Goal: Task Accomplishment & Management: Manage account settings

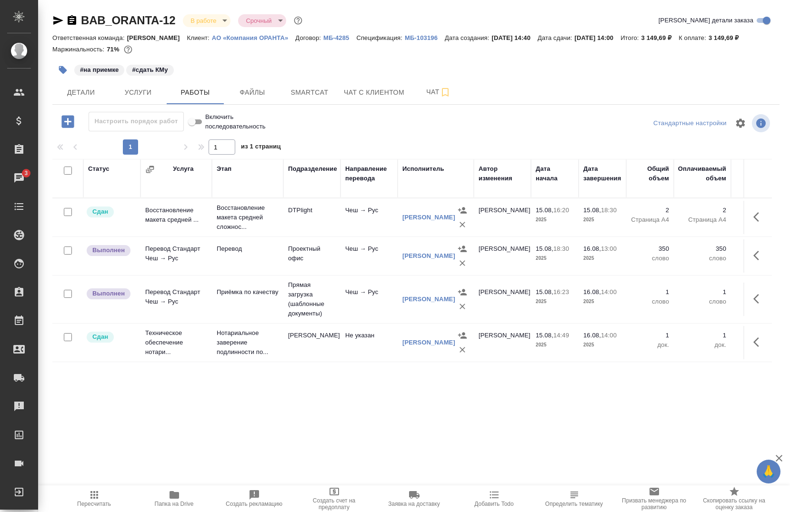
click at [53, 20] on icon "button" at bounding box center [57, 20] width 11 height 11
click at [316, 99] on button "Smartcat" at bounding box center [309, 92] width 57 height 24
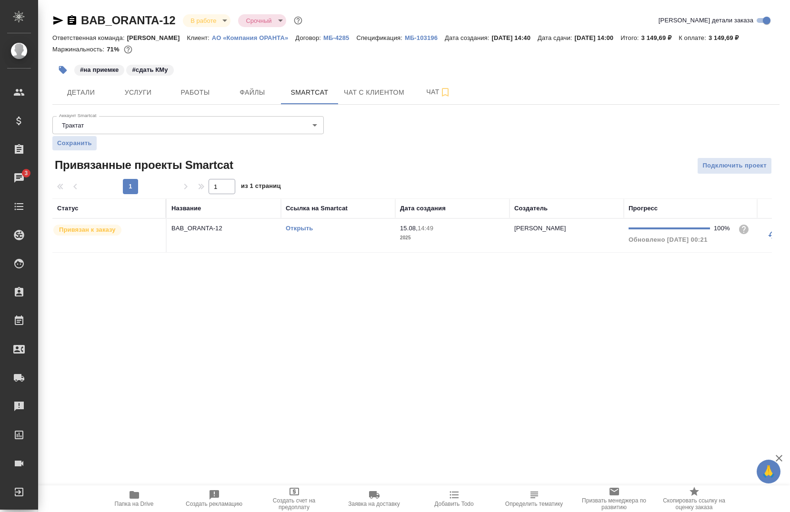
click at [304, 226] on link "Открыть" at bounding box center [299, 228] width 27 height 7
click at [200, 94] on span "Работы" at bounding box center [195, 93] width 46 height 12
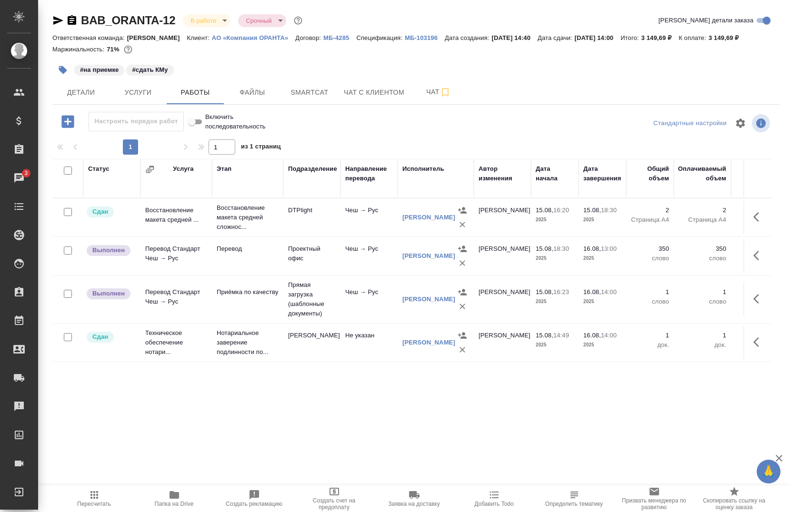
click at [753, 258] on icon "button" at bounding box center [756, 256] width 6 height 10
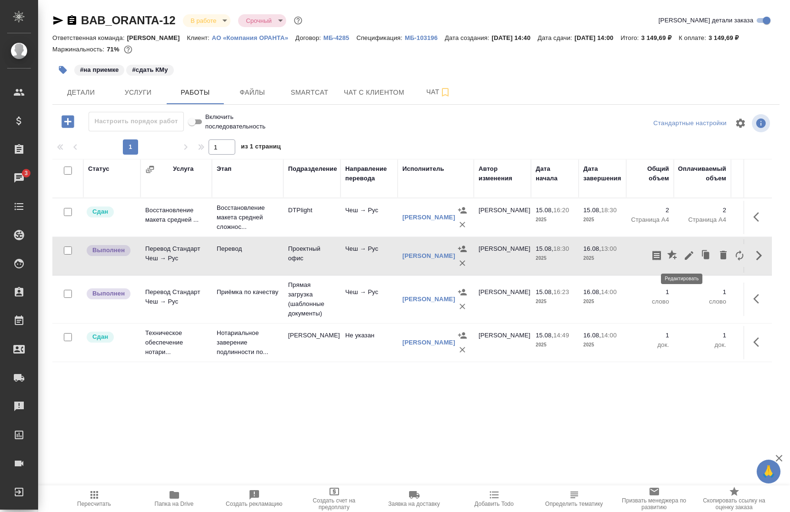
click at [683, 256] on icon "button" at bounding box center [688, 255] width 11 height 11
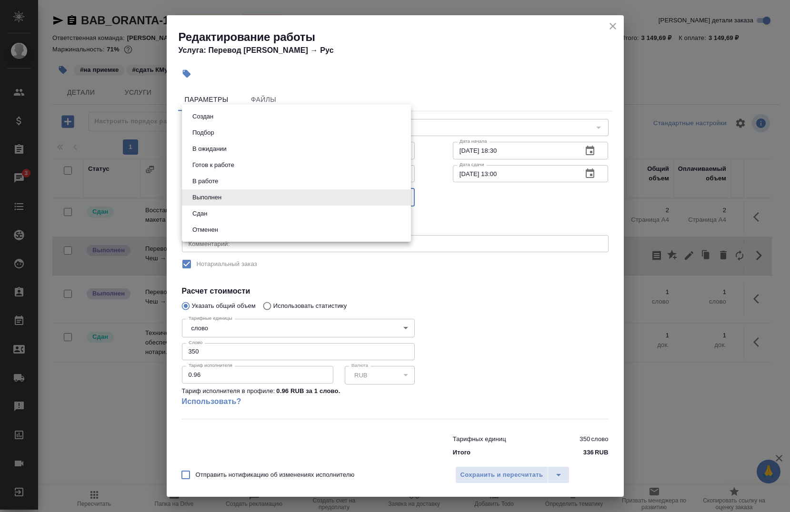
click at [266, 200] on body "🙏 .cls-1 fill:#fff; AWATERA Chernova Anna Клиенты Спецификации Заказы 3 Чаты To…" at bounding box center [395, 256] width 790 height 512
click at [234, 215] on li "Сдан" at bounding box center [296, 214] width 229 height 16
type input "closed"
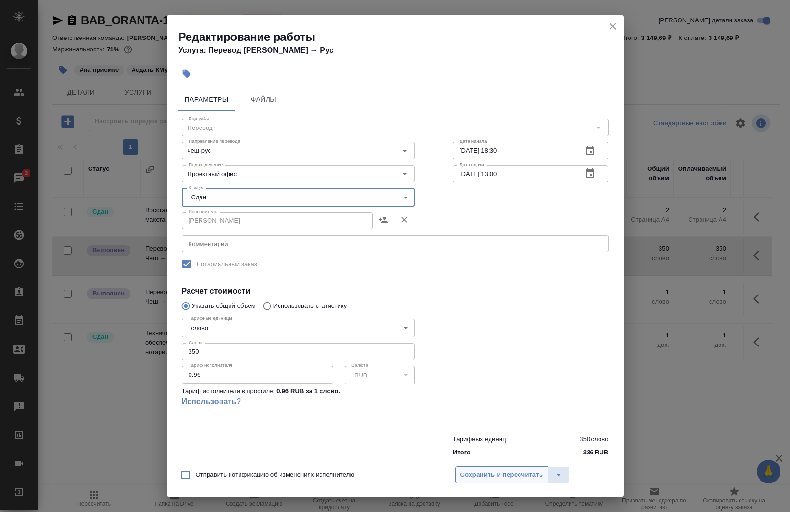
click at [475, 470] on button "Сохранить и пересчитать" at bounding box center [501, 474] width 93 height 17
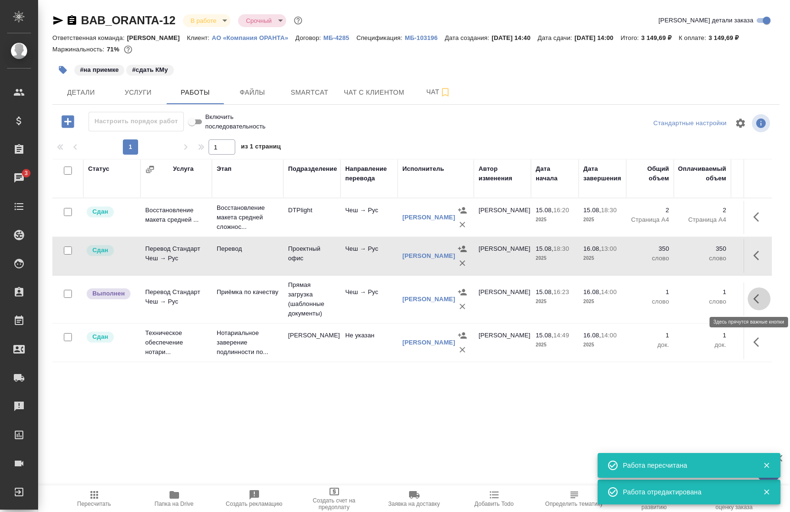
click at [747, 298] on button "button" at bounding box center [758, 299] width 23 height 23
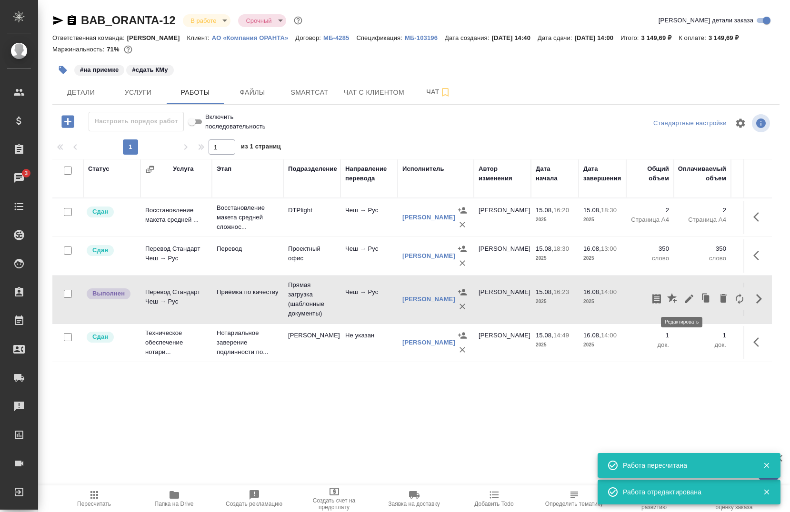
click at [683, 298] on icon "button" at bounding box center [688, 298] width 11 height 11
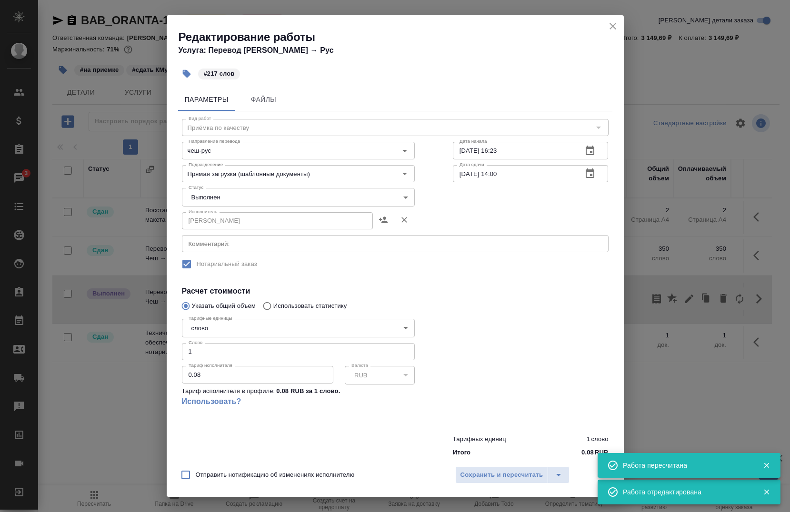
click at [238, 197] on body "🙏 .cls-1 fill:#fff; AWATERA Chernova Anna Клиенты Спецификации Заказы 3 Чаты To…" at bounding box center [395, 256] width 790 height 512
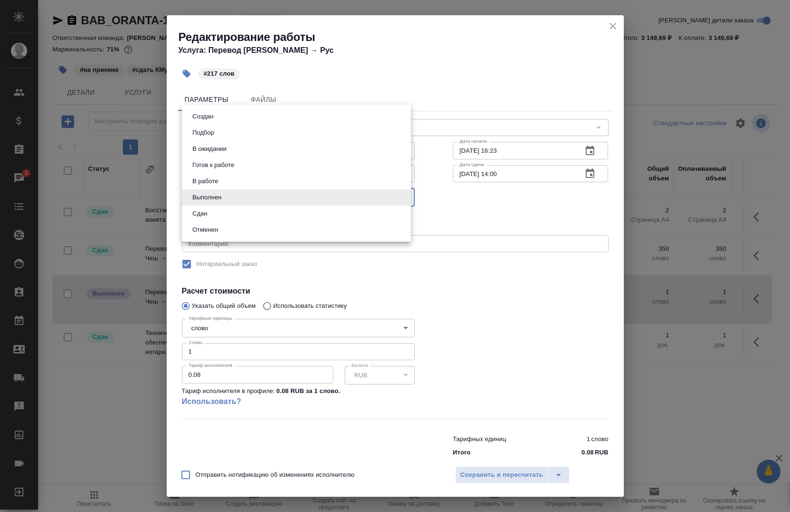
click at [212, 216] on li "Сдан" at bounding box center [296, 214] width 229 height 16
type input "closed"
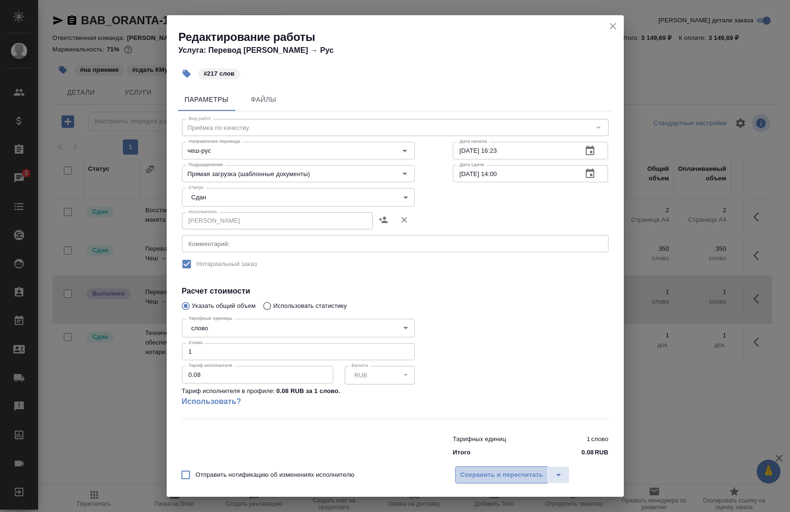
click at [477, 471] on span "Сохранить и пересчитать" at bounding box center [501, 475] width 83 height 11
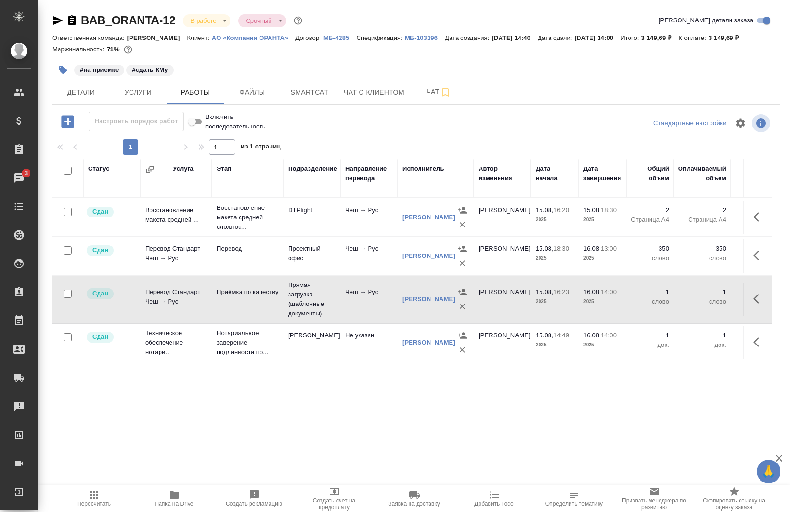
click at [164, 496] on span "Папка на Drive" at bounding box center [174, 498] width 69 height 18
click at [178, 500] on icon "button" at bounding box center [174, 494] width 11 height 11
click at [68, 93] on span "Детали" at bounding box center [81, 93] width 46 height 12
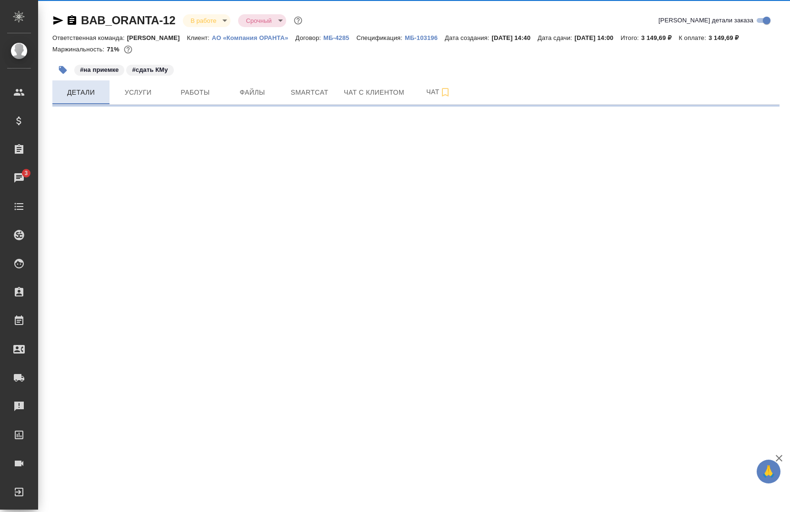
select select "RU"
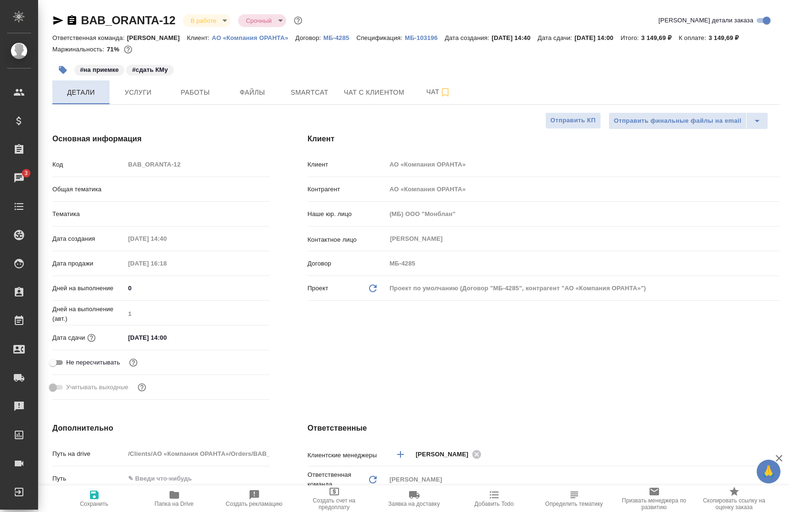
type textarea "x"
type input "Тарабановская Анастасия"
type input "[PERSON_NAME]"
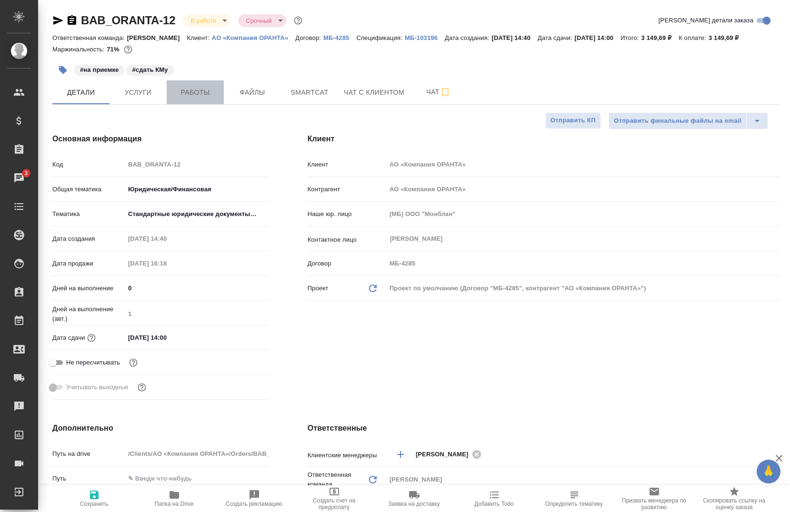
click at [192, 98] on span "Работы" at bounding box center [195, 93] width 46 height 12
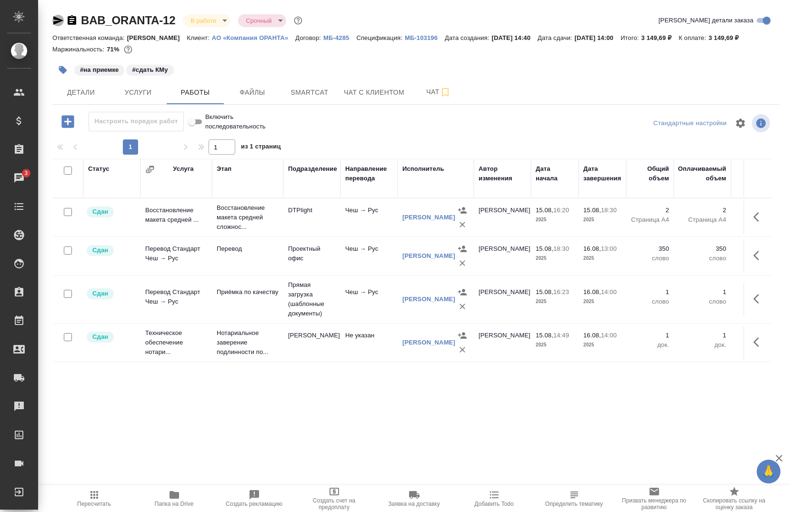
click at [54, 21] on icon "button" at bounding box center [57, 20] width 11 height 11
click at [169, 496] on icon "button" at bounding box center [174, 494] width 11 height 11
click at [218, 21] on body "🙏 .cls-1 fill:#fff; AWATERA Chernova Anna Клиенты Спецификации Заказы 3 Чаты To…" at bounding box center [395, 256] width 790 height 512
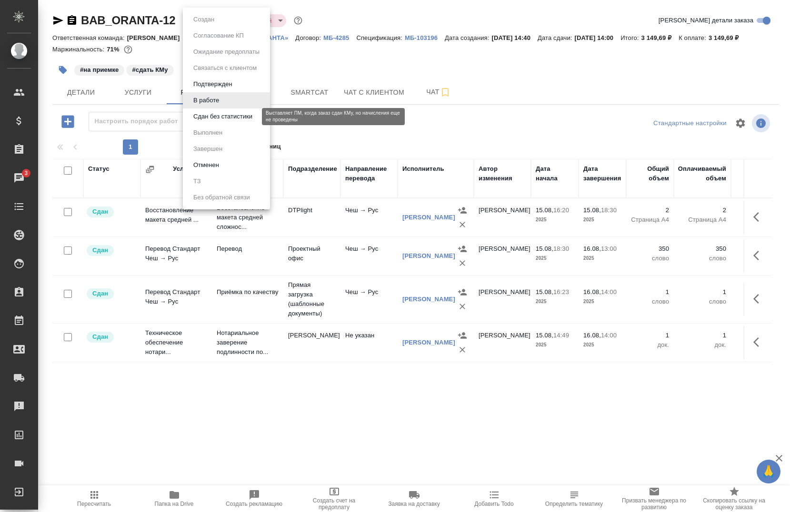
click at [213, 116] on button "Сдан без статистики" at bounding box center [222, 116] width 65 height 10
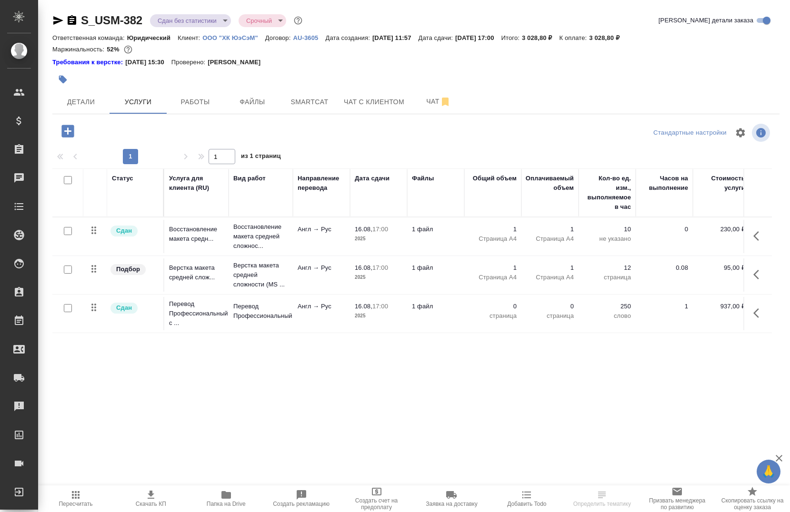
click at [224, 39] on p "ООО "ХК ЮэСэМ"" at bounding box center [233, 37] width 62 height 7
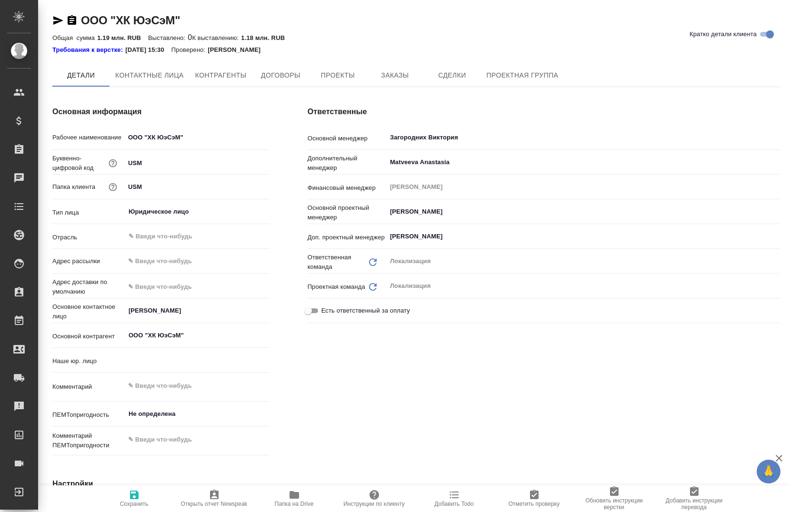
type input "(AU) Общество с ограниченной ответственностью "АЛС""
type textarea "x"
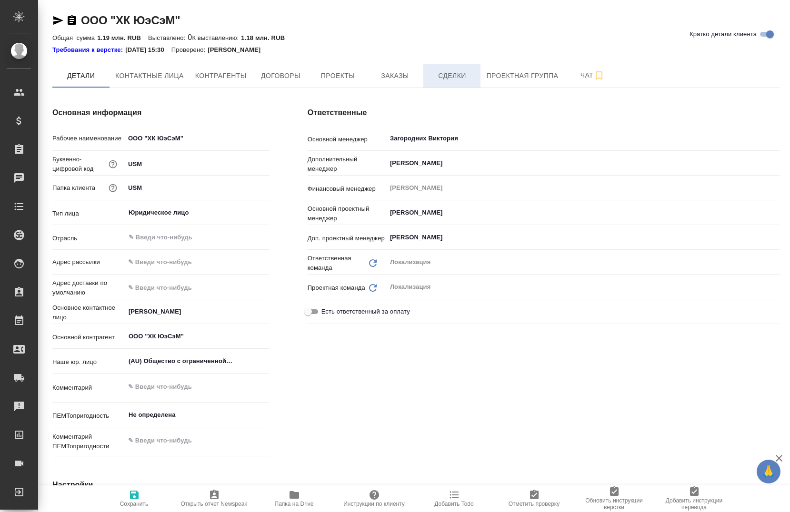
type textarea "x"
click span "Заказы"
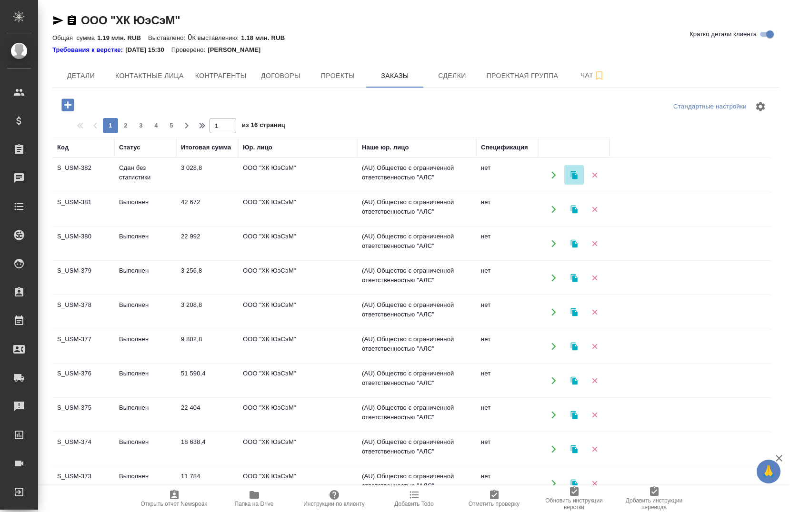
click icon "button"
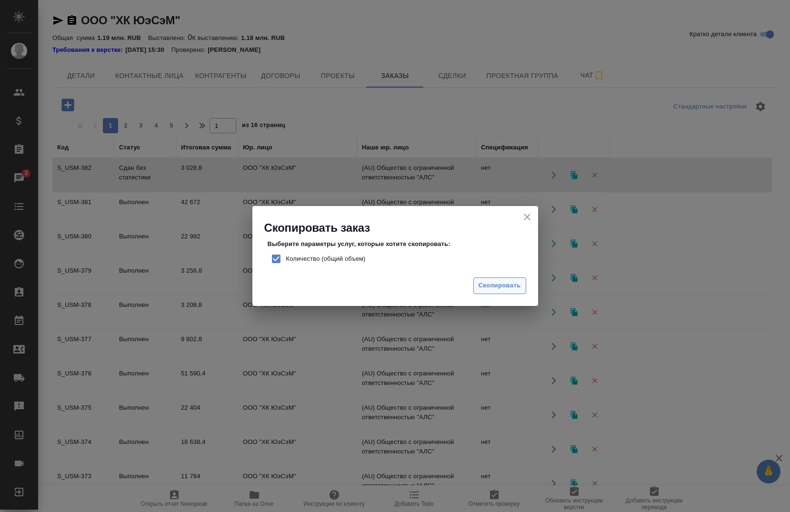
click span "Скопировать"
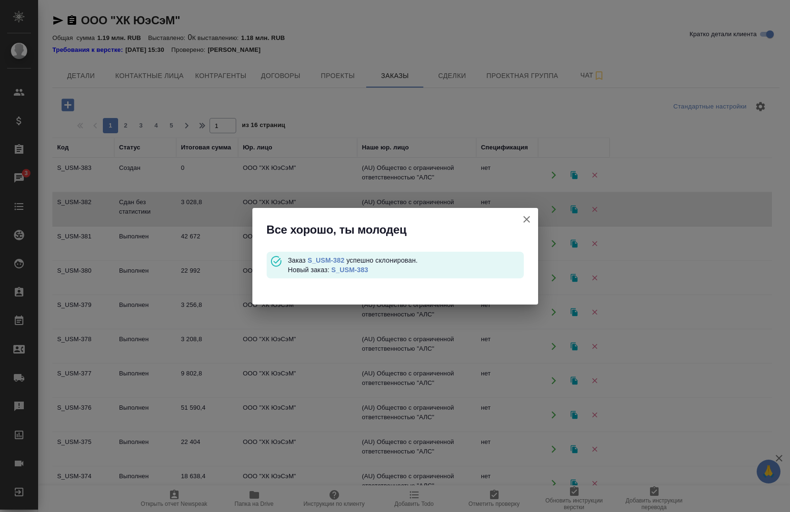
click icon "button"
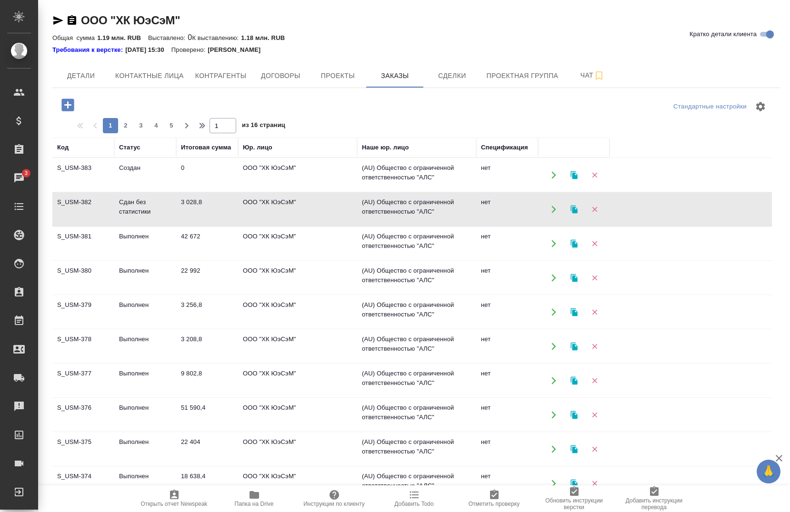
click icon "button"
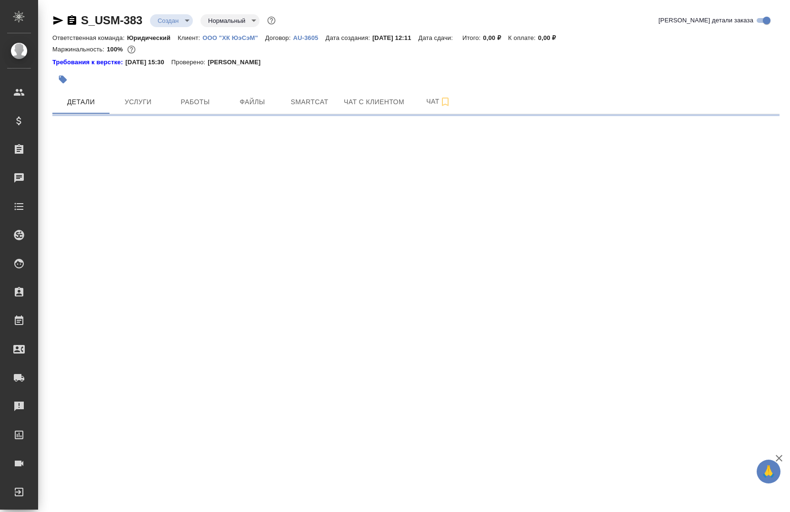
select select "RU"
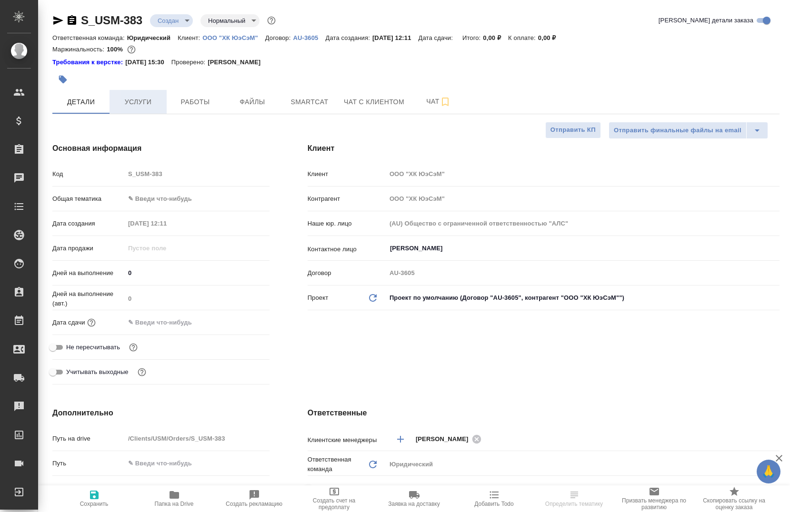
type textarea "x"
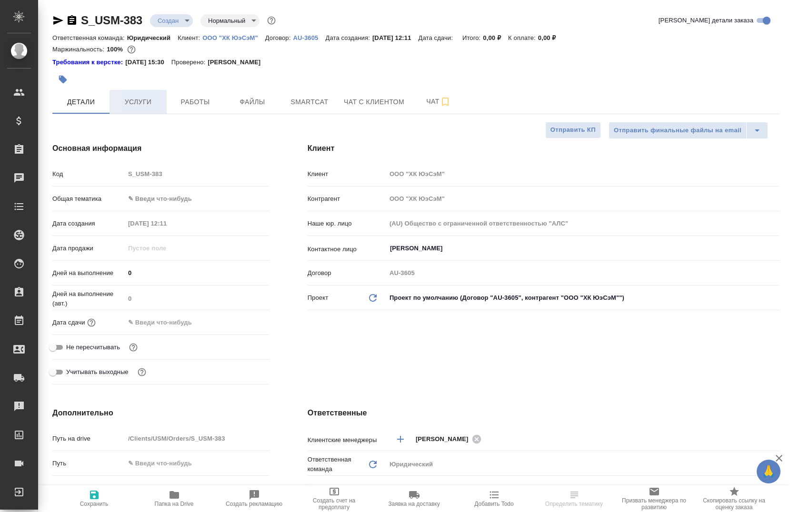
type textarea "x"
click at [147, 105] on span "Услуги" at bounding box center [138, 102] width 46 height 12
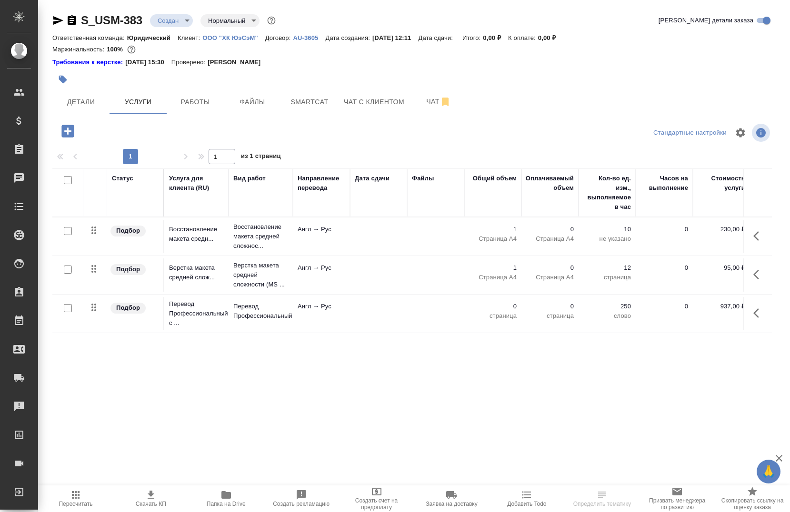
click at [66, 179] on input "checkbox" at bounding box center [68, 180] width 8 height 8
checkbox input "true"
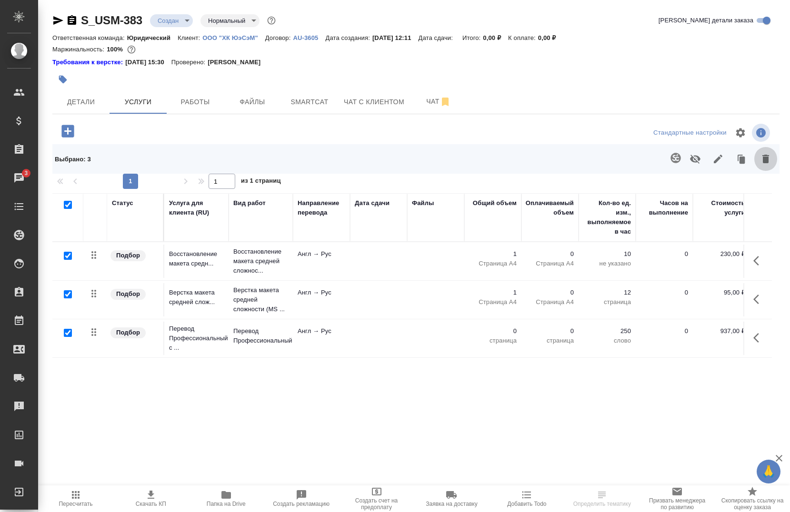
click at [760, 157] on icon "button" at bounding box center [765, 158] width 11 height 11
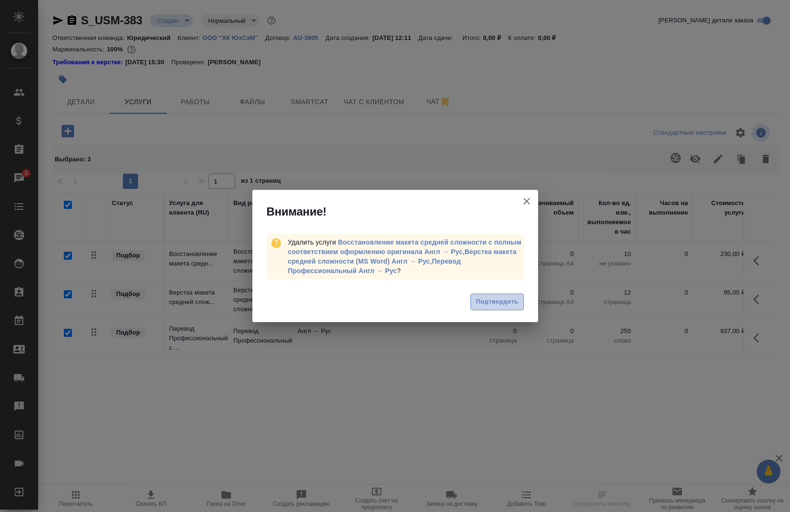
click at [496, 299] on span "Подтвердить" at bounding box center [497, 302] width 42 height 11
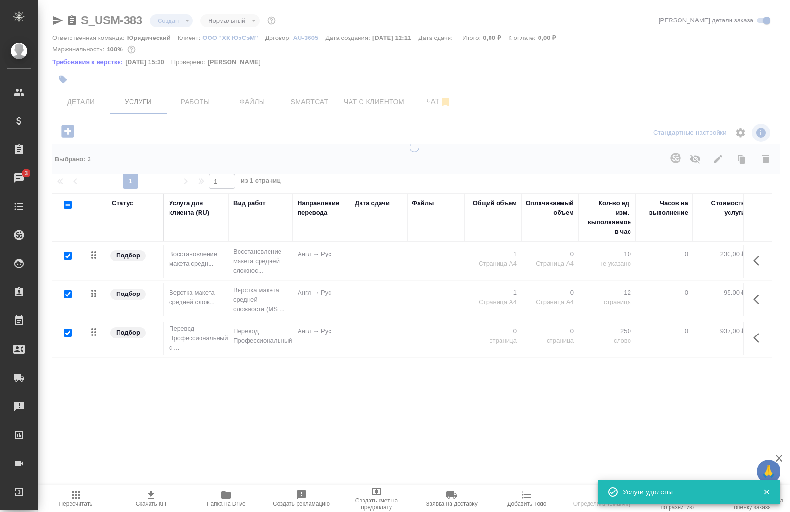
checkbox input "false"
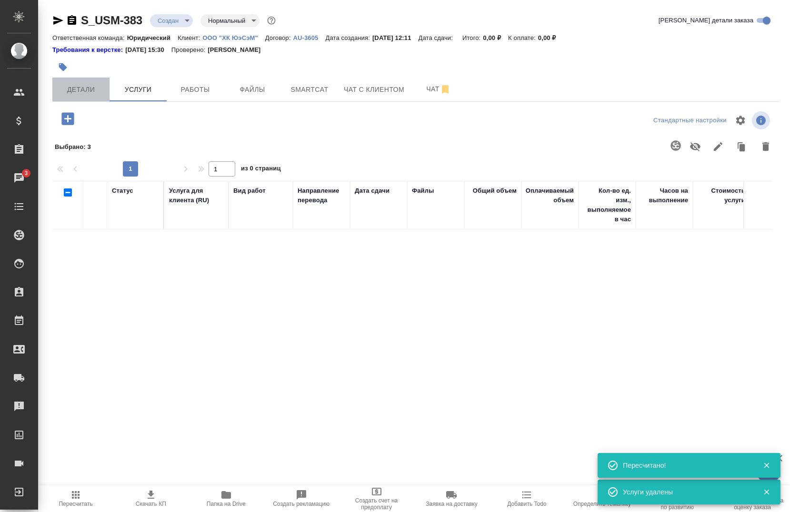
click at [87, 93] on span "Детали" at bounding box center [81, 90] width 46 height 12
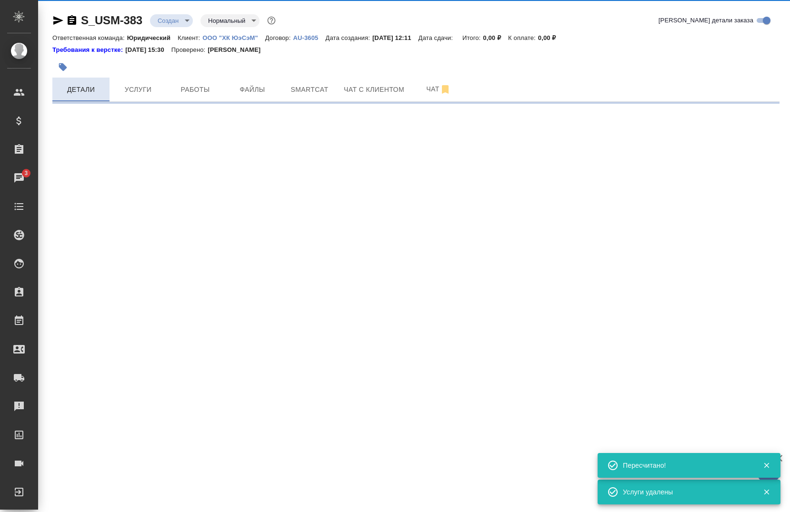
select select "RU"
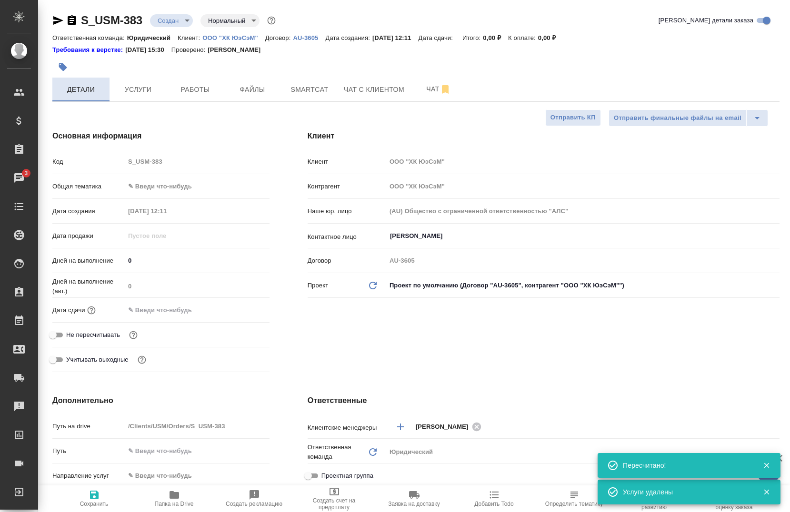
type textarea "x"
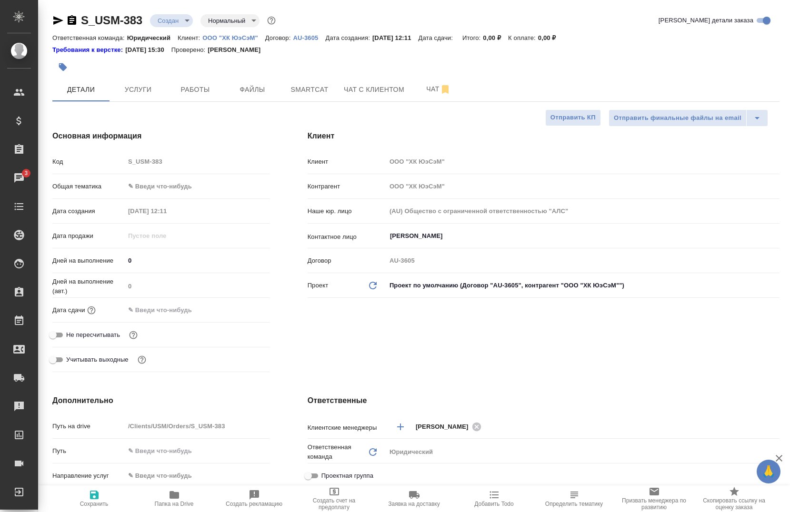
click at [185, 316] on input "text" at bounding box center [166, 310] width 83 height 14
type input "1_.__.____ __:__"
type textarea "x"
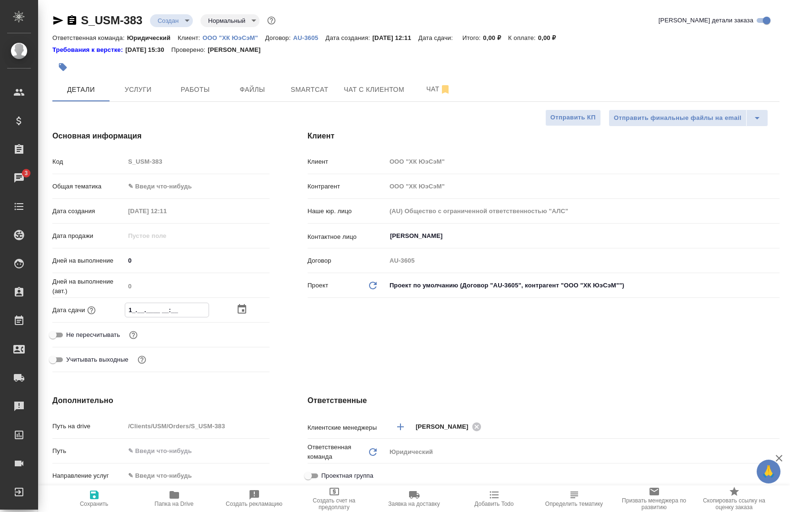
type input "18.__.____ __:__"
type textarea "x"
type input "18.0_.____ __:__"
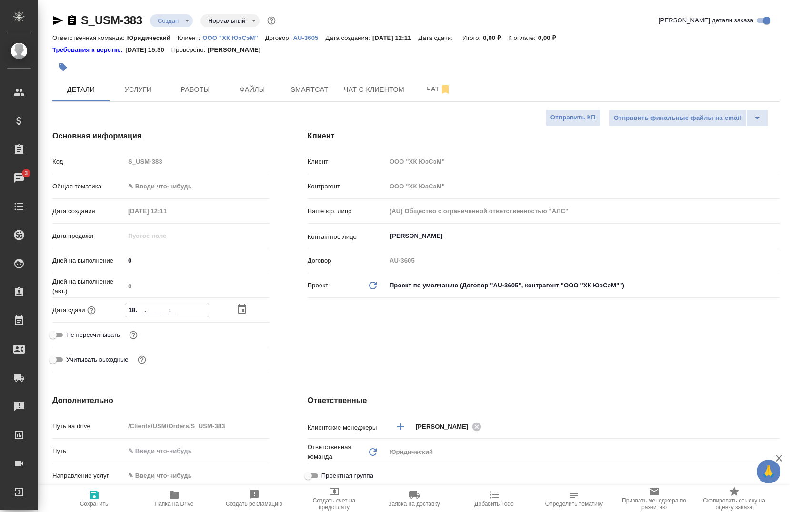
type textarea "x"
type input "18.08.____ __:__"
type textarea "x"
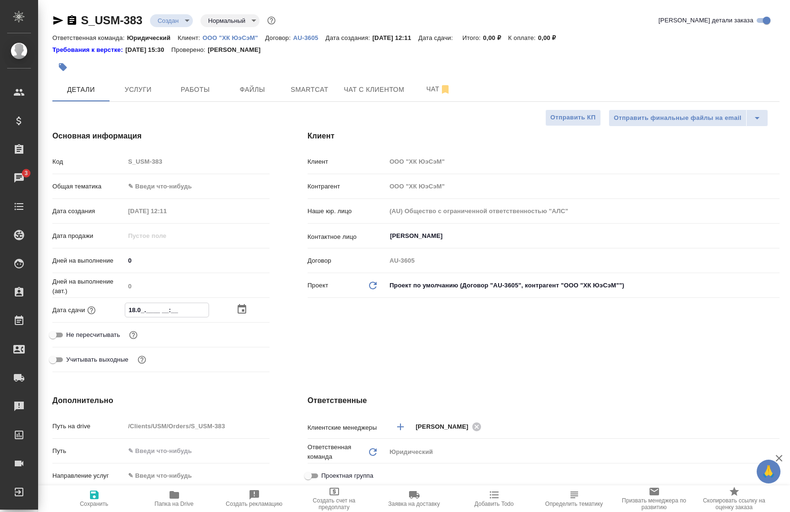
type textarea "x"
type input "18.08.1___ __:__"
type textarea "x"
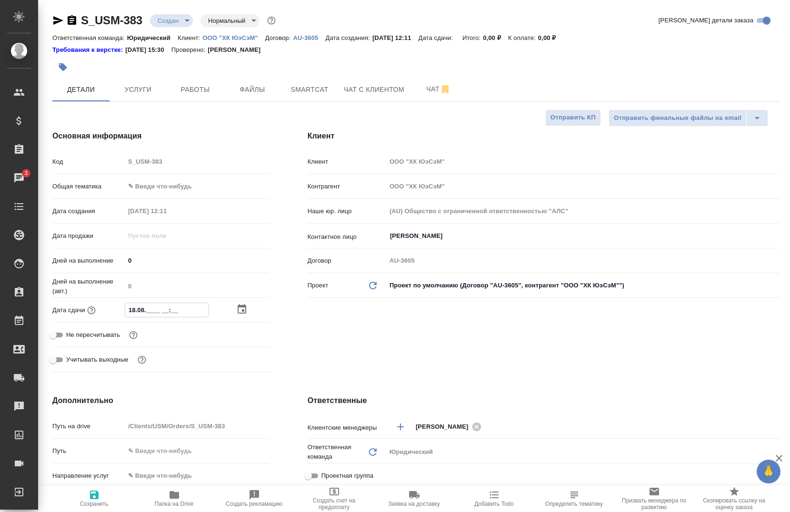
type textarea "x"
type input "18.08.16__ __:__"
type textarea "x"
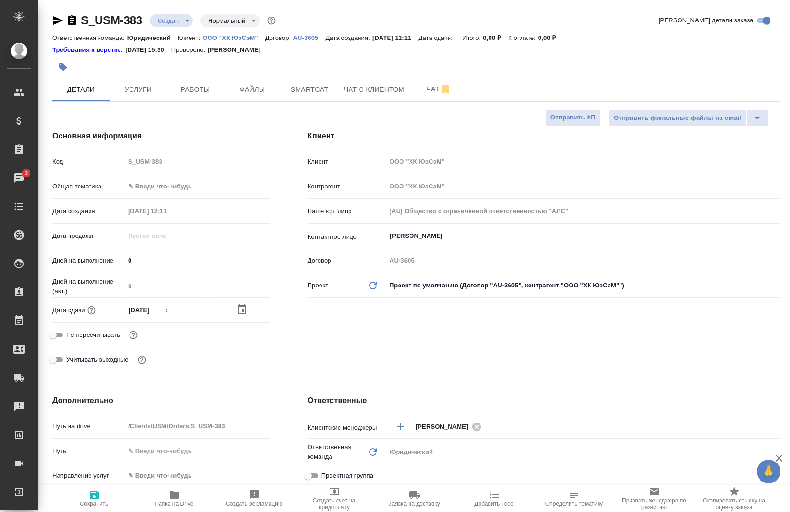
type input "18.08.160_ __:__"
type textarea "x"
type input "18.08.1600 __:__"
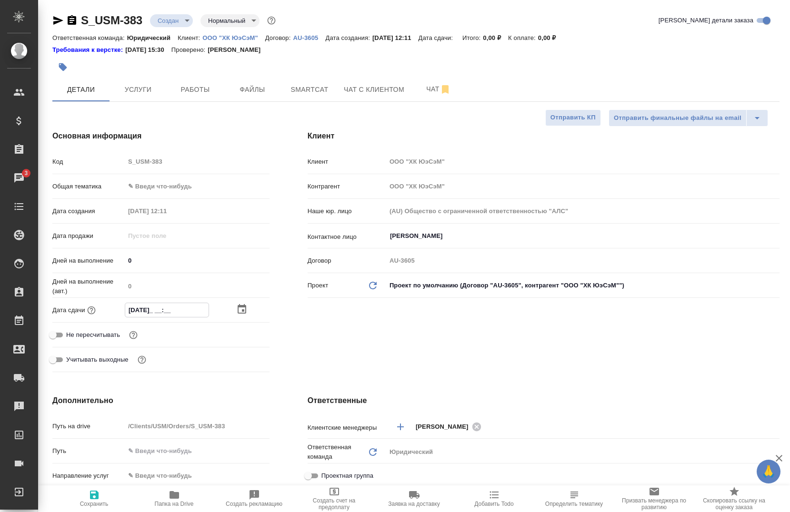
type textarea "x"
type input "18.08.160_ __:__"
type textarea "x"
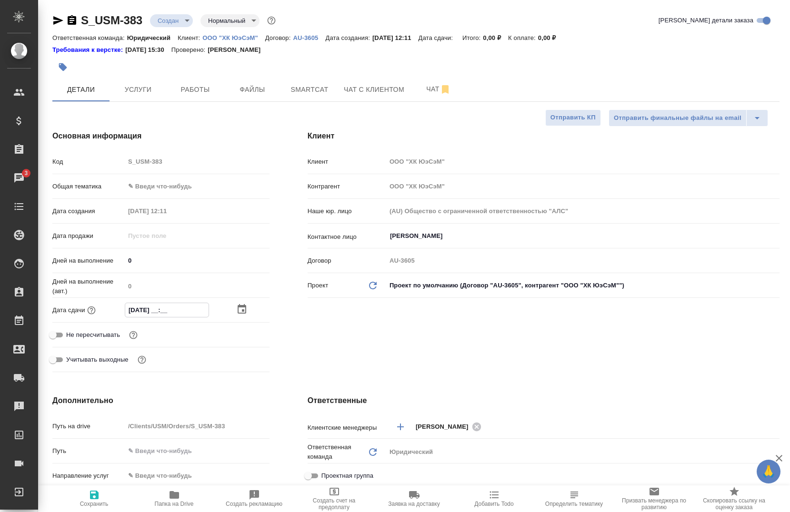
type textarea "x"
type input "18.08.16__ __:__"
type textarea "x"
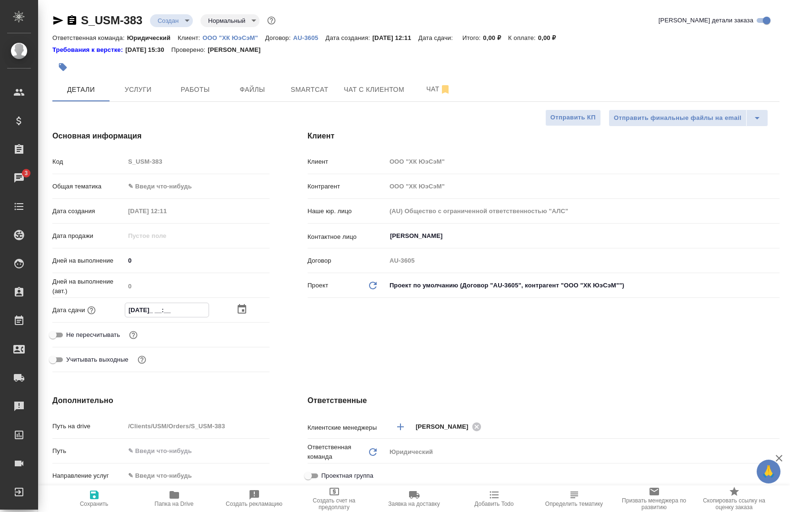
type textarea "x"
type input "18.08.1___ __:__"
type textarea "x"
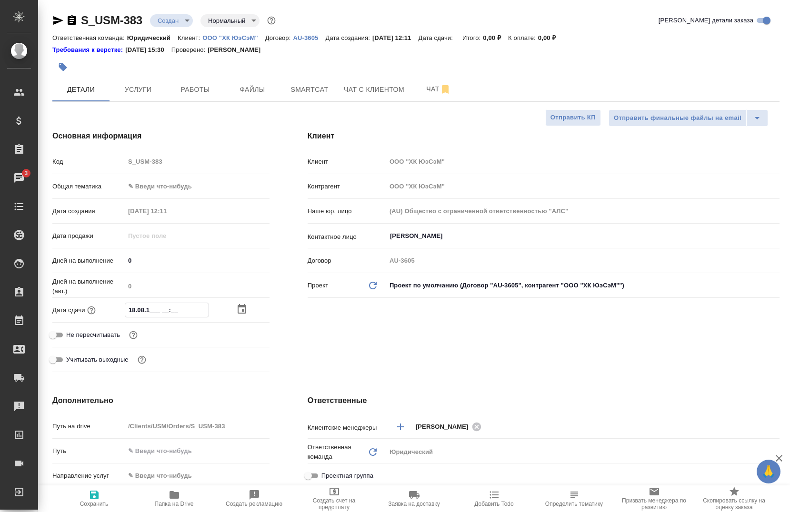
type input "18.08.____ __:__"
type textarea "x"
type input "18.08.2___ __:__"
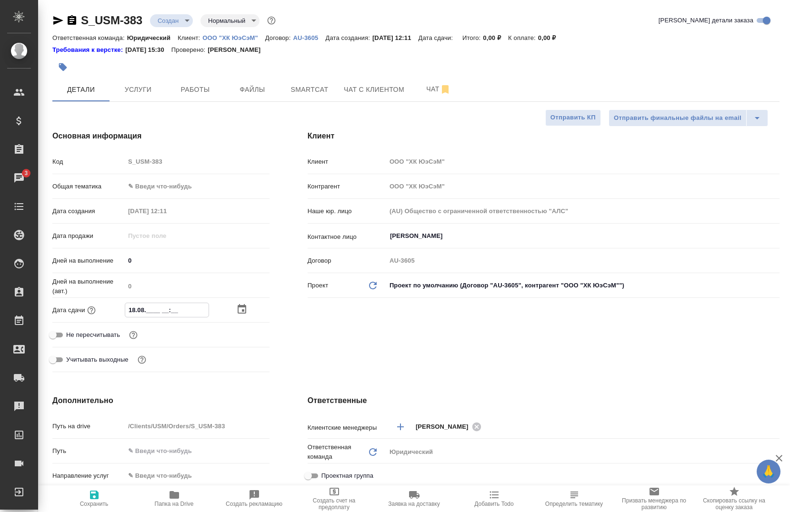
type textarea "x"
type input "18.08.20__ __:__"
type textarea "x"
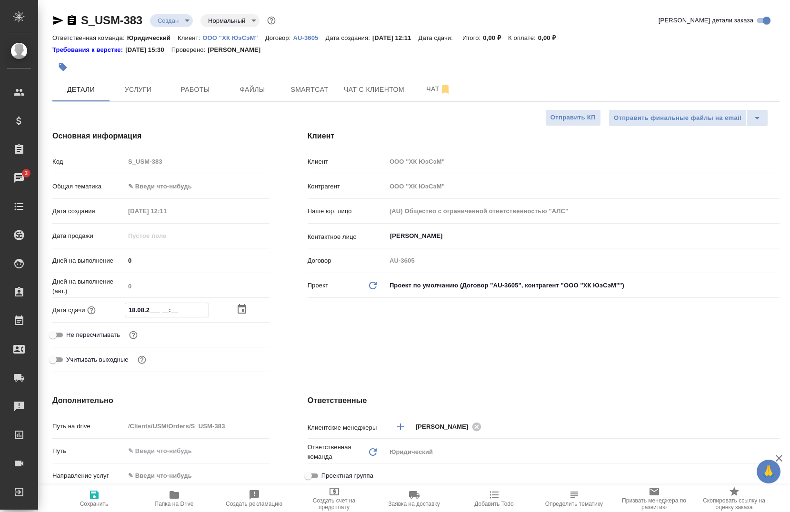
type textarea "x"
type input "18.08.202_ __:__"
type textarea "x"
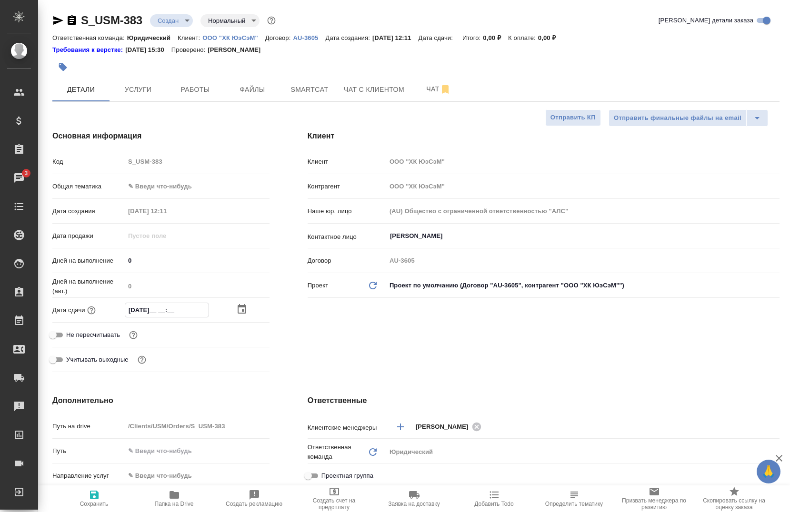
type textarea "x"
type input "18.08.2025 __:__"
type textarea "x"
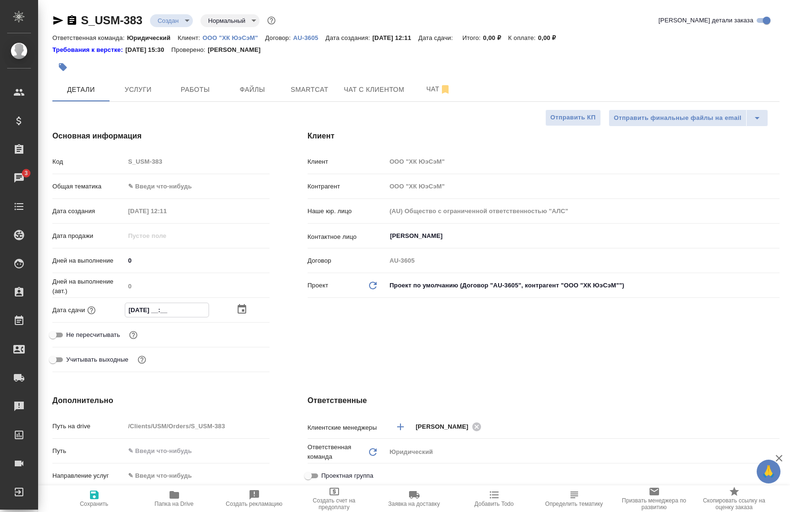
type input "18.08.2025 1_:__"
type textarea "x"
type input "18.08.2025 16:__"
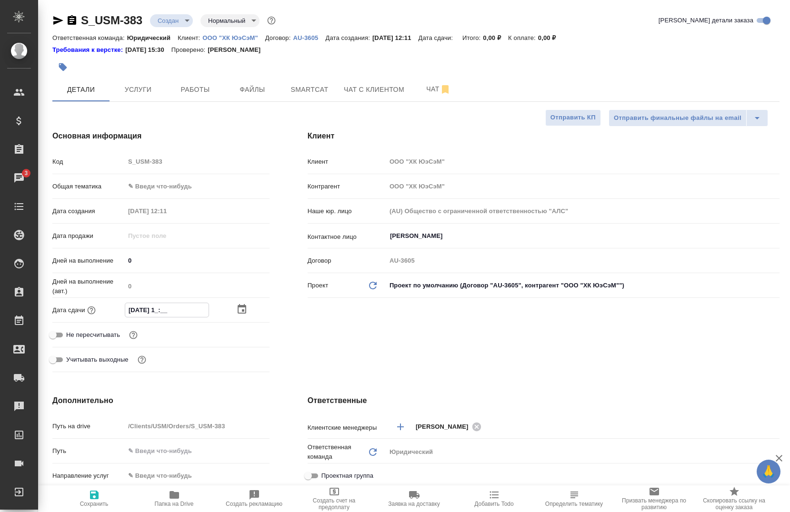
type textarea "x"
type input "18.08.2025 16:0_"
type textarea "x"
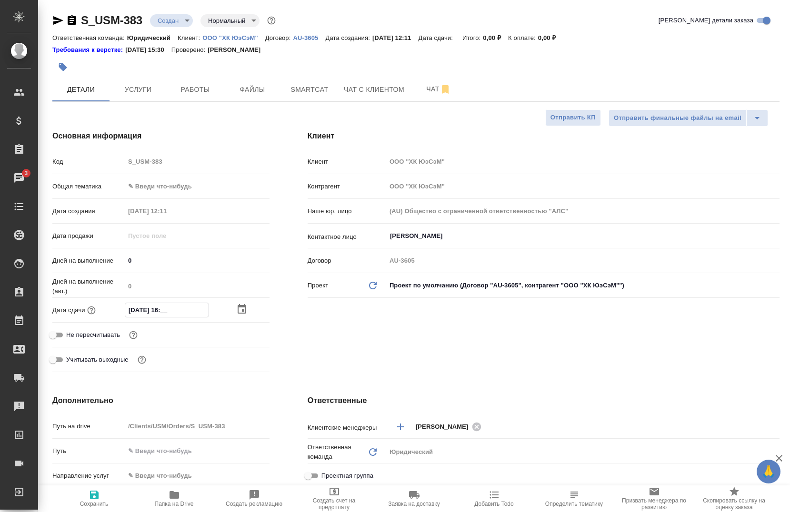
type textarea "x"
type input "18.08.2025 16:00"
type textarea "x"
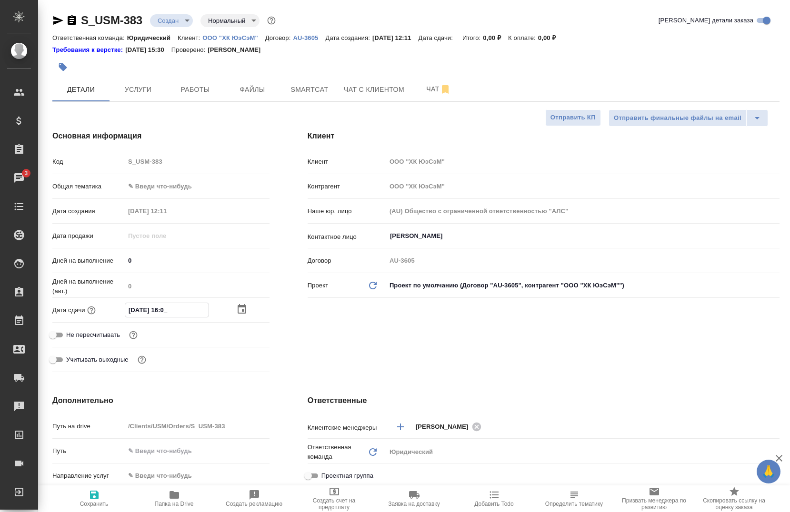
type textarea "x"
type input "18.08.2025 16:00"
click at [377, 337] on div "Клиент Клиент ООО "ХК ЮэСэМ" Контрагент ООО "ХК ЮэСэМ" Наше юр. лицо (AU) Общес…" at bounding box center [543, 253] width 510 height 284
click at [151, 190] on body "🙏 .cls-1 fill:#fff; AWATERA Chernova Anna Клиенты Спецификации Заказы 3 Чаты To…" at bounding box center [395, 256] width 790 height 512
click at [165, 217] on li "Маркетинг" at bounding box center [197, 216] width 145 height 15
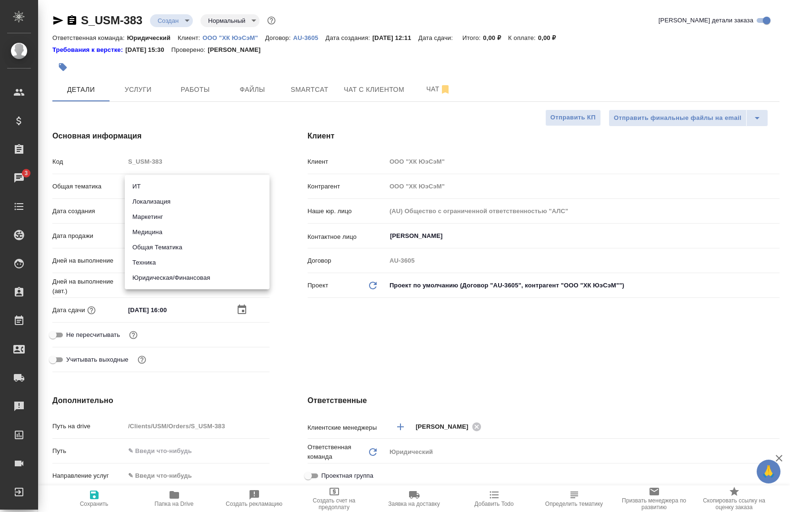
type input "marketing"
type textarea "x"
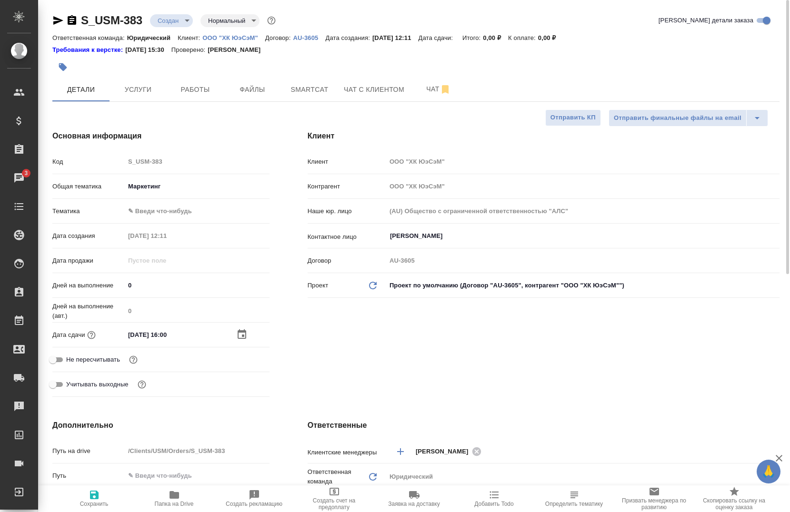
click at [152, 213] on body "🙏 .cls-1 fill:#fff; AWATERA Chernova Anna Клиенты Спецификации Заказы 3 Чаты To…" at bounding box center [395, 256] width 790 height 512
click at [163, 225] on li "Маркетинг" at bounding box center [197, 226] width 145 height 15
type textarea "x"
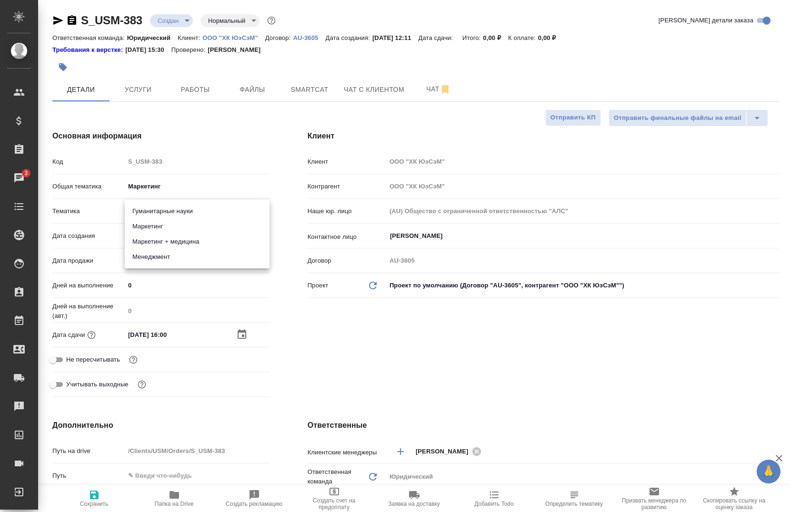
type input "5a8b8b956a9677013d343d63"
click at [91, 493] on icon "button" at bounding box center [94, 494] width 11 height 11
type textarea "x"
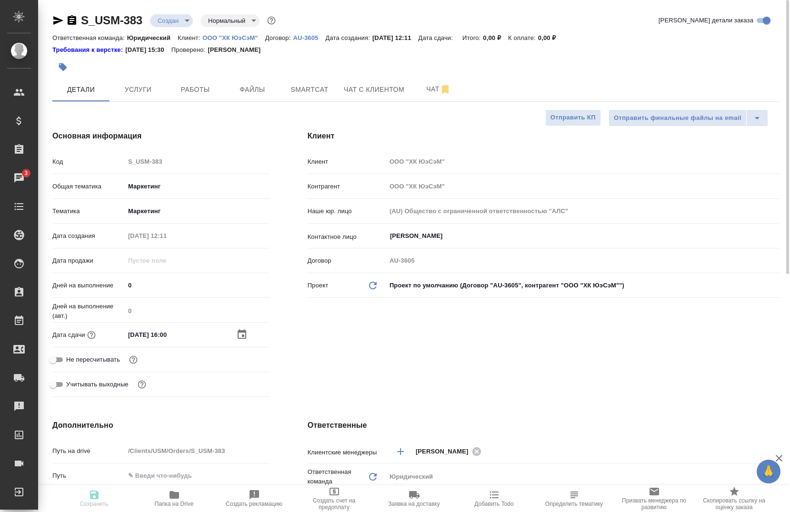
type textarea "x"
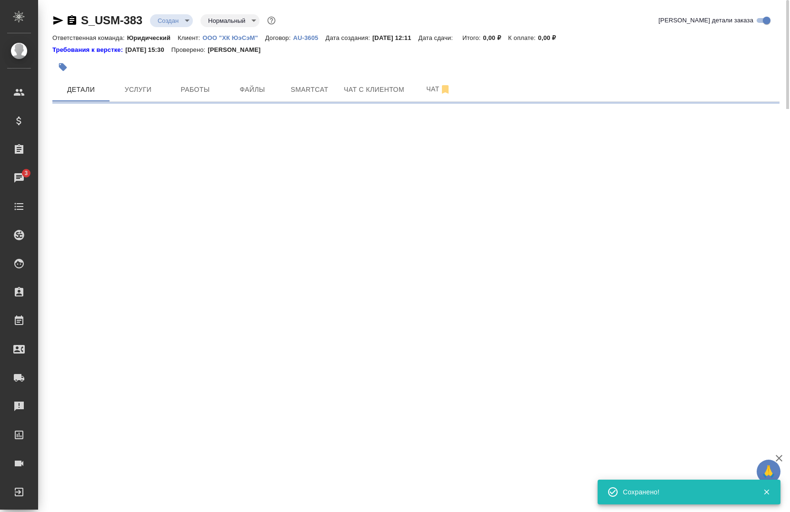
select select "RU"
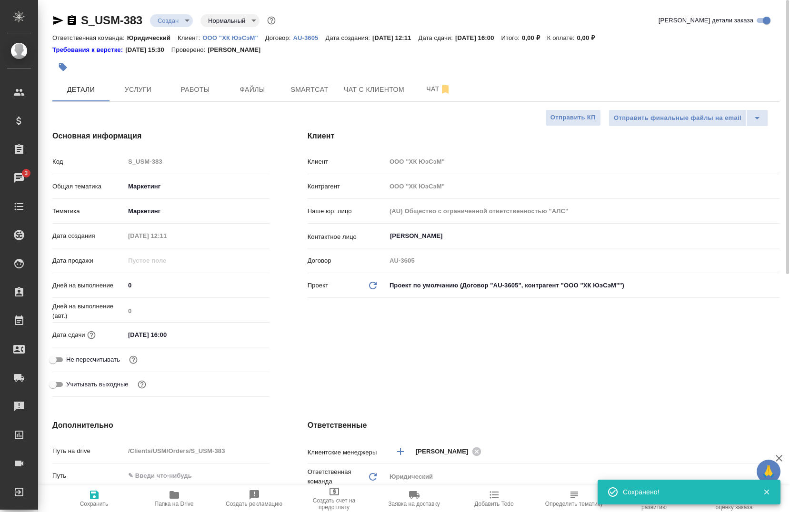
type textarea "x"
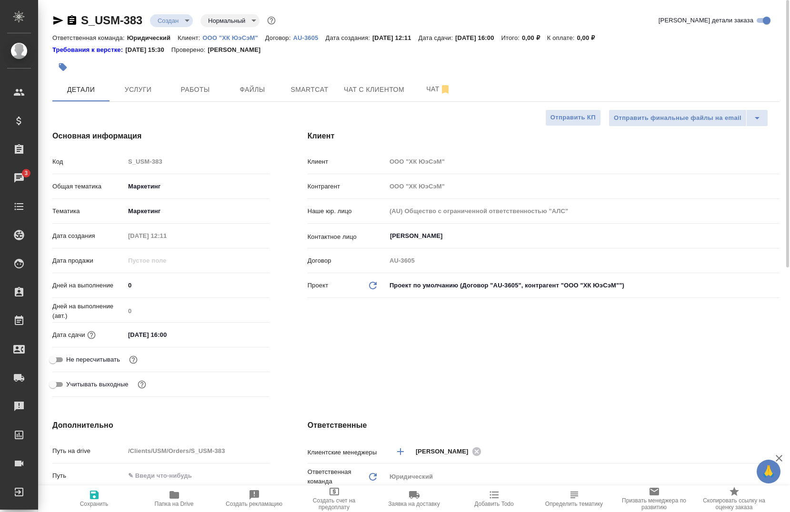
click at [53, 21] on icon "button" at bounding box center [57, 20] width 11 height 11
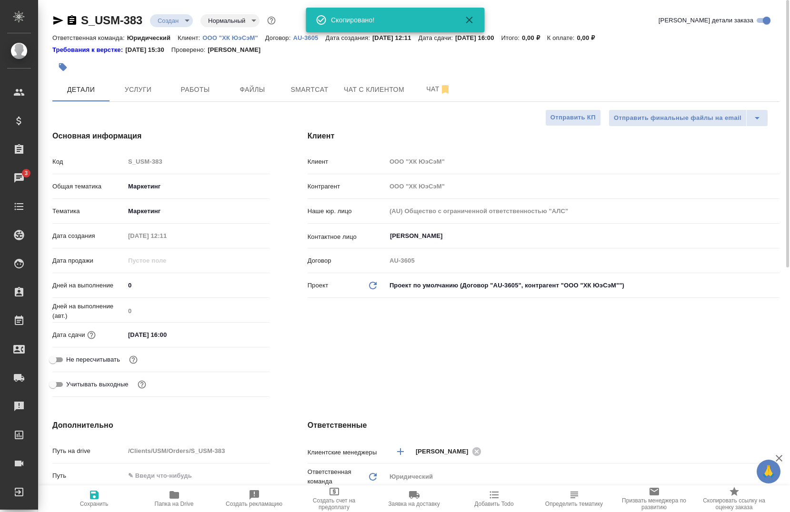
click at [70, 21] on icon "button" at bounding box center [72, 20] width 9 height 10
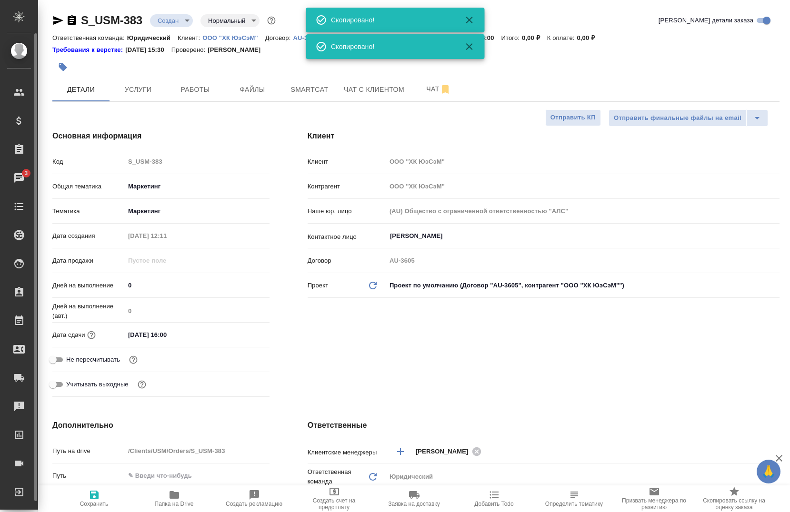
type textarea "x"
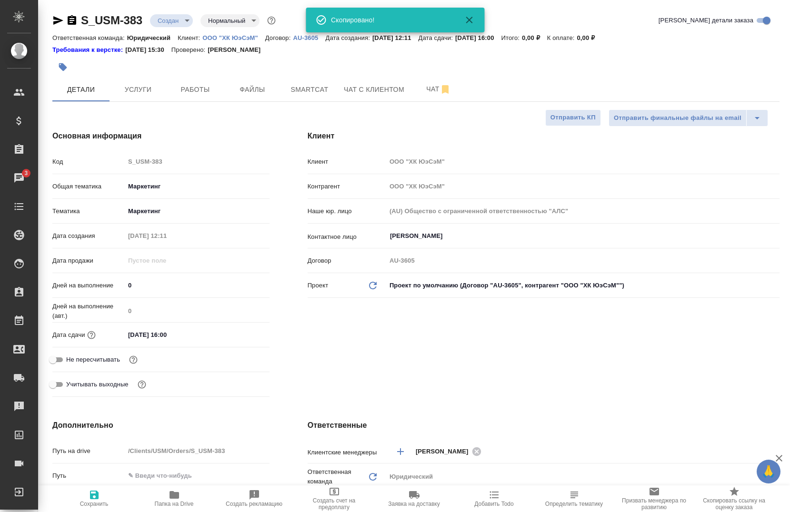
type textarea "x"
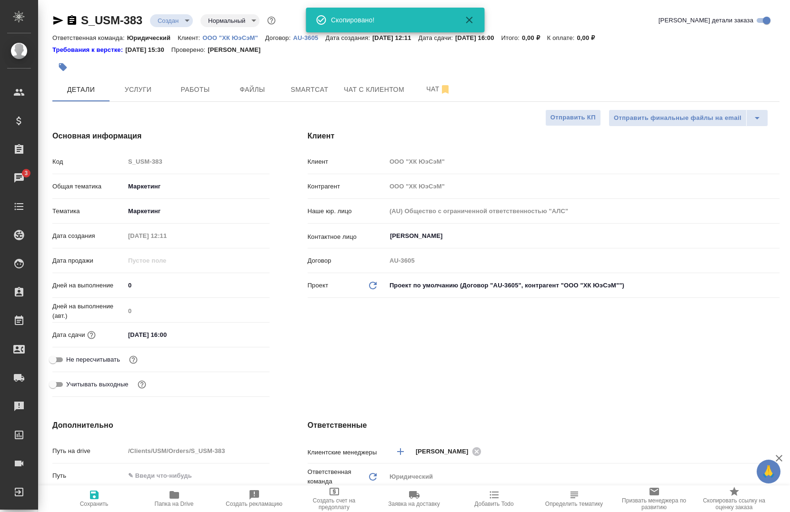
type textarea "x"
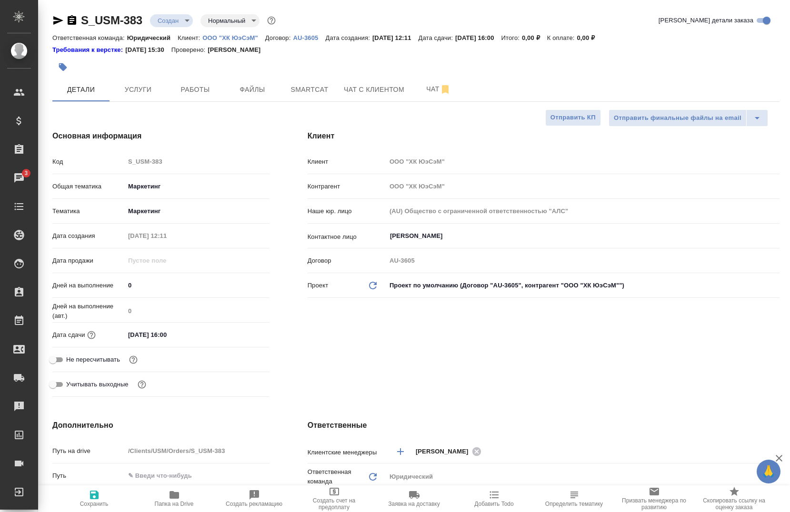
type textarea "x"
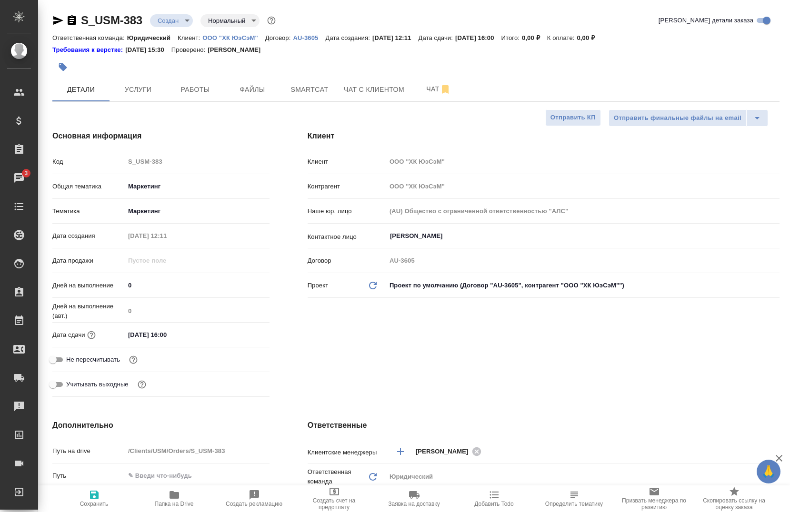
type textarea "x"
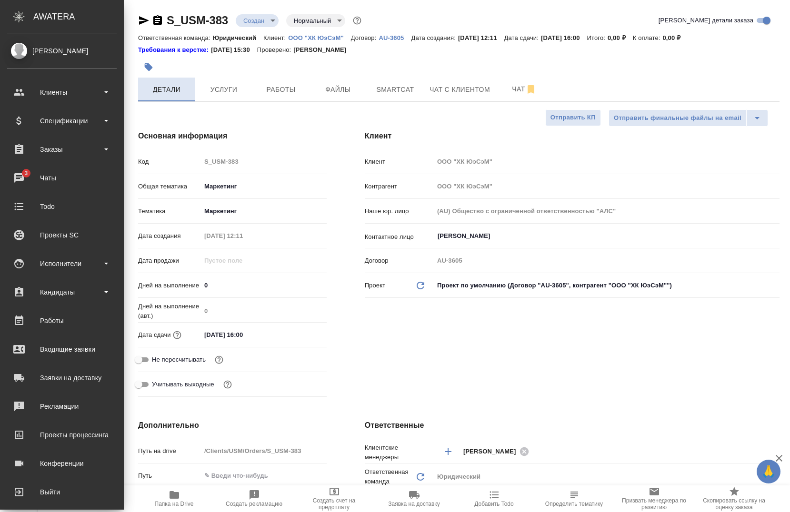
type textarea "x"
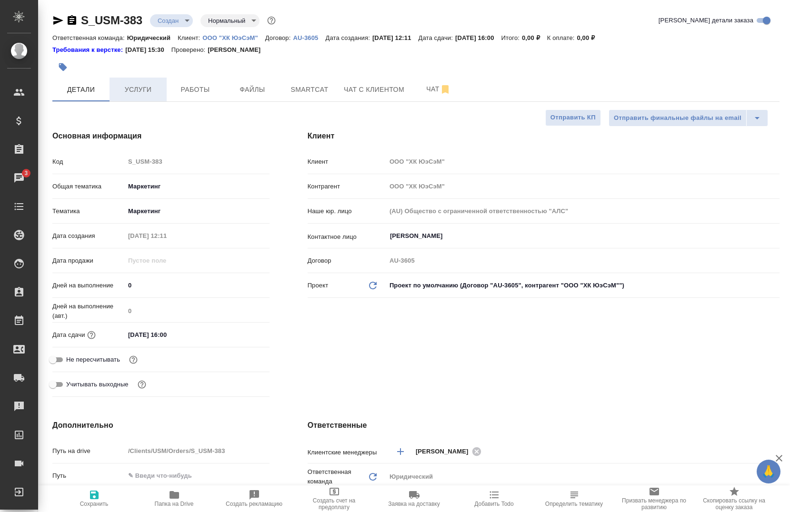
click at [119, 86] on span "Услуги" at bounding box center [138, 90] width 46 height 12
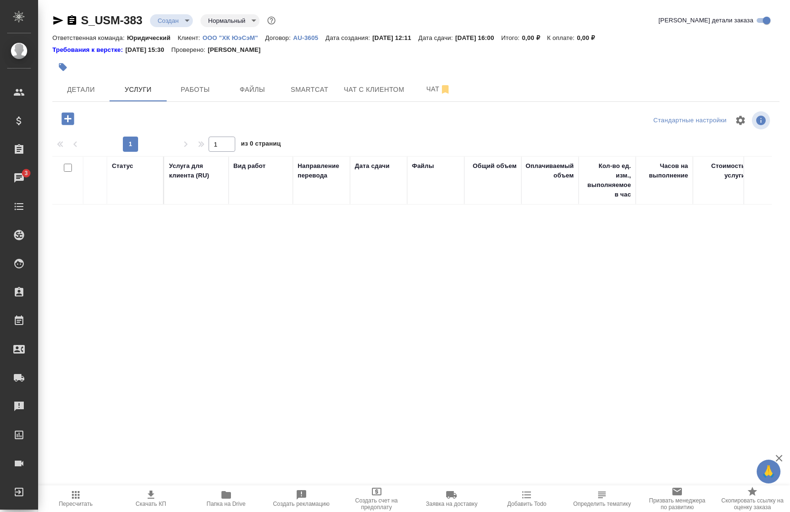
click at [62, 120] on icon "button" at bounding box center [67, 118] width 12 height 12
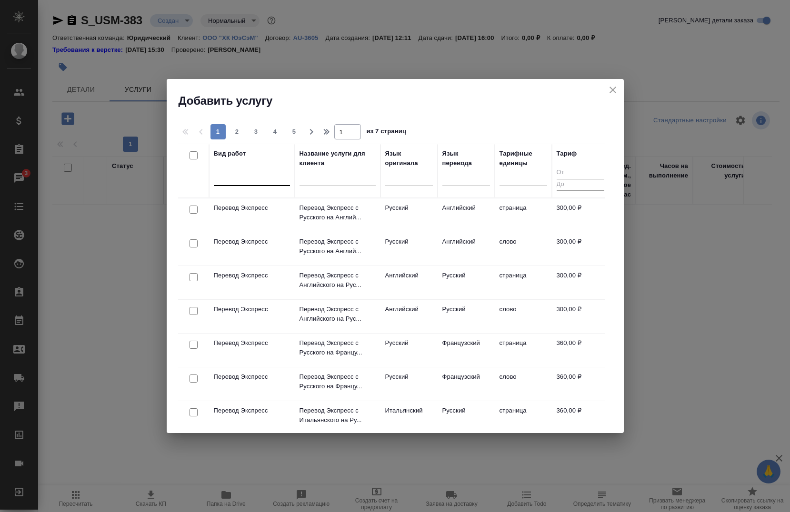
click at [251, 181] on div at bounding box center [252, 176] width 76 height 14
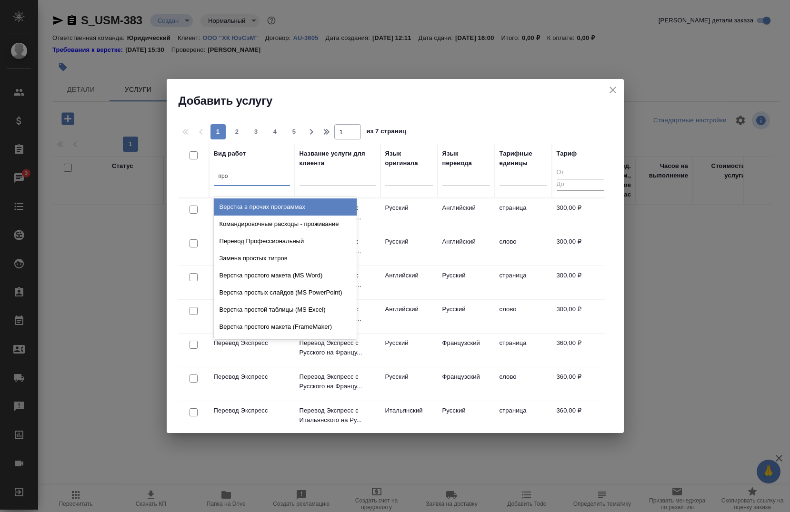
type input "проф"
click at [258, 201] on div "Перевод Профессиональный" at bounding box center [285, 207] width 143 height 17
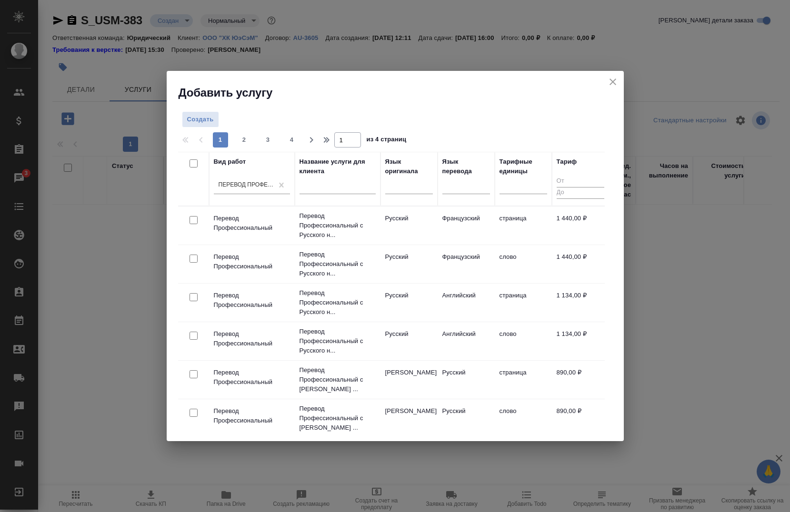
click at [384, 191] on th "Язык оригинала" at bounding box center [408, 179] width 57 height 54
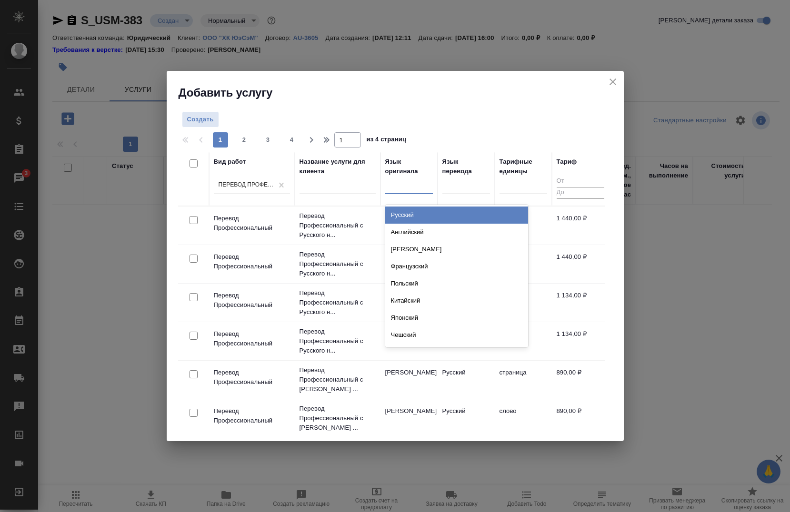
click at [401, 182] on div at bounding box center [409, 185] width 48 height 14
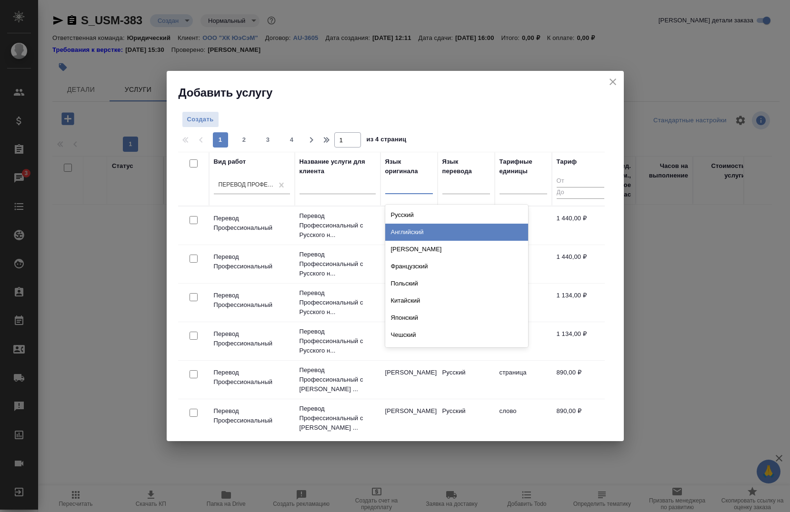
click at [416, 228] on div "Английский" at bounding box center [456, 232] width 143 height 17
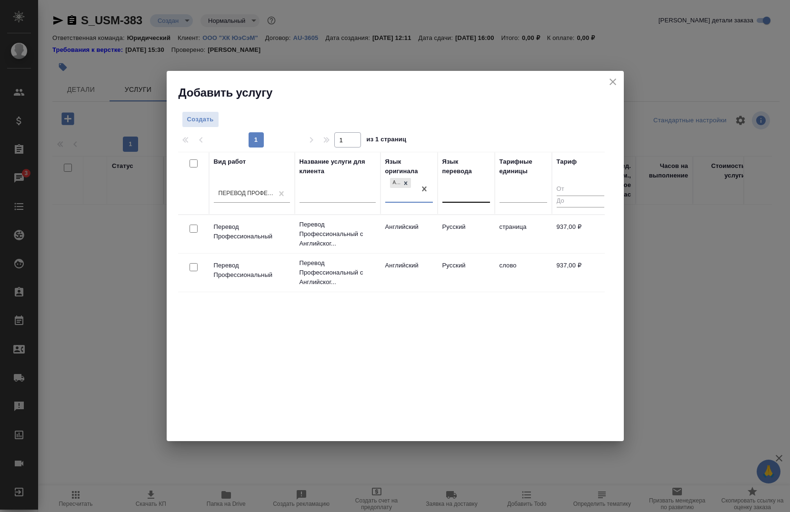
click at [450, 193] on div at bounding box center [466, 194] width 48 height 14
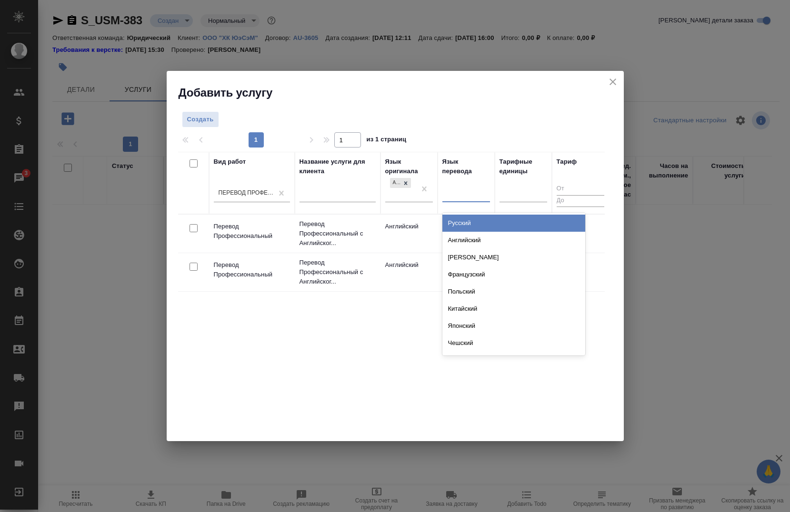
click at [461, 225] on div "Русский" at bounding box center [513, 223] width 143 height 17
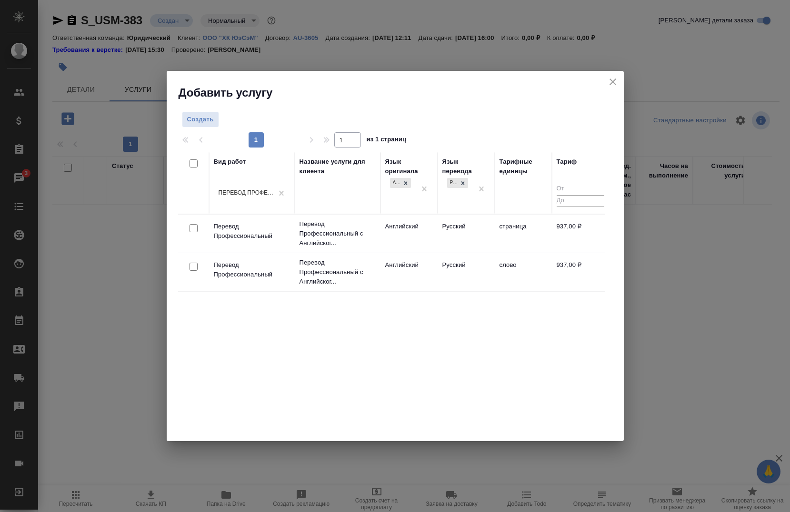
click at [192, 226] on input "checkbox" at bounding box center [193, 228] width 8 height 8
checkbox input "true"
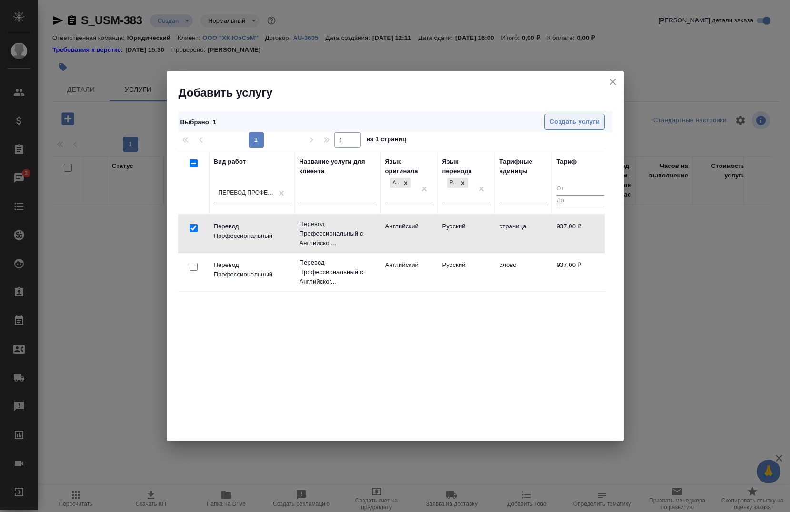
click at [568, 125] on span "Создать услуги" at bounding box center [574, 122] width 50 height 11
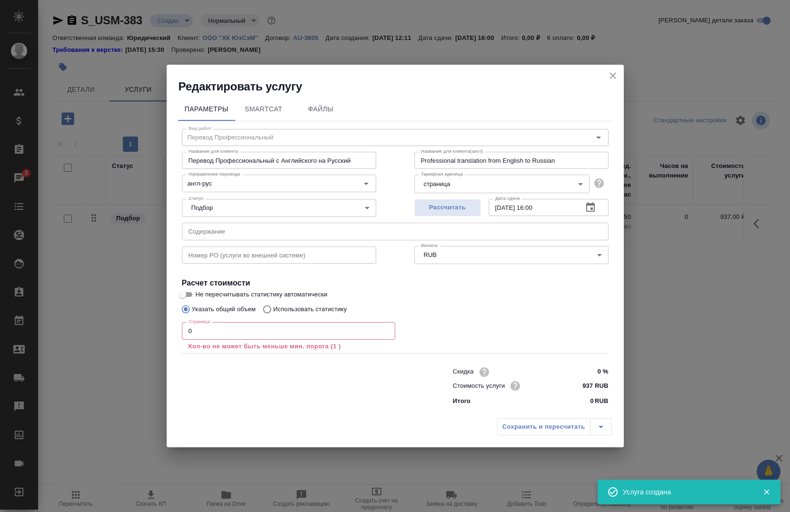
click at [277, 324] on input "0" at bounding box center [288, 330] width 213 height 17
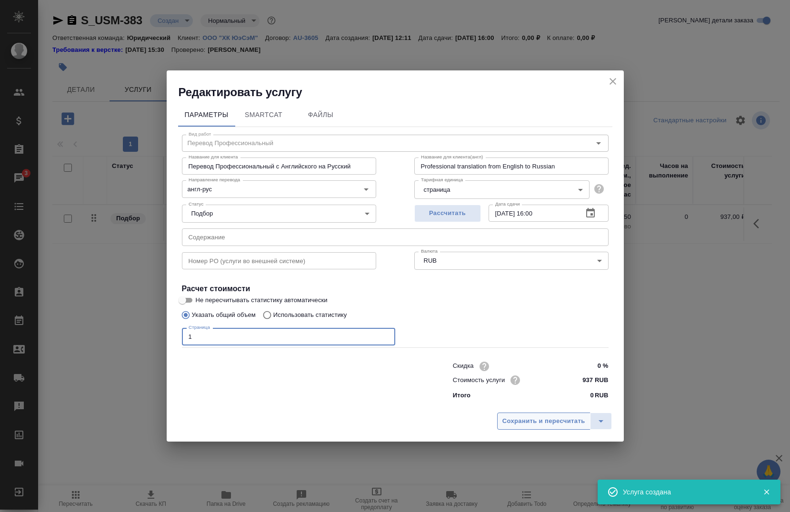
type input "1"
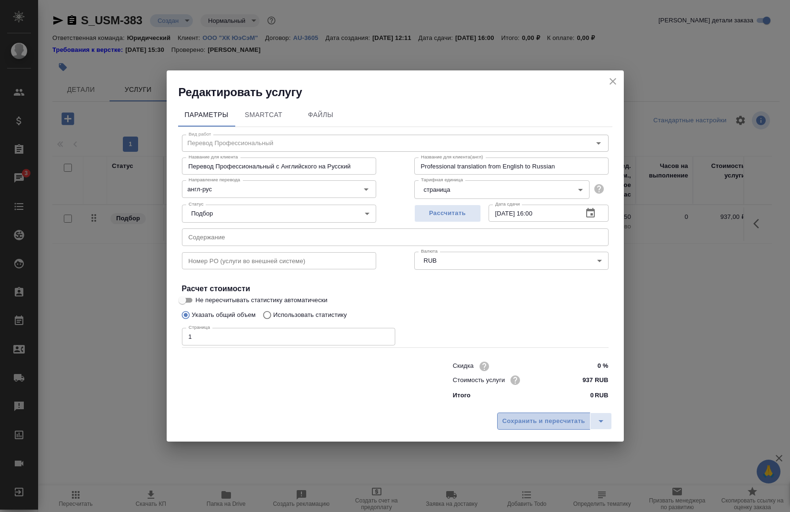
click at [521, 418] on span "Сохранить и пересчитать" at bounding box center [543, 421] width 83 height 11
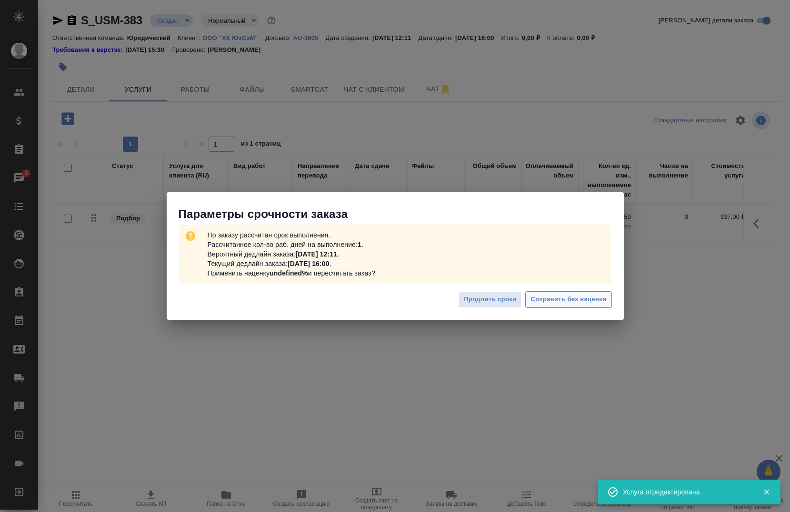
click at [557, 303] on span "Сохранить без наценки" at bounding box center [568, 299] width 76 height 11
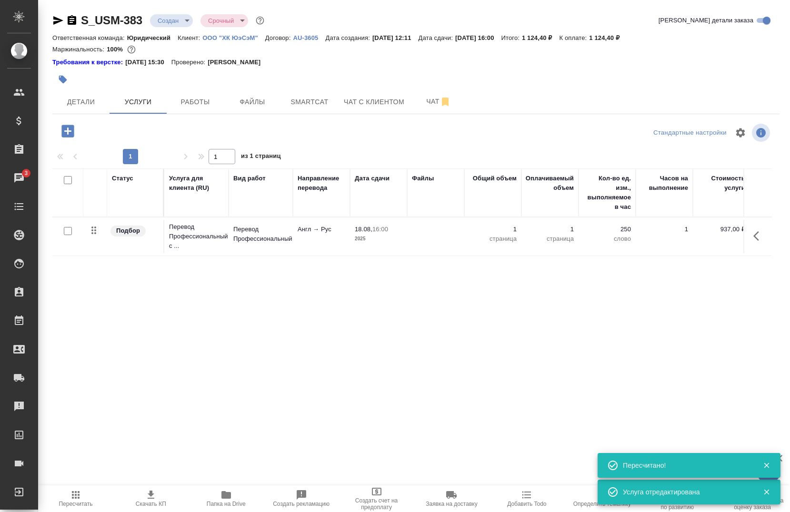
type input "urgent"
click at [171, 25] on body "🙏 .cls-1 fill:#fff; AWATERA Chernova Anna Клиенты Спецификации Заказы 3 Чаты To…" at bounding box center [395, 256] width 790 height 512
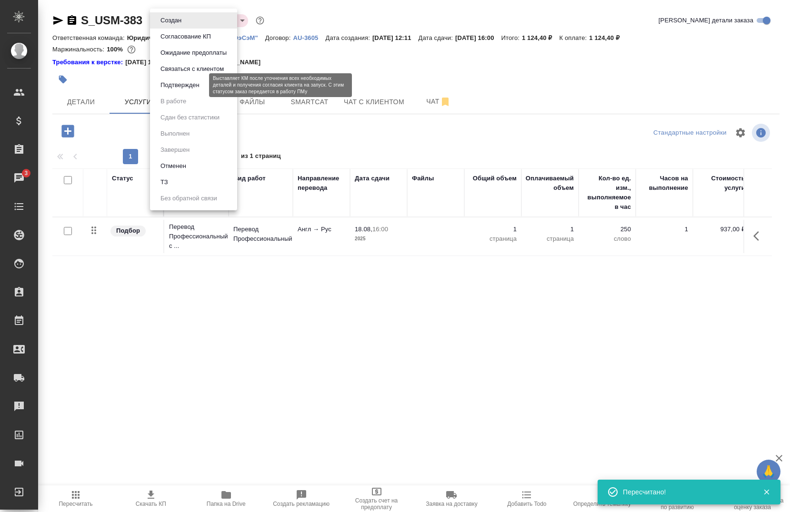
click at [188, 85] on button "Подтвержден" at bounding box center [180, 85] width 45 height 10
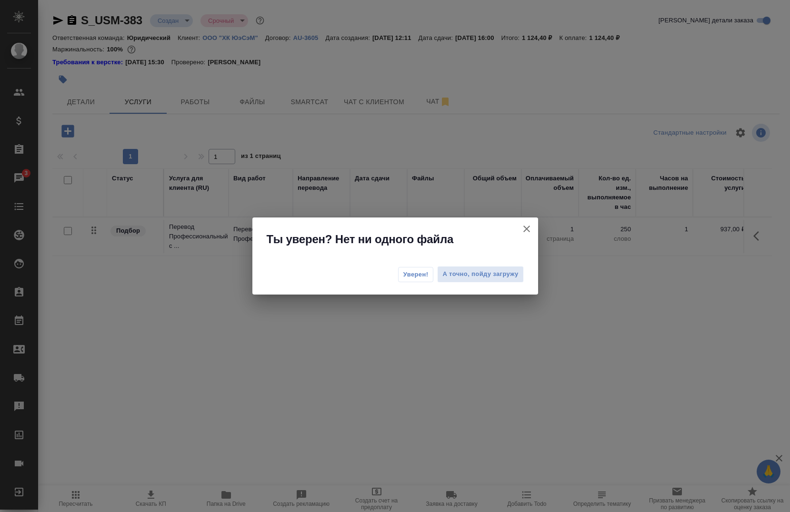
click at [416, 280] on button "Уверен!" at bounding box center [416, 274] width 36 height 15
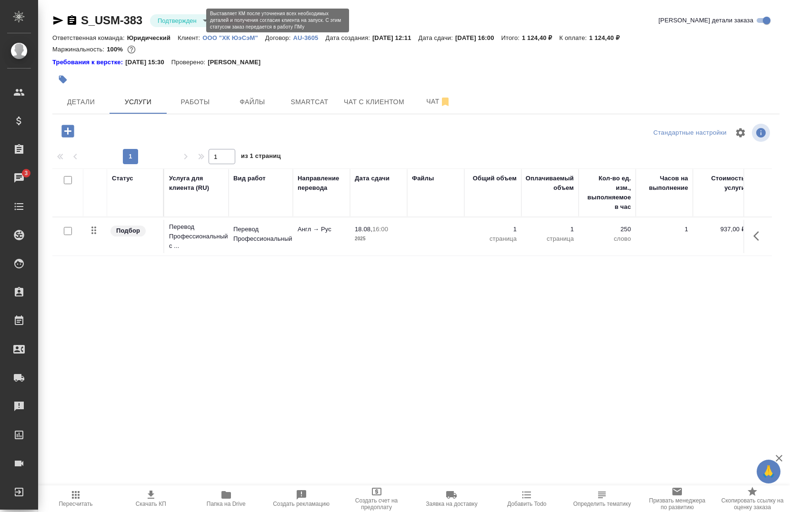
click at [173, 24] on body "🙏 .cls-1 fill:#fff; AWATERA Chernova Anna Клиенты Спецификации Заказы 3 Чаты To…" at bounding box center [395, 256] width 790 height 512
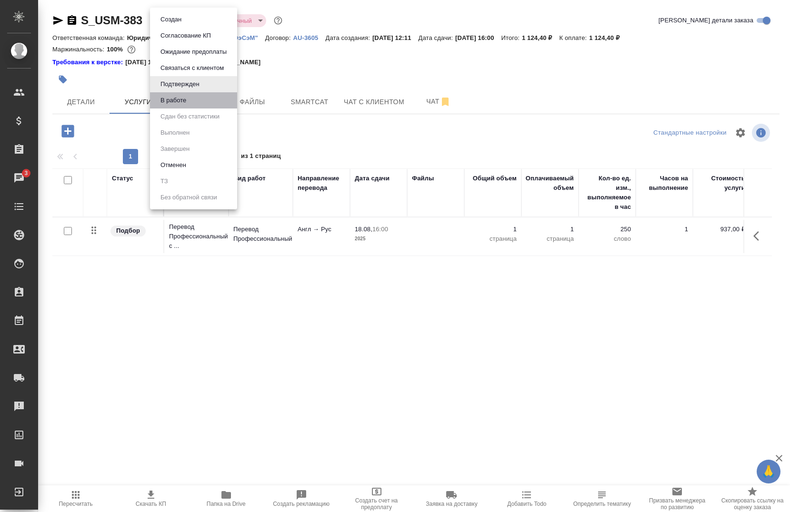
click at [180, 92] on li "В работе" at bounding box center [193, 100] width 87 height 16
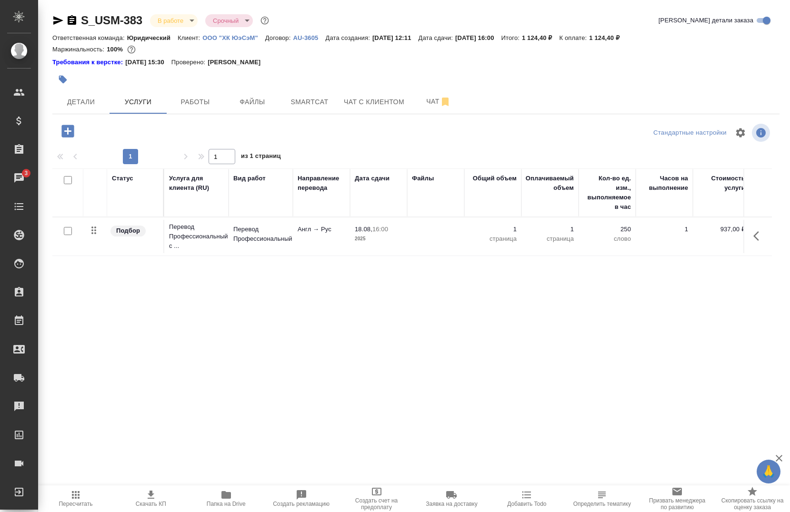
click at [68, 134] on icon "button" at bounding box center [68, 131] width 17 height 17
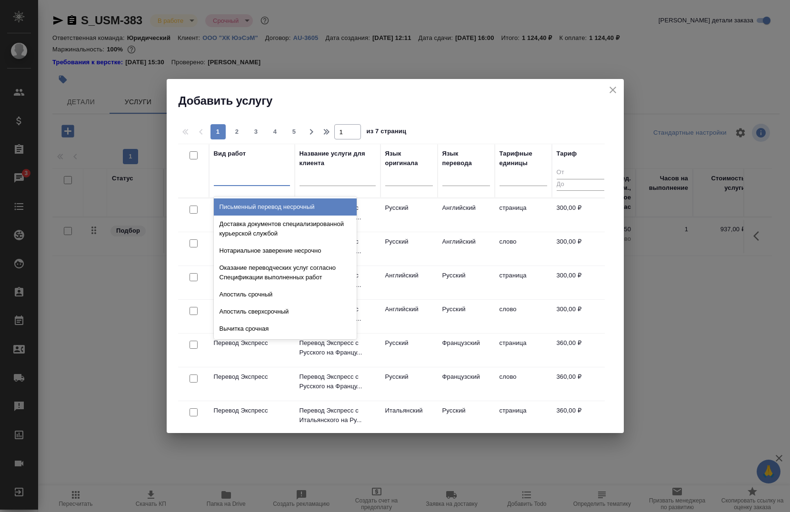
click at [243, 179] on div at bounding box center [252, 176] width 76 height 14
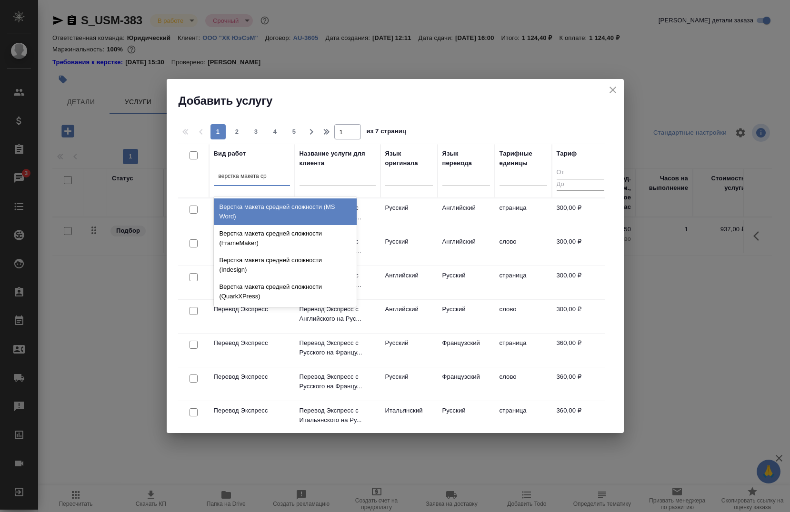
type input "верстка макета сре"
click at [270, 216] on div "Верстка макета средней сложности (MS Word)" at bounding box center [285, 212] width 143 height 27
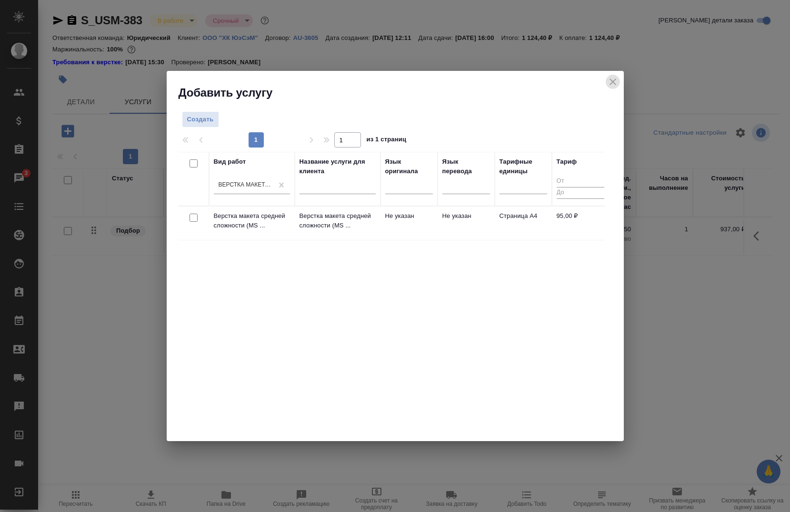
click at [607, 79] on icon "close" at bounding box center [612, 81] width 11 height 11
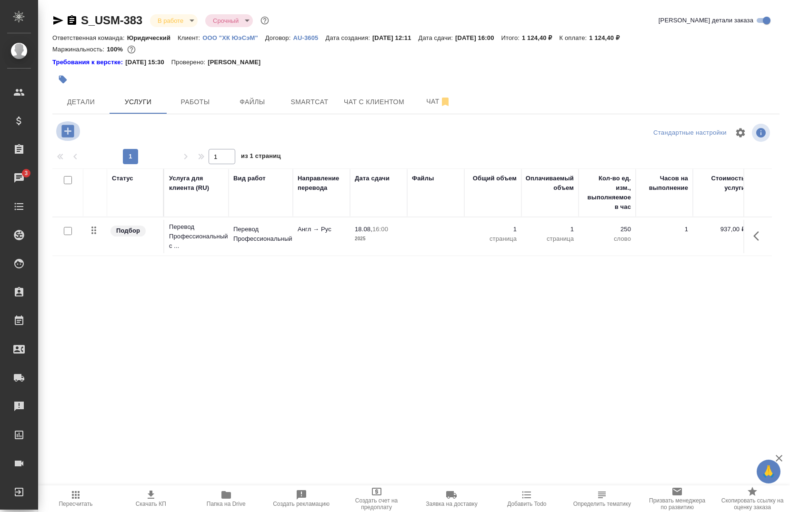
click at [67, 129] on icon "button" at bounding box center [67, 131] width 12 height 12
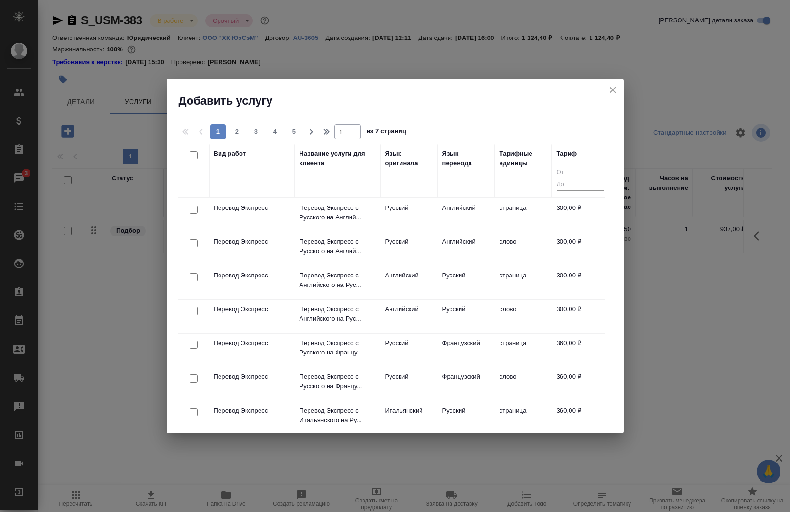
click at [208, 176] on div at bounding box center [208, 170] width 1 height 53
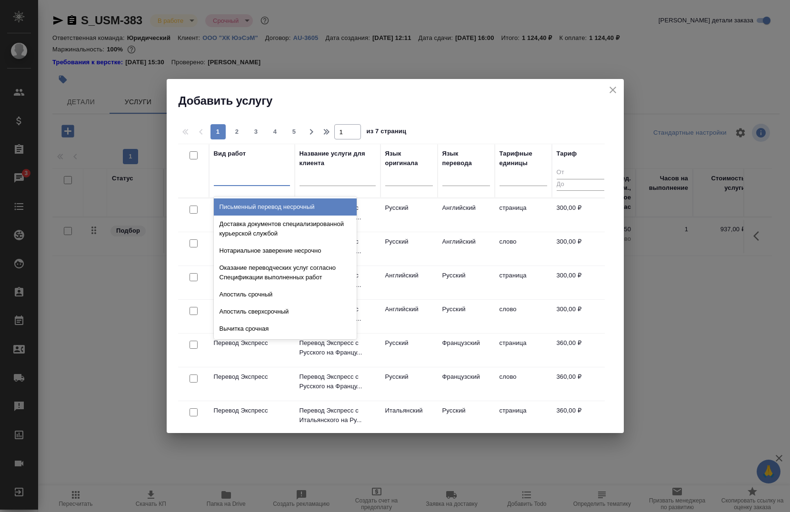
click at [216, 179] on div at bounding box center [252, 176] width 76 height 14
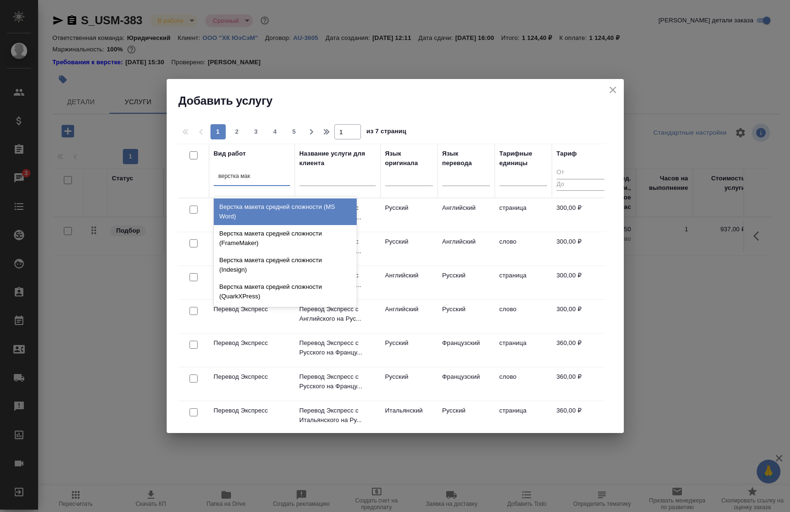
type input "верстка маке"
click at [285, 220] on div "Верстка макета средней сложности (MS Word)" at bounding box center [285, 212] width 143 height 27
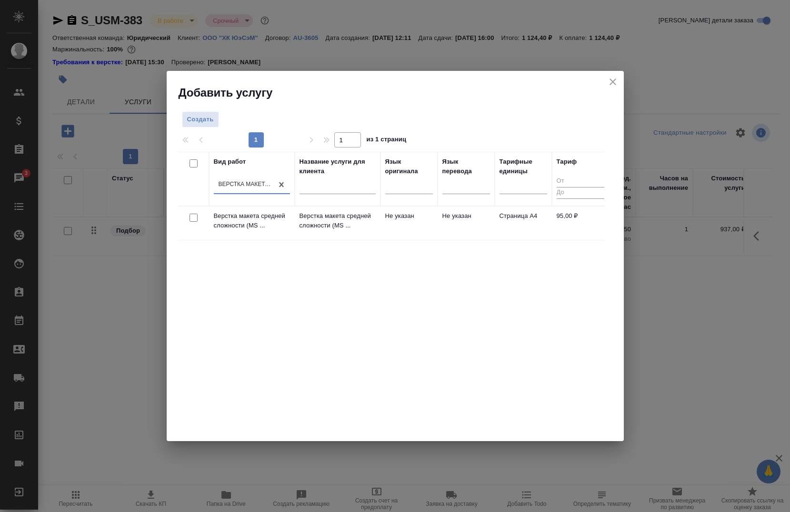
click at [193, 218] on input "checkbox" at bounding box center [193, 218] width 8 height 8
checkbox input "true"
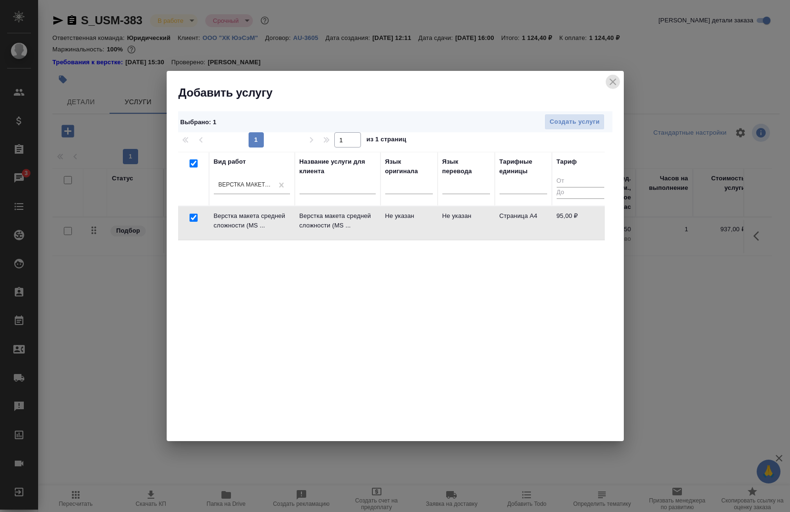
click at [608, 84] on icon "close" at bounding box center [612, 81] width 11 height 11
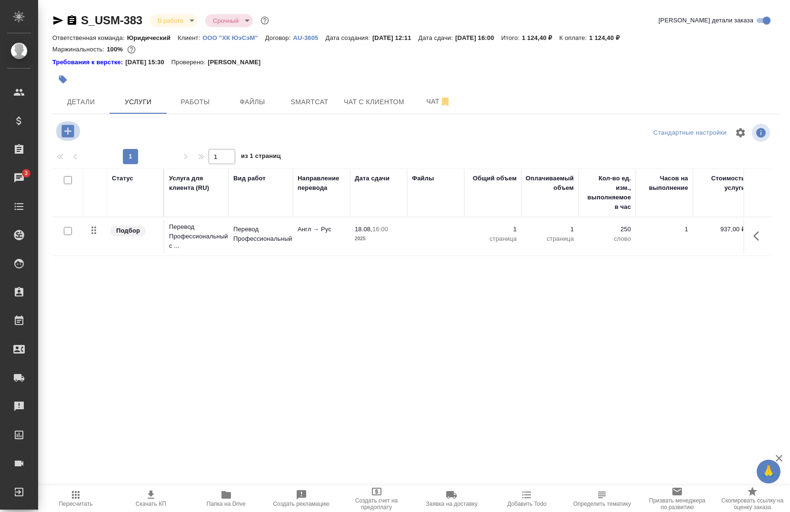
click at [64, 132] on icon "button" at bounding box center [67, 131] width 12 height 12
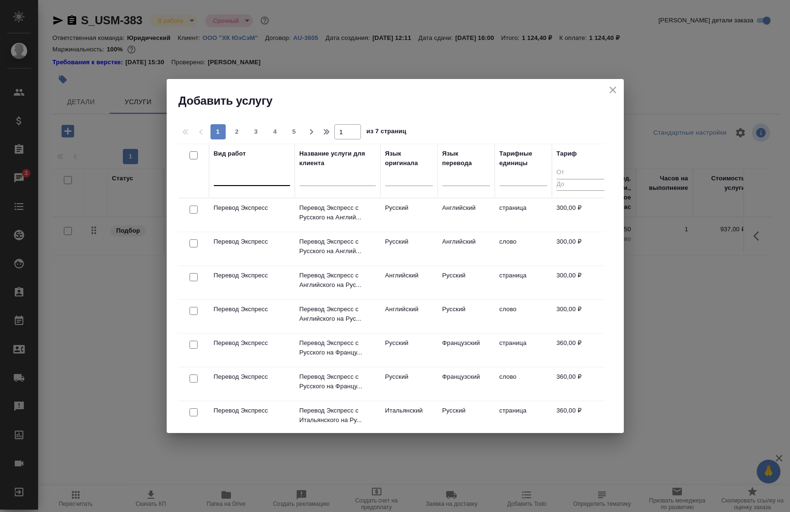
click at [246, 173] on div at bounding box center [252, 176] width 76 height 14
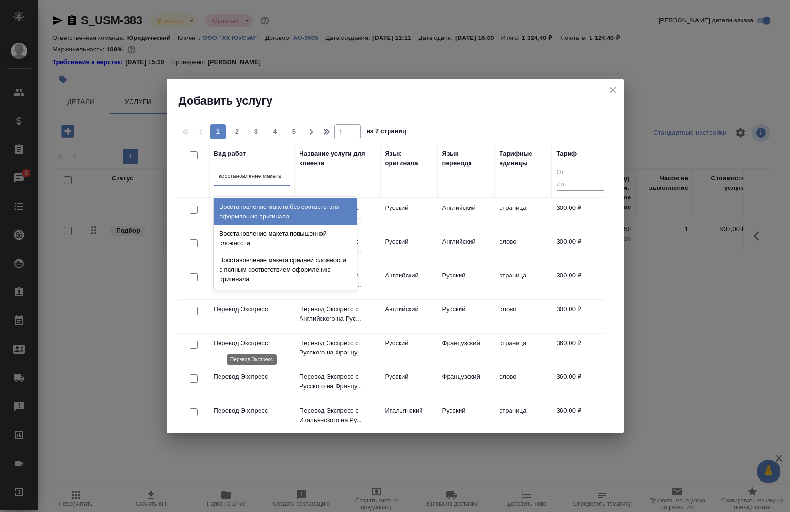
type input "восстановление макета с"
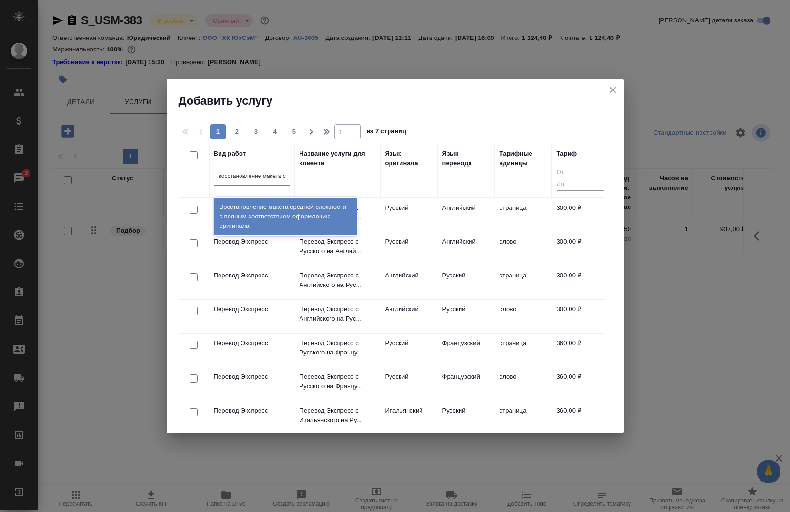
click at [287, 218] on div "Восстановление макета средней сложности с полным соответствием оформлению ориги…" at bounding box center [285, 217] width 143 height 36
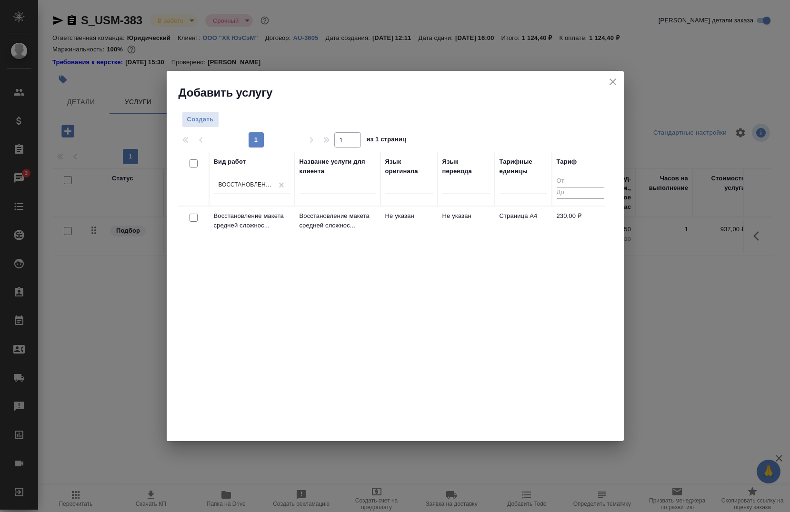
click at [187, 218] on div at bounding box center [193, 217] width 21 height 13
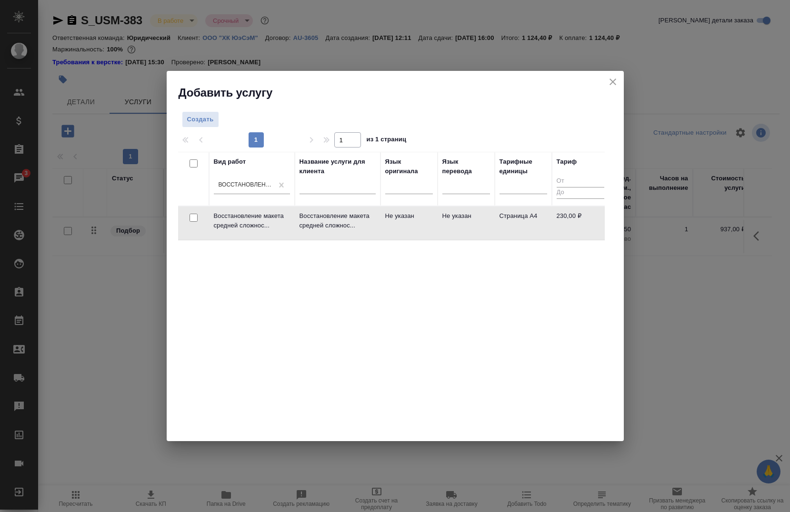
click at [193, 217] on input "checkbox" at bounding box center [193, 218] width 8 height 8
checkbox input "true"
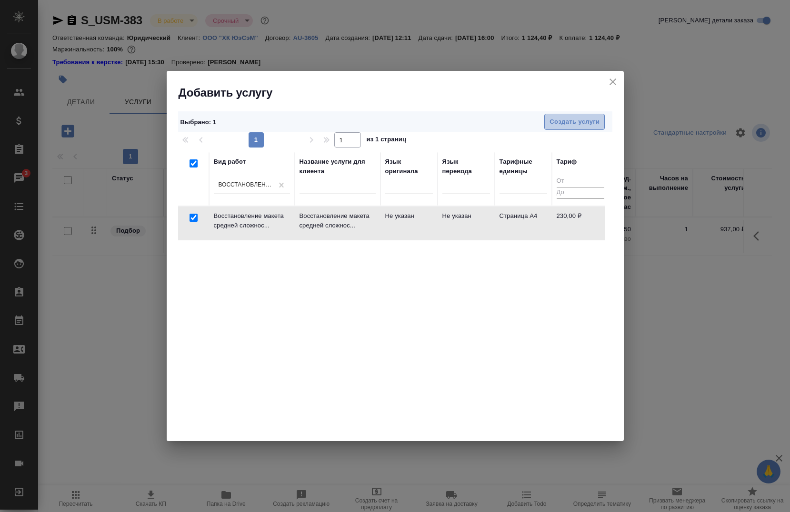
click at [576, 119] on span "Создать услуги" at bounding box center [574, 122] width 50 height 11
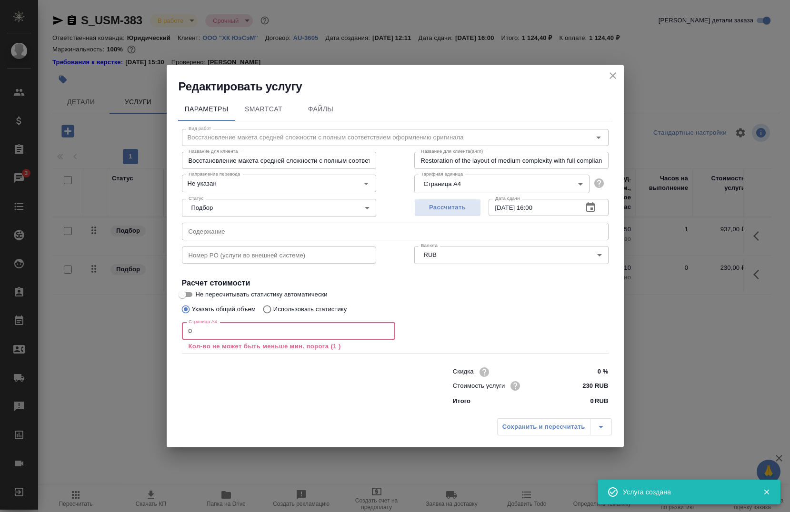
click at [249, 322] on input "0" at bounding box center [288, 330] width 213 height 17
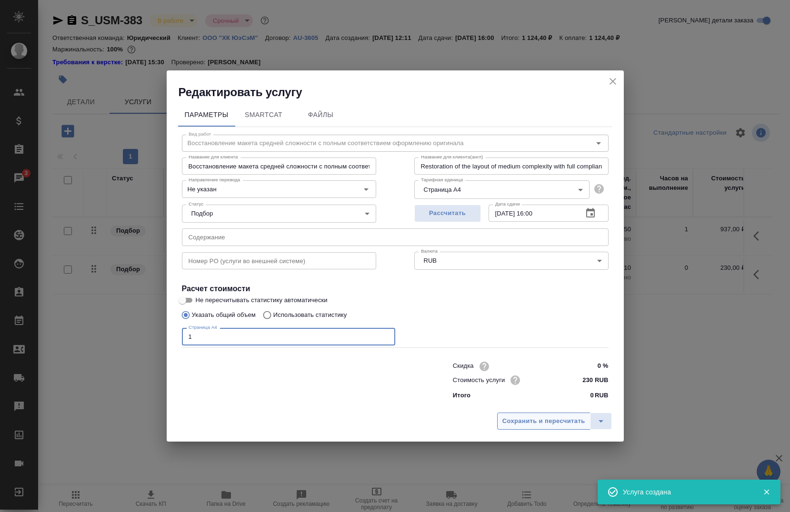
type input "1"
click at [525, 430] on button "Сохранить и пересчитать" at bounding box center [543, 421] width 93 height 17
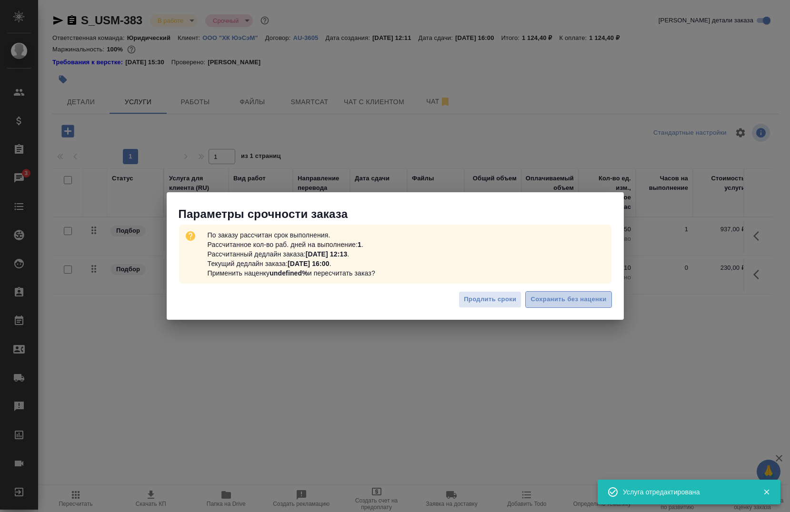
click at [558, 300] on span "Сохранить без наценки" at bounding box center [568, 299] width 76 height 11
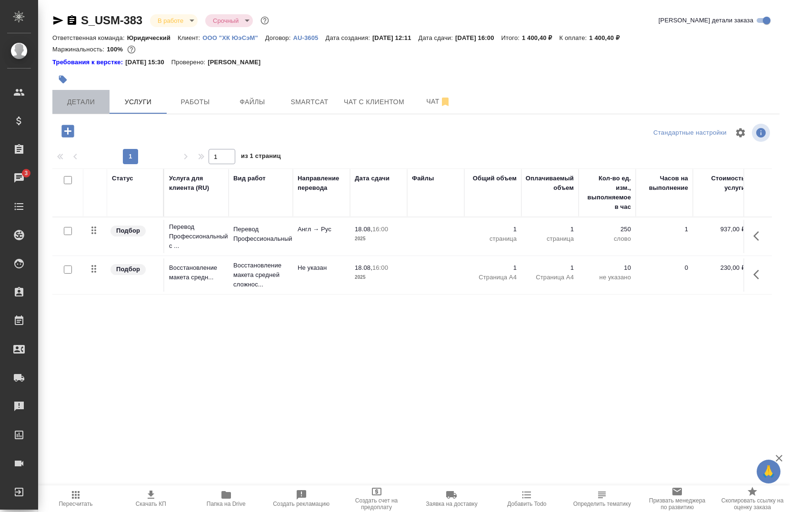
click at [74, 103] on span "Детали" at bounding box center [81, 102] width 46 height 12
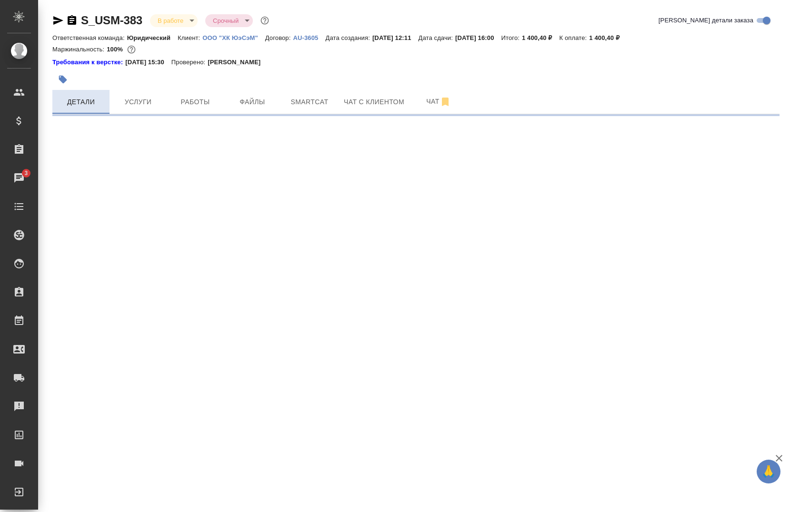
select select "RU"
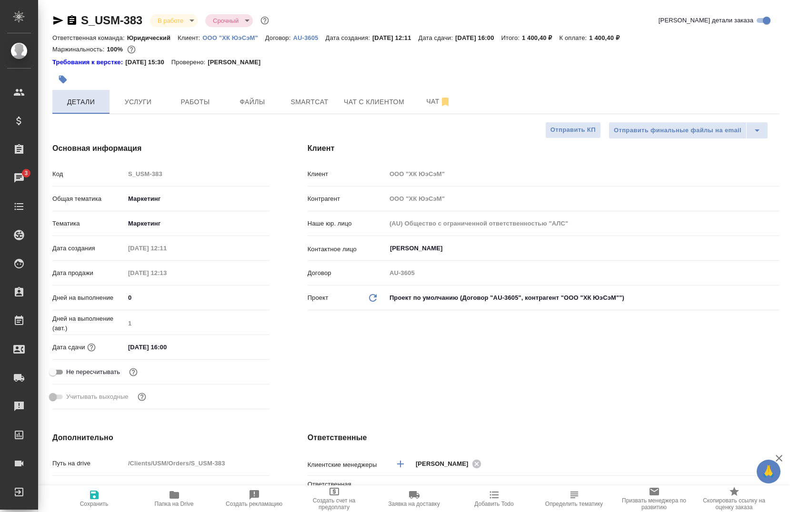
type textarea "x"
click at [188, 112] on button "Работы" at bounding box center [195, 102] width 57 height 24
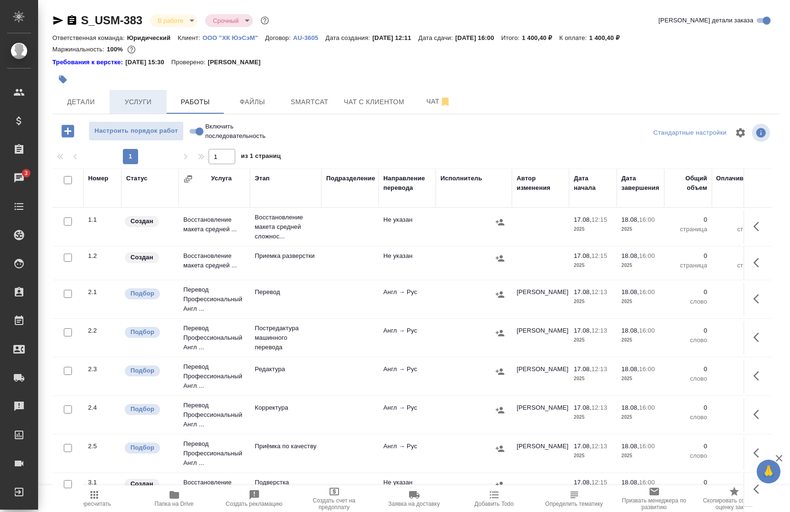
click at [143, 104] on span "Услуги" at bounding box center [138, 102] width 46 height 12
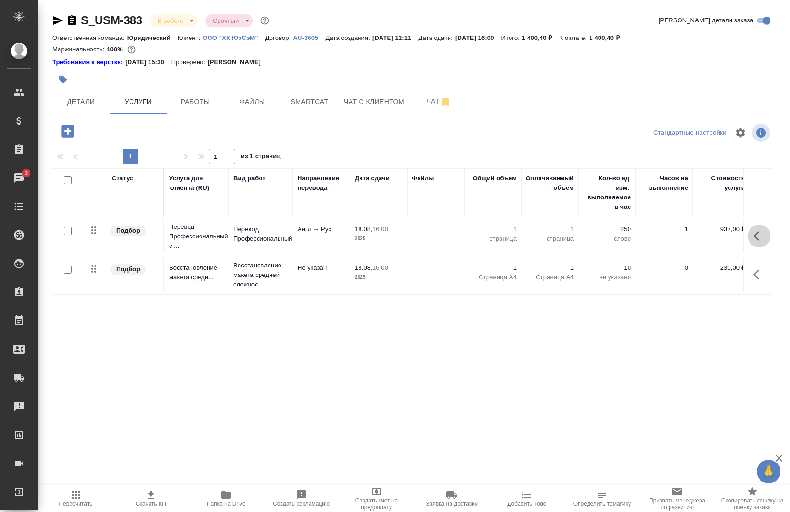
click at [749, 238] on button "button" at bounding box center [758, 236] width 23 height 23
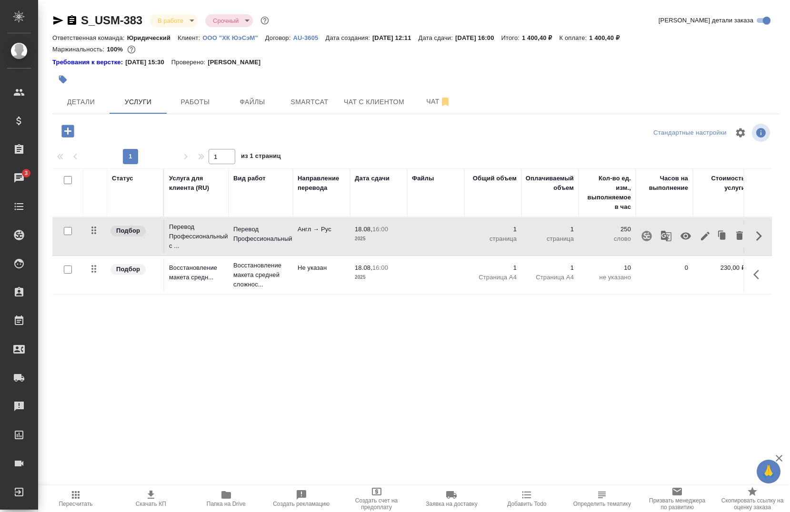
click at [68, 229] on input "checkbox" at bounding box center [68, 231] width 8 height 8
checkbox input "true"
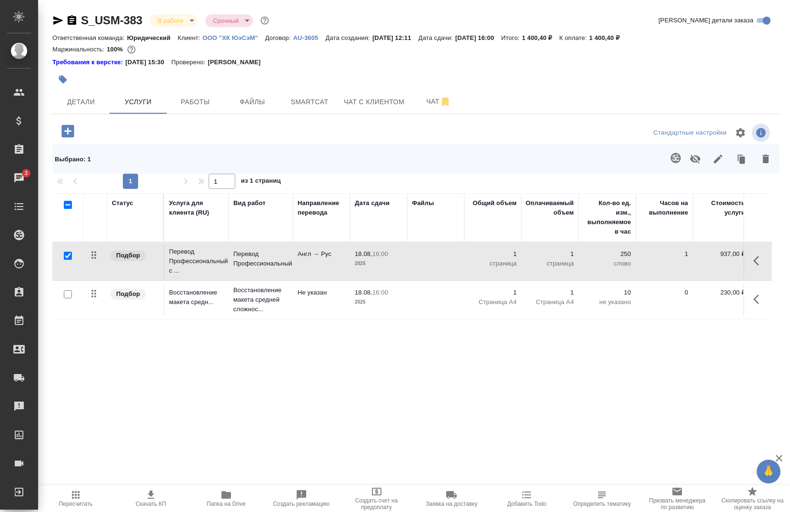
click at [670, 154] on icon "button" at bounding box center [675, 157] width 11 height 11
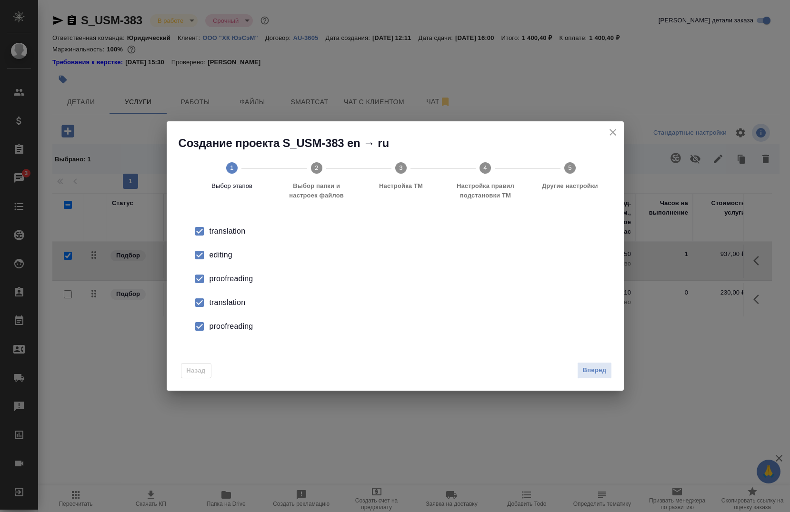
click at [210, 256] on div "editing" at bounding box center [404, 254] width 391 height 11
click at [206, 284] on input "checkbox" at bounding box center [199, 279] width 20 height 20
click at [203, 303] on input "checkbox" at bounding box center [199, 303] width 20 height 20
drag, startPoint x: 203, startPoint y: 303, endPoint x: 203, endPoint y: 324, distance: 20.9
click at [203, 324] on input "checkbox" at bounding box center [199, 327] width 20 height 20
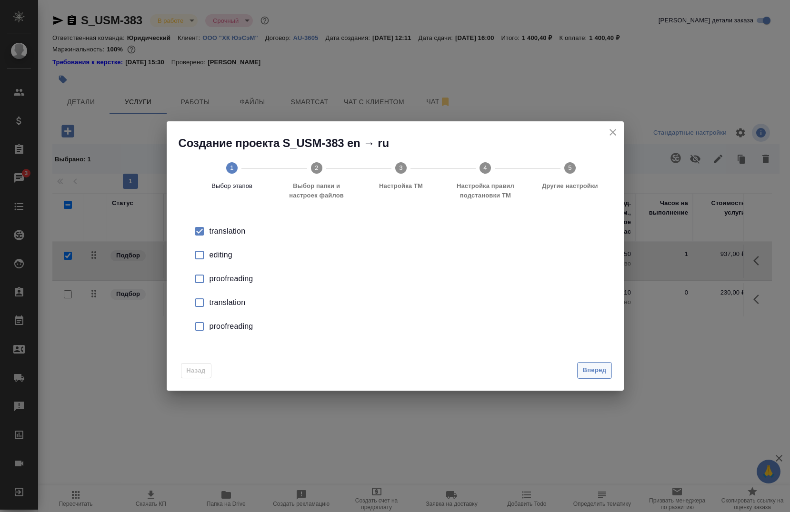
click at [597, 370] on span "Вперед" at bounding box center [594, 370] width 24 height 11
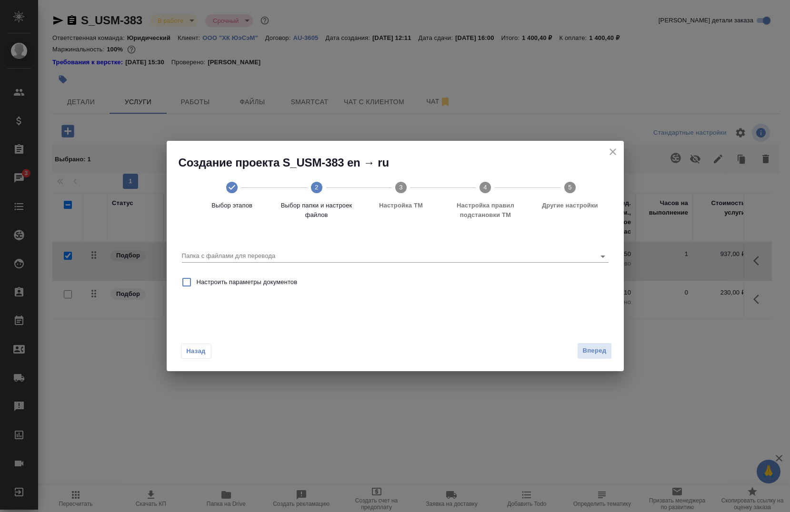
click at [607, 149] on icon "close" at bounding box center [612, 151] width 11 height 11
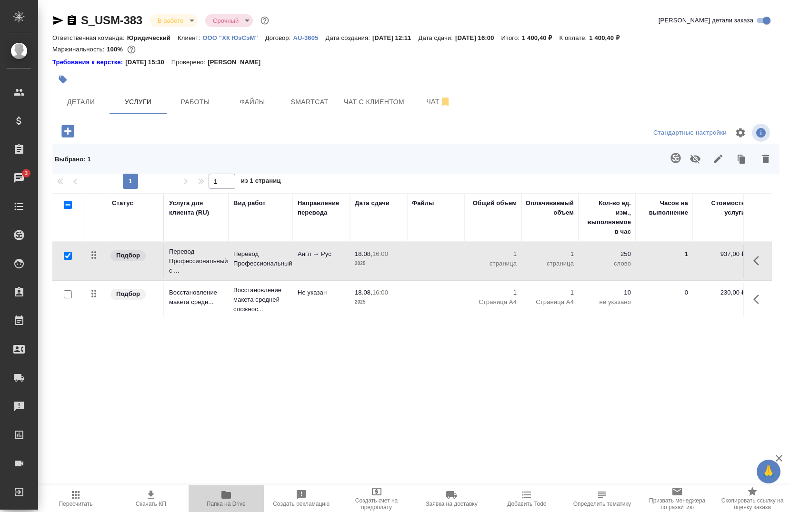
click at [233, 502] on span "Папка на Drive" at bounding box center [226, 504] width 39 height 7
click at [223, 497] on icon "button" at bounding box center [226, 495] width 10 height 8
click at [261, 104] on span "Файлы" at bounding box center [252, 102] width 46 height 12
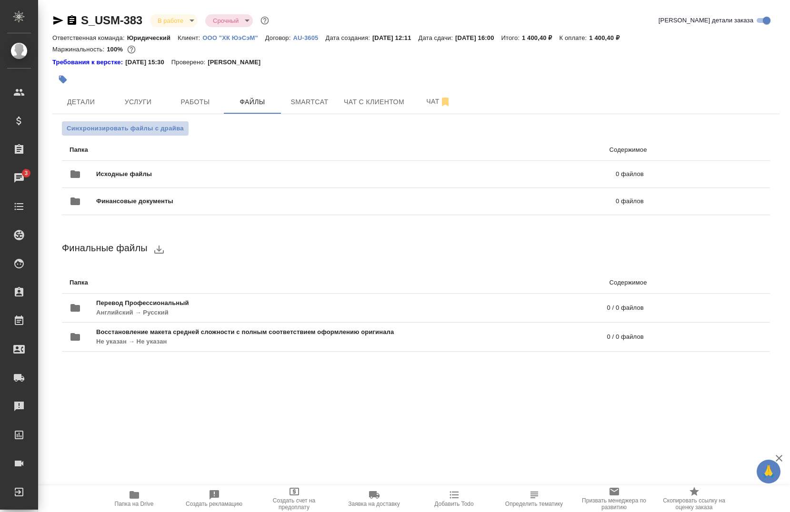
click at [127, 124] on span "Синхронизировать файлы с драйва" at bounding box center [125, 129] width 117 height 10
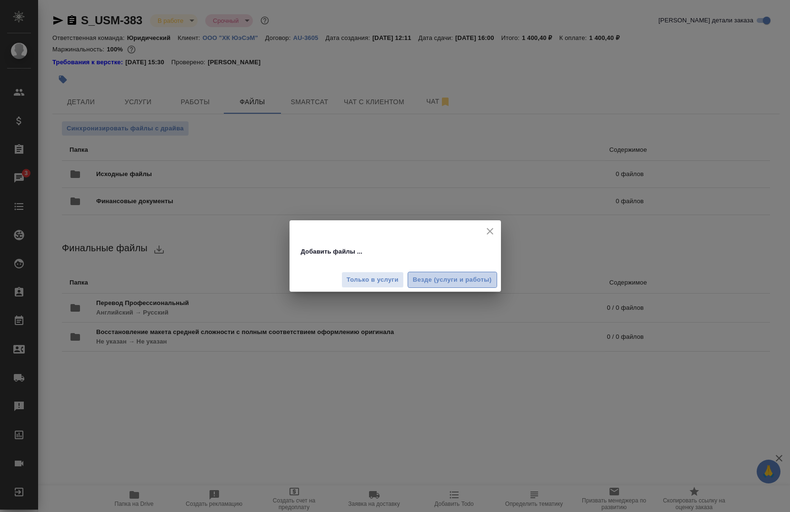
click at [413, 277] on span "Везде (услуги и работы)" at bounding box center [452, 280] width 79 height 11
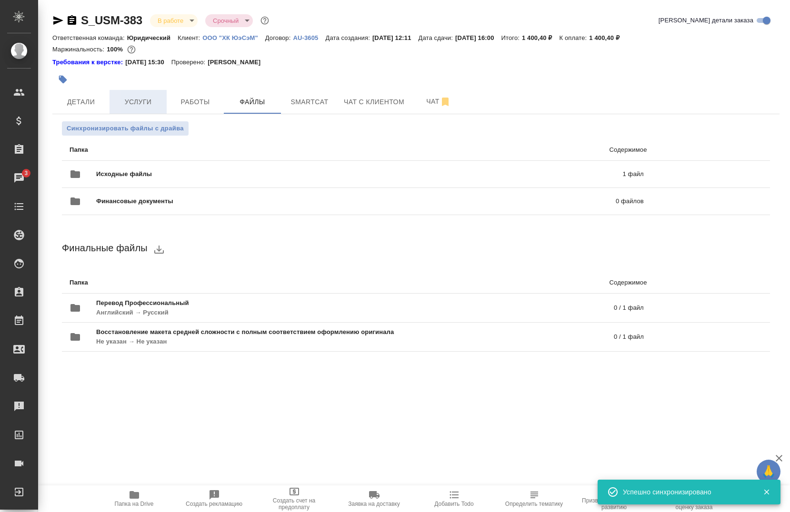
click at [138, 109] on button "Услуги" at bounding box center [137, 102] width 57 height 24
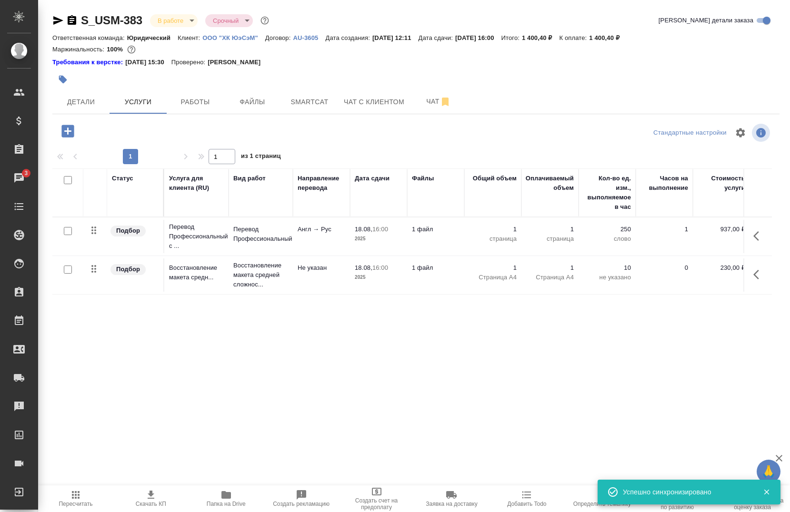
click at [64, 233] on input "checkbox" at bounding box center [68, 231] width 8 height 8
checkbox input "true"
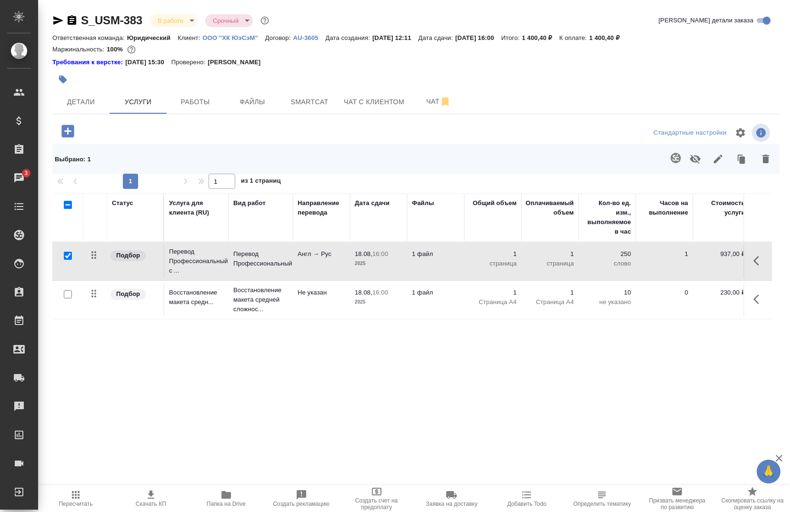
click at [673, 160] on icon "button" at bounding box center [675, 157] width 11 height 11
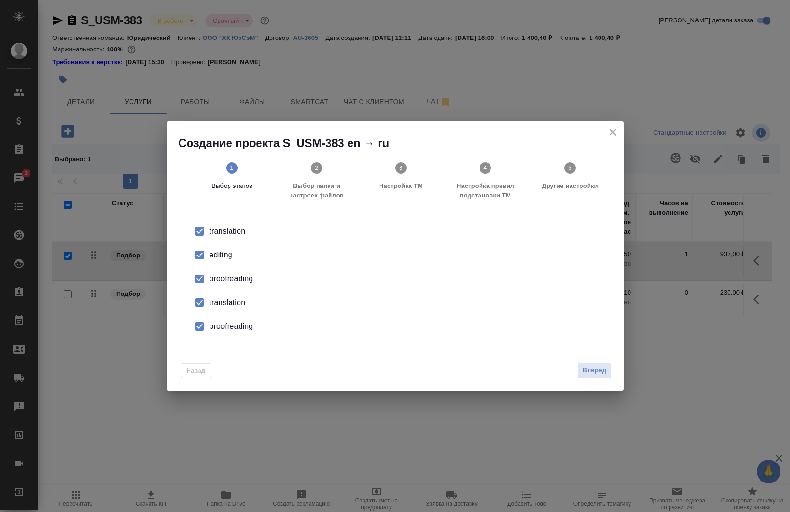
drag, startPoint x: 232, startPoint y: 256, endPoint x: 230, endPoint y: 262, distance: 6.0
click at [230, 262] on li "editing" at bounding box center [395, 255] width 427 height 24
click at [224, 277] on li "proofreading" at bounding box center [395, 279] width 427 height 24
drag, startPoint x: 224, startPoint y: 277, endPoint x: 219, endPoint y: 296, distance: 20.1
click at [220, 294] on ul "translation editing proofreading translation proofreading" at bounding box center [395, 278] width 427 height 119
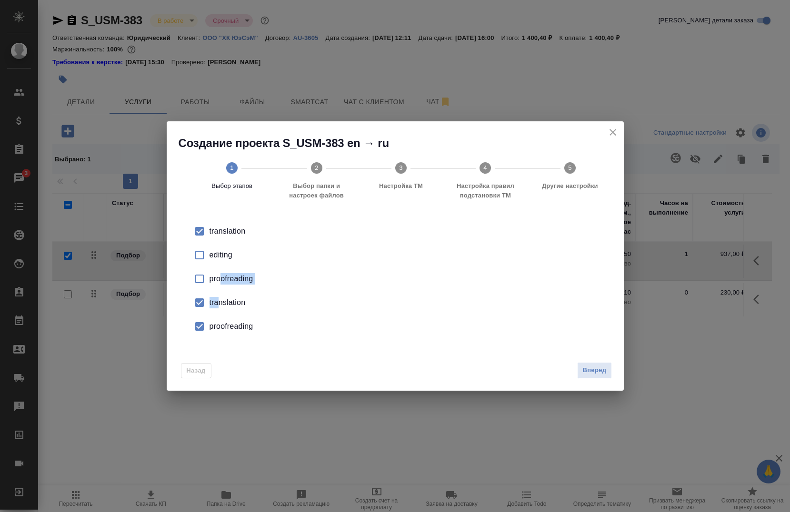
drag, startPoint x: 219, startPoint y: 296, endPoint x: 215, endPoint y: 308, distance: 13.3
click at [215, 237] on div "translation" at bounding box center [404, 231] width 391 height 11
click at [213, 285] on div "proofreading" at bounding box center [404, 278] width 391 height 11
click at [580, 367] on button "Вперед" at bounding box center [594, 370] width 34 height 17
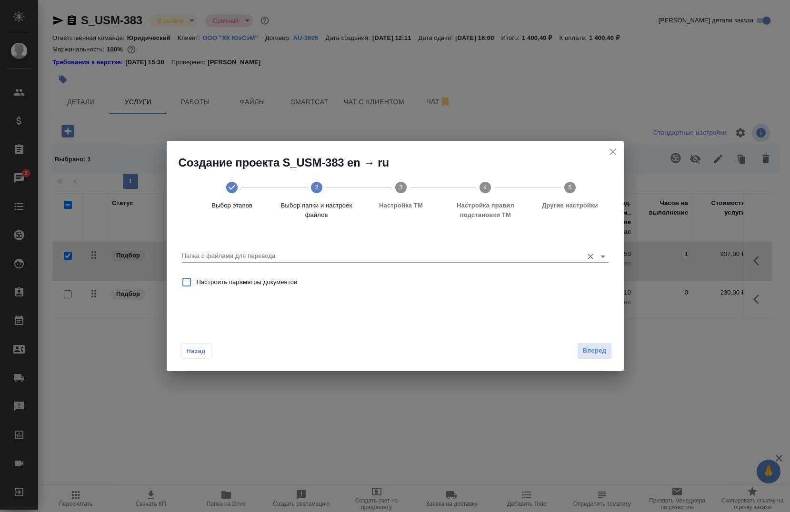
click at [288, 255] on input "Папка с файлами для перевода" at bounding box center [380, 255] width 396 height 11
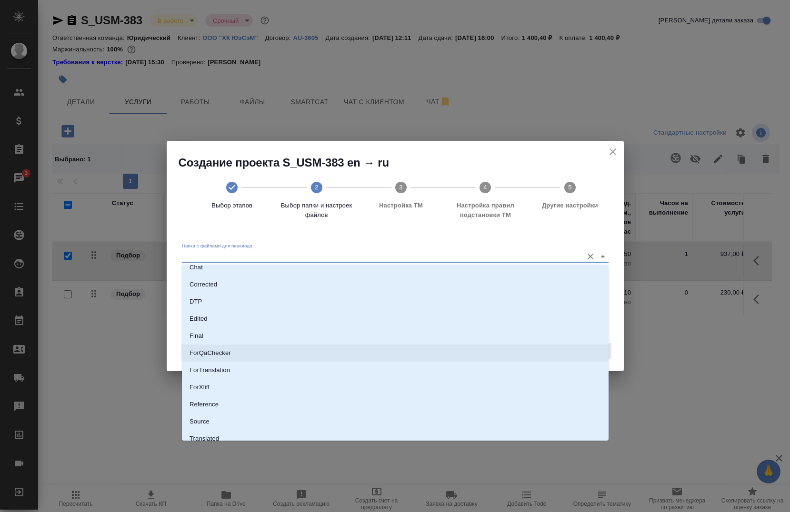
scroll to position [67, 0]
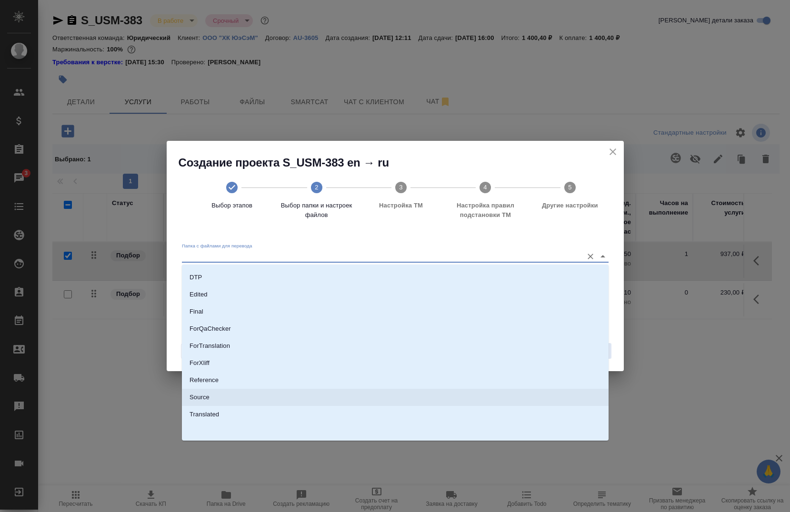
click at [222, 395] on li "Source" at bounding box center [395, 397] width 427 height 17
type input "Source"
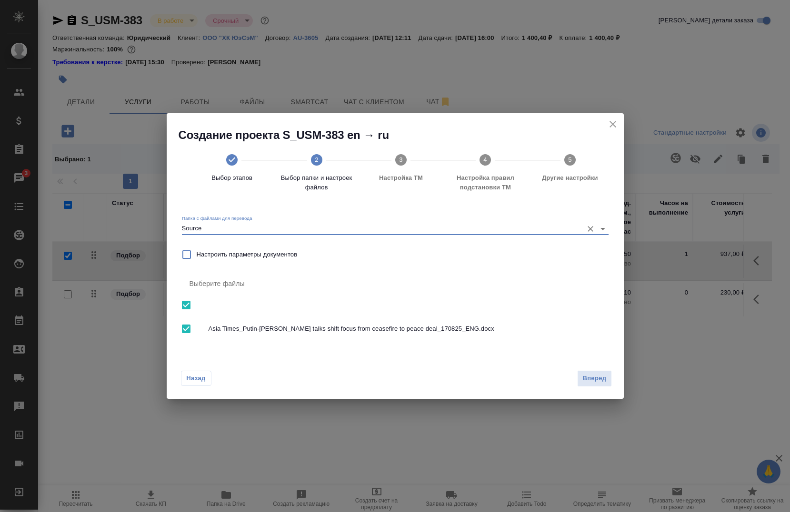
click at [572, 377] on div "Назад Вперед" at bounding box center [395, 376] width 457 height 45
click at [588, 376] on span "Вперед" at bounding box center [594, 378] width 24 height 11
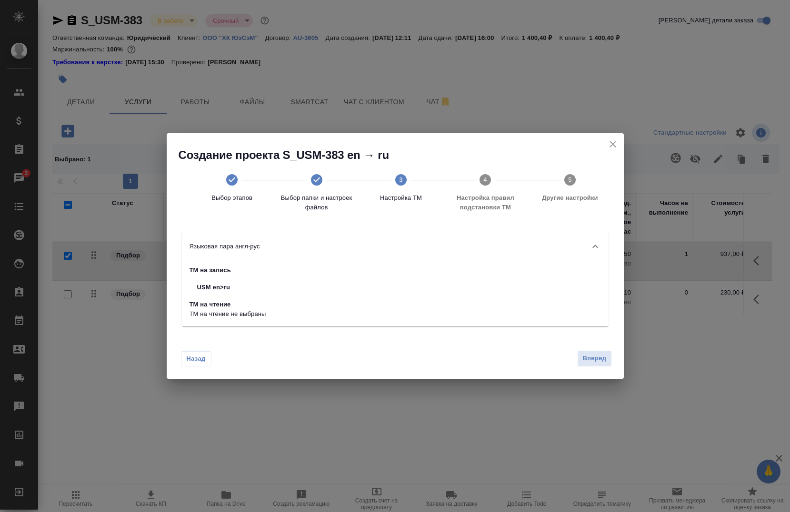
click at [575, 358] on div "Вперед" at bounding box center [592, 358] width 38 height 17
click at [587, 353] on button "Вперед" at bounding box center [594, 358] width 34 height 17
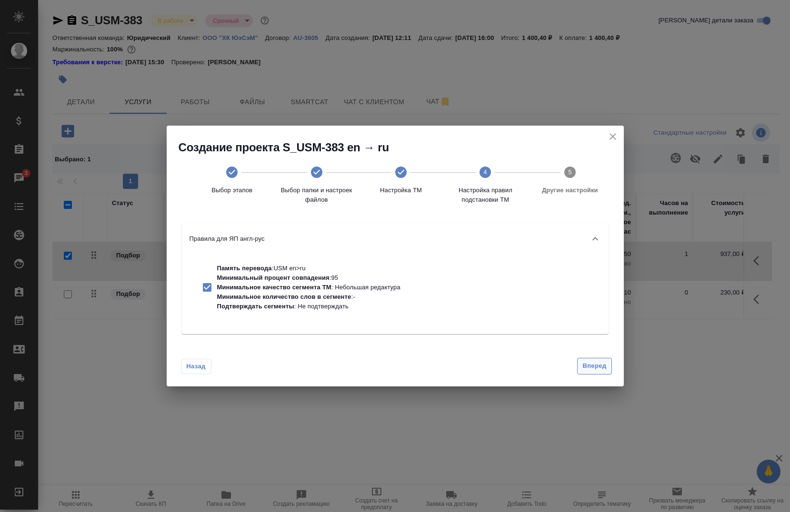
click at [581, 363] on button "Вперед" at bounding box center [594, 366] width 34 height 17
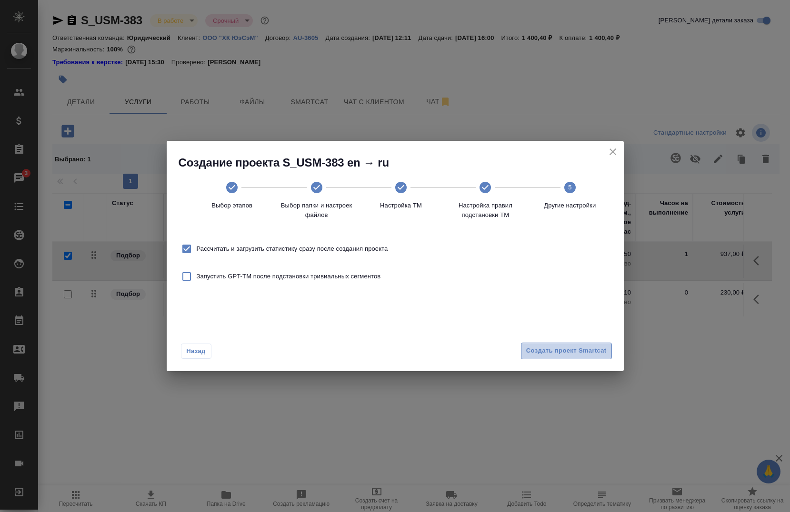
click at [570, 351] on span "Создать проект Smartcat" at bounding box center [566, 351] width 80 height 11
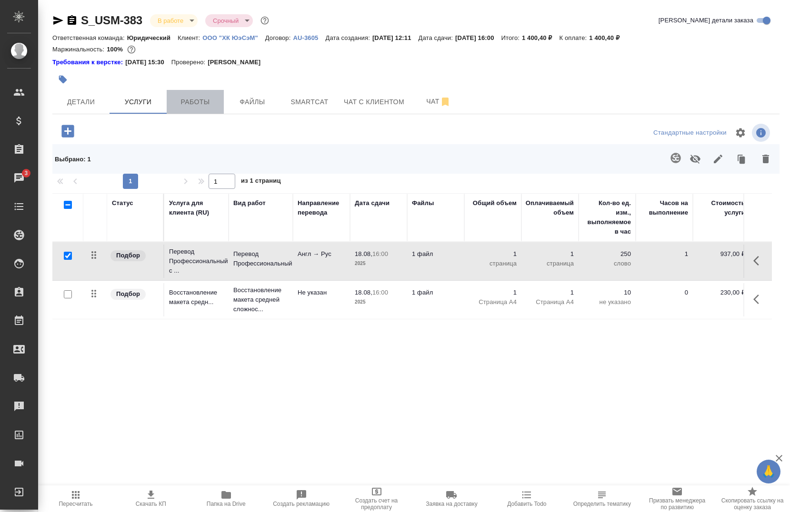
click at [188, 110] on button "Работы" at bounding box center [195, 102] width 57 height 24
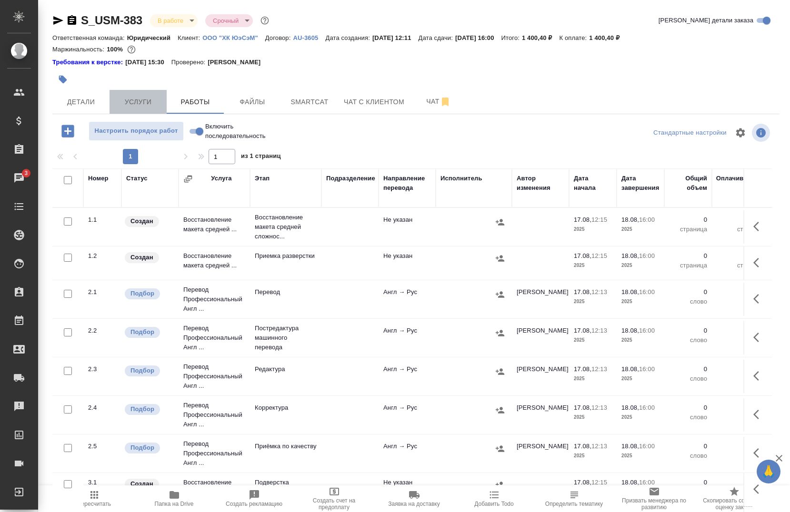
click at [114, 108] on button "Услуги" at bounding box center [137, 102] width 57 height 24
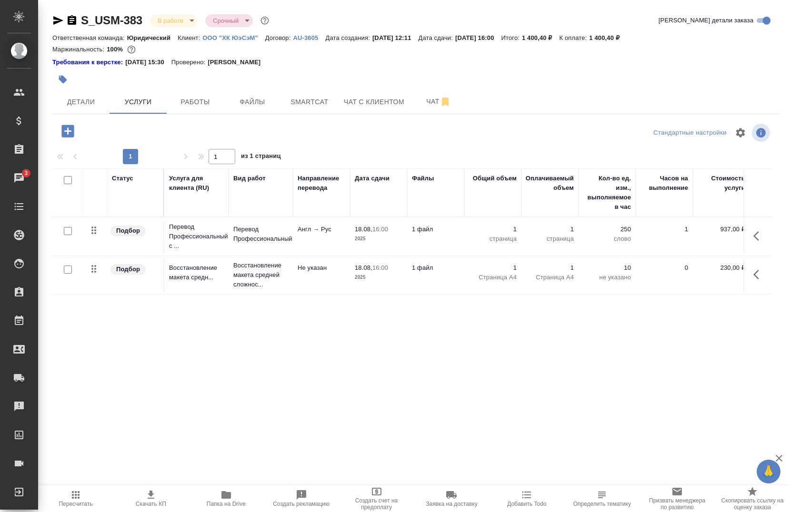
click at [67, 129] on icon "button" at bounding box center [67, 131] width 12 height 12
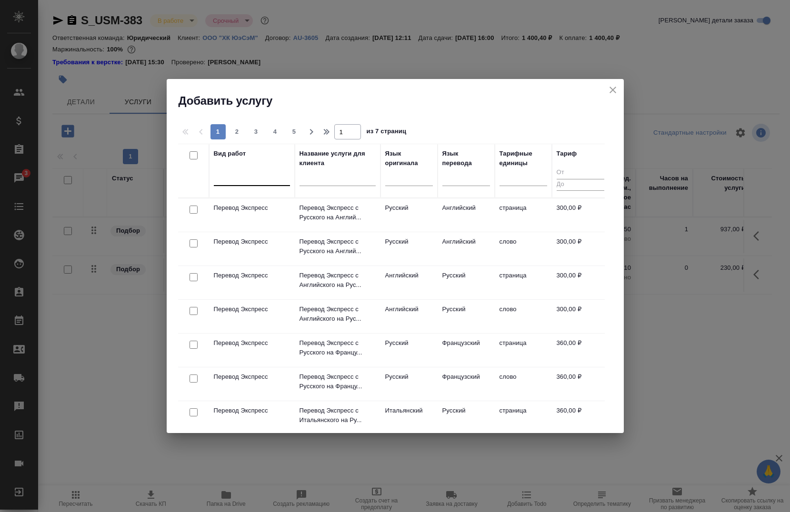
click at [217, 176] on div at bounding box center [252, 176] width 76 height 14
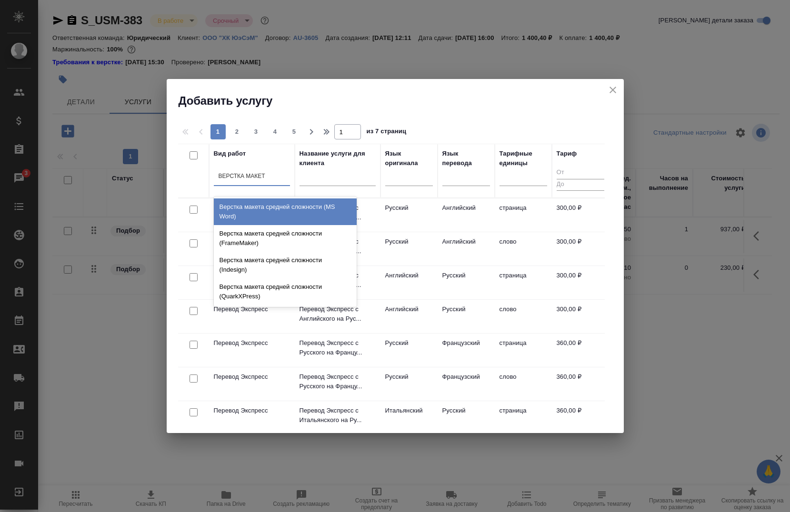
type input "ВЕРСТКА МАКЕТА"
click at [264, 208] on div "Верстка макета средней сложности (MS Word)" at bounding box center [285, 212] width 143 height 27
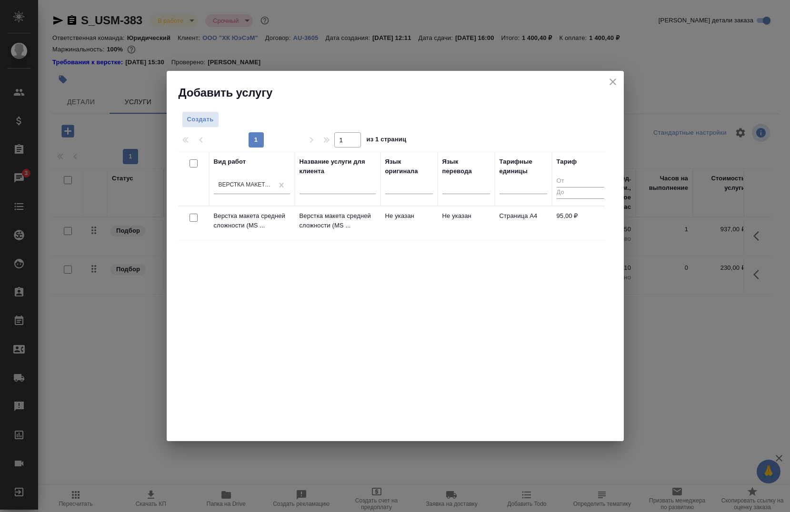
click at [189, 219] on input "checkbox" at bounding box center [193, 218] width 8 height 8
checkbox input "true"
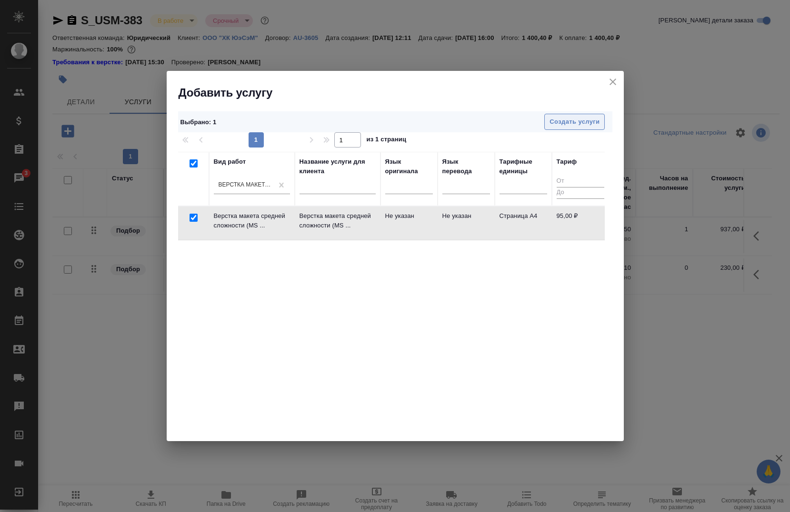
click at [556, 120] on span "Создать услуги" at bounding box center [574, 122] width 50 height 11
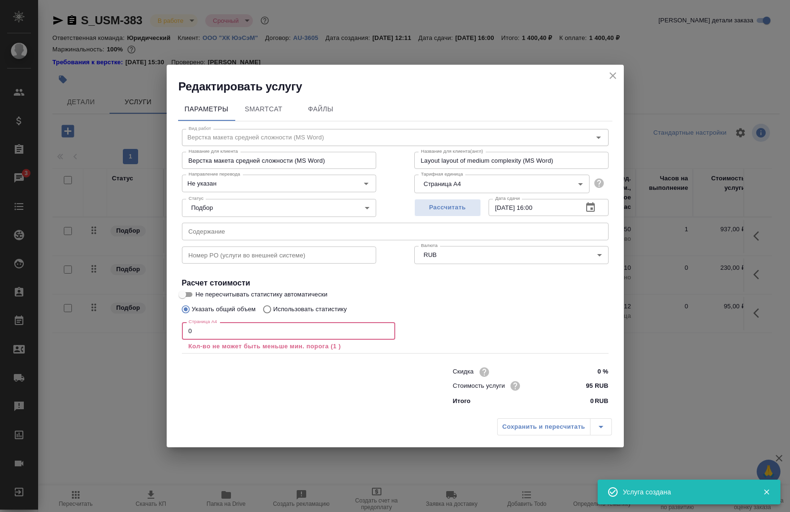
click at [298, 329] on input "0" at bounding box center [288, 330] width 213 height 17
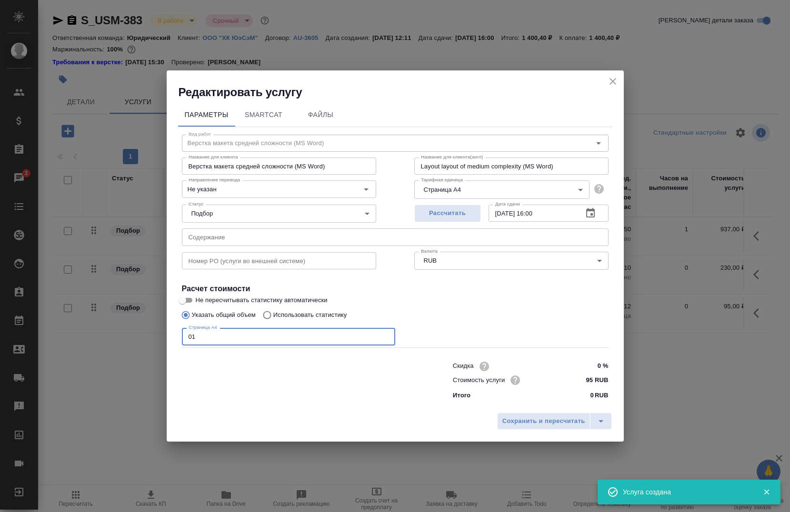
type input "0"
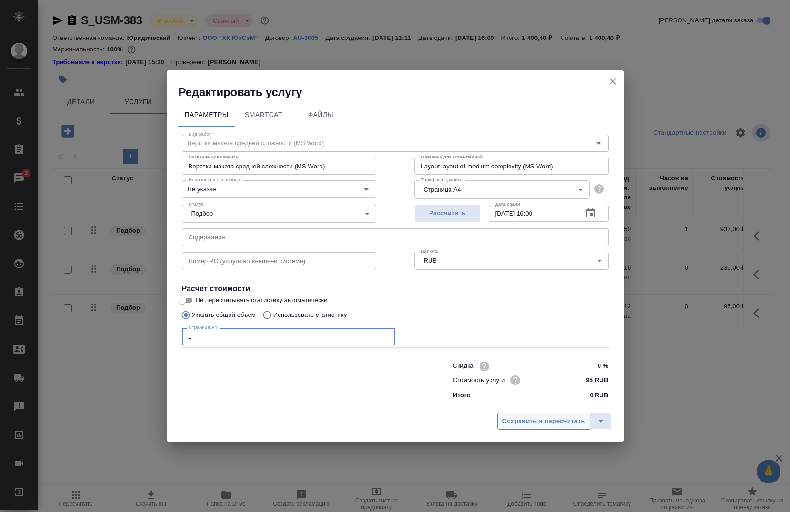
type input "1"
click at [523, 417] on span "Сохранить и пересчитать" at bounding box center [543, 421] width 83 height 11
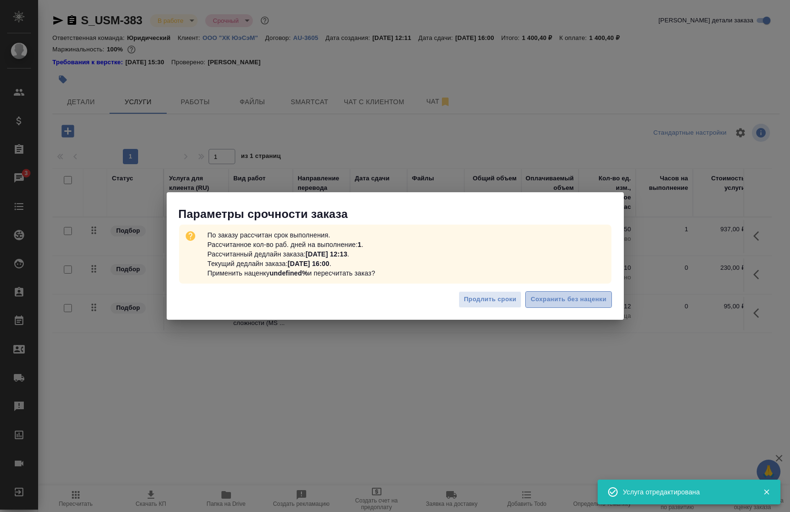
click at [535, 301] on span "Сохранить без наценки" at bounding box center [568, 299] width 76 height 11
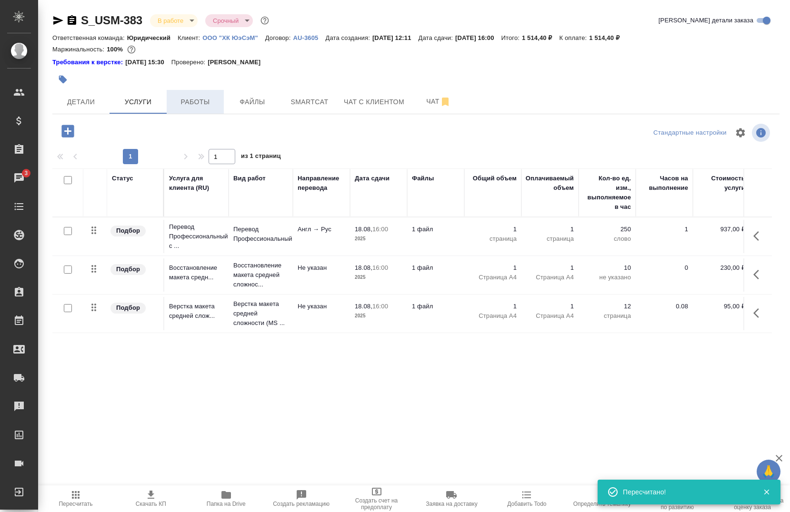
click at [196, 106] on span "Работы" at bounding box center [195, 102] width 46 height 12
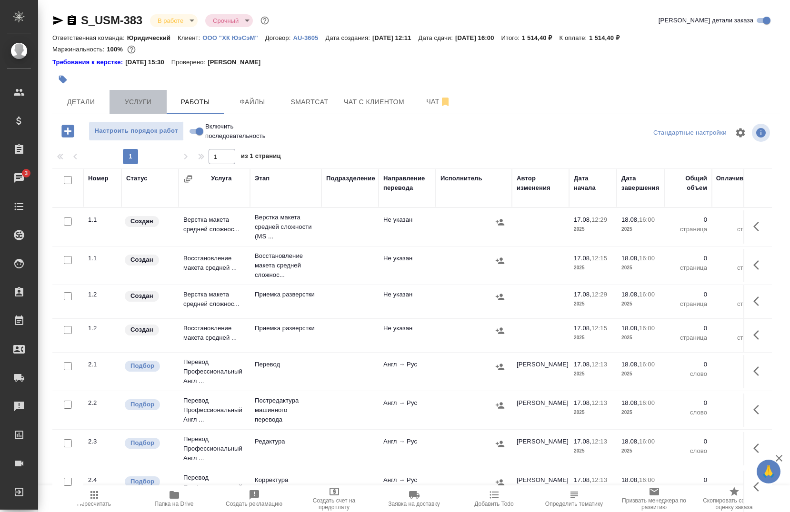
click at [130, 111] on button "Услуги" at bounding box center [137, 102] width 57 height 24
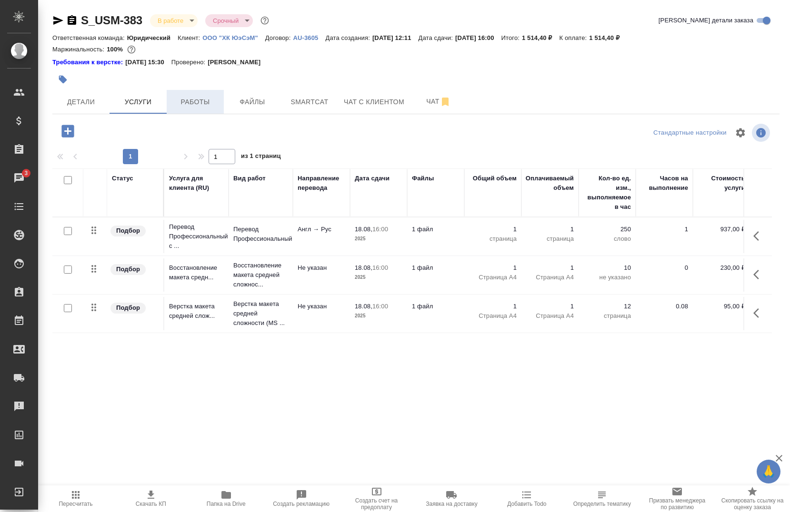
click at [195, 109] on button "Работы" at bounding box center [195, 102] width 57 height 24
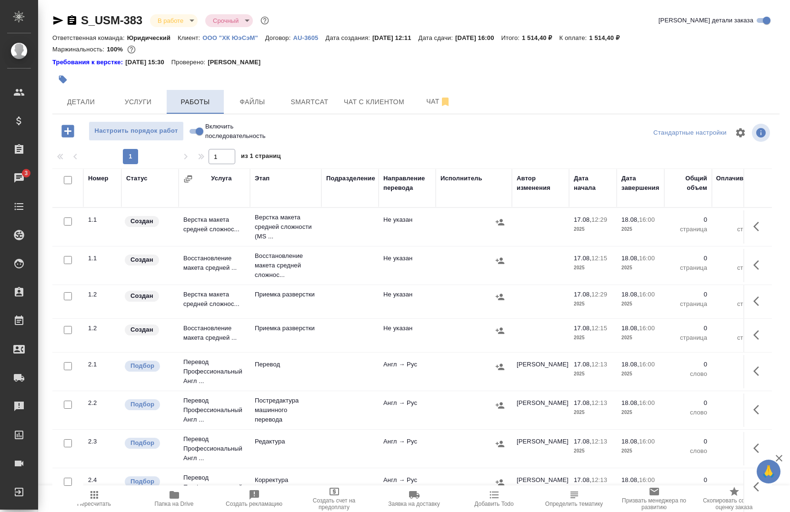
click at [182, 112] on button "Работы" at bounding box center [195, 102] width 57 height 24
click at [153, 109] on button "Услуги" at bounding box center [137, 102] width 57 height 24
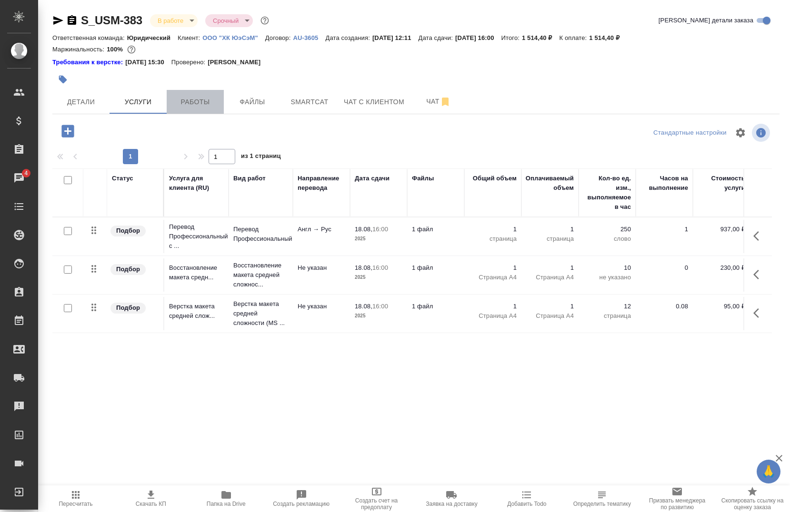
click at [198, 98] on span "Работы" at bounding box center [195, 102] width 46 height 12
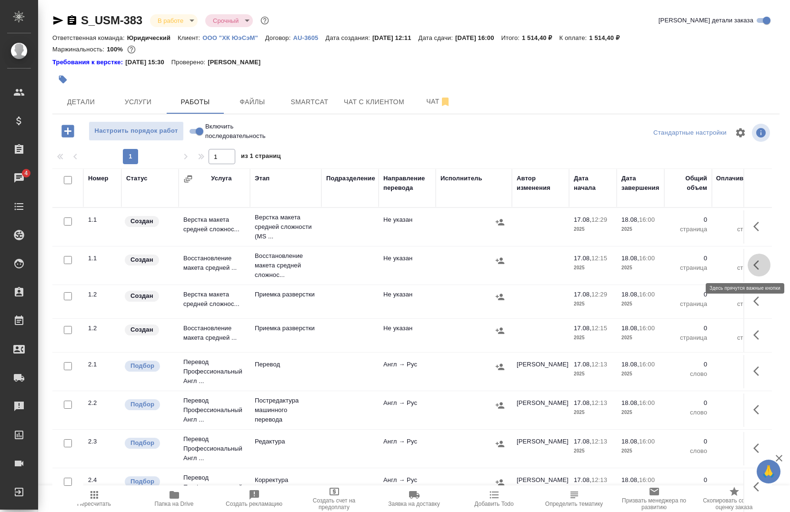
click at [753, 266] on icon "button" at bounding box center [758, 264] width 11 height 11
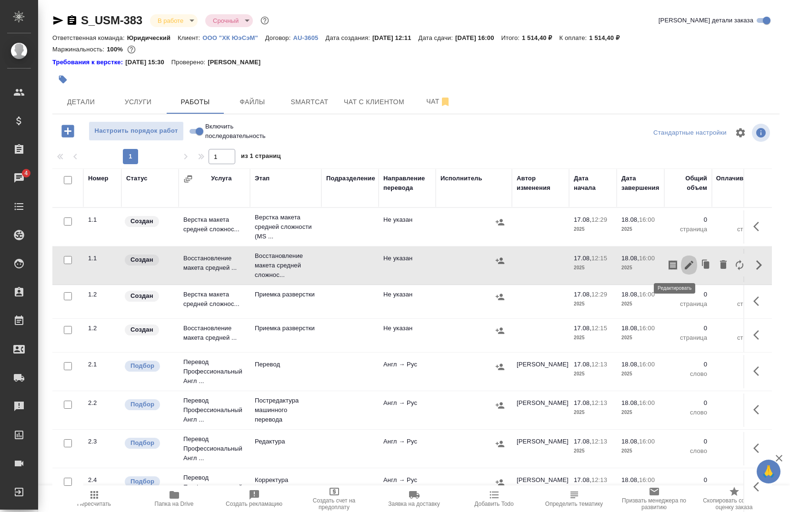
click at [681, 264] on button "button" at bounding box center [689, 265] width 16 height 23
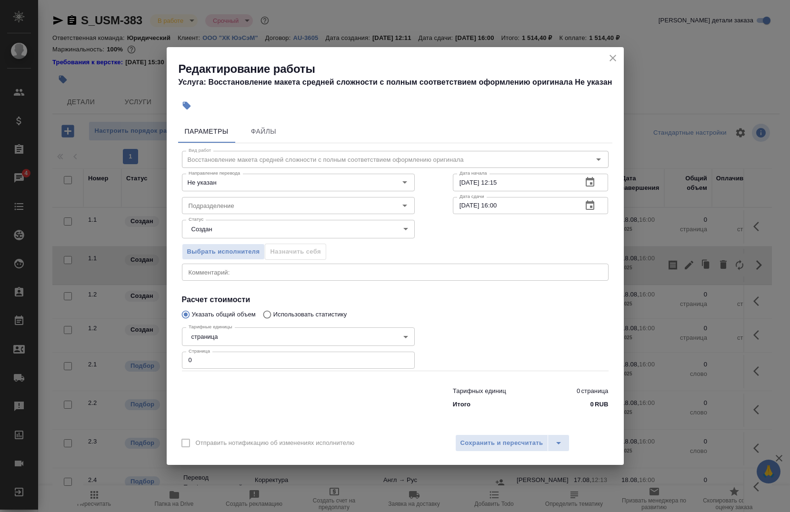
click at [517, 182] on input "17.08.2025 12:15" at bounding box center [514, 182] width 122 height 17
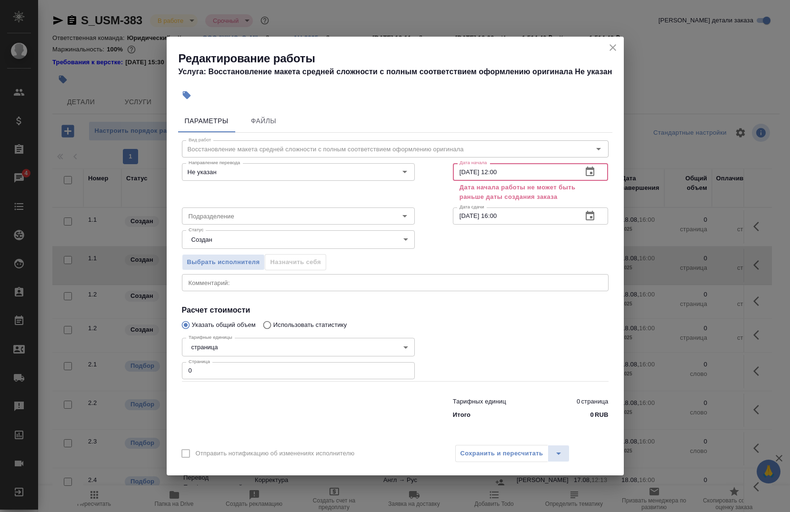
type input "[DATE] 12:00"
click at [506, 214] on input "18.08.2025 16:00" at bounding box center [514, 216] width 122 height 17
type input "17.08.2025 12:30"
click at [473, 239] on div "Выбрать исполнителя Назначить себя" at bounding box center [395, 261] width 465 height 58
click at [503, 453] on div "Сохранить и пересчитать" at bounding box center [512, 453] width 115 height 17
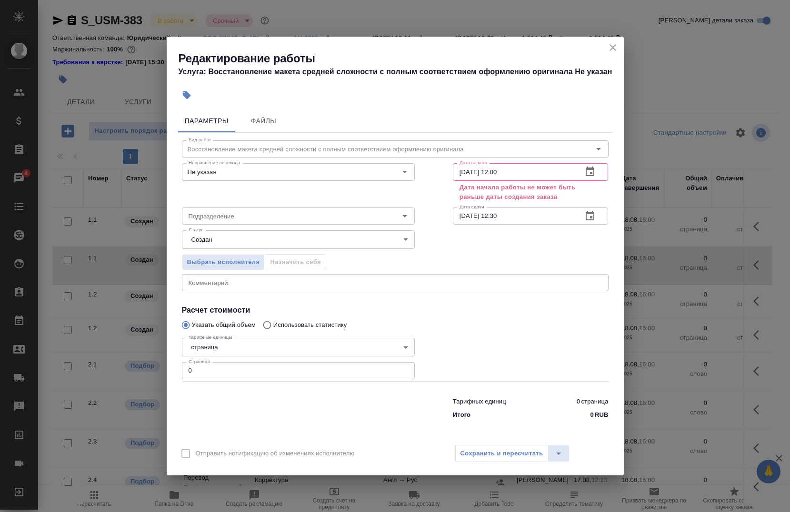
click at [607, 49] on icon "close" at bounding box center [612, 47] width 11 height 11
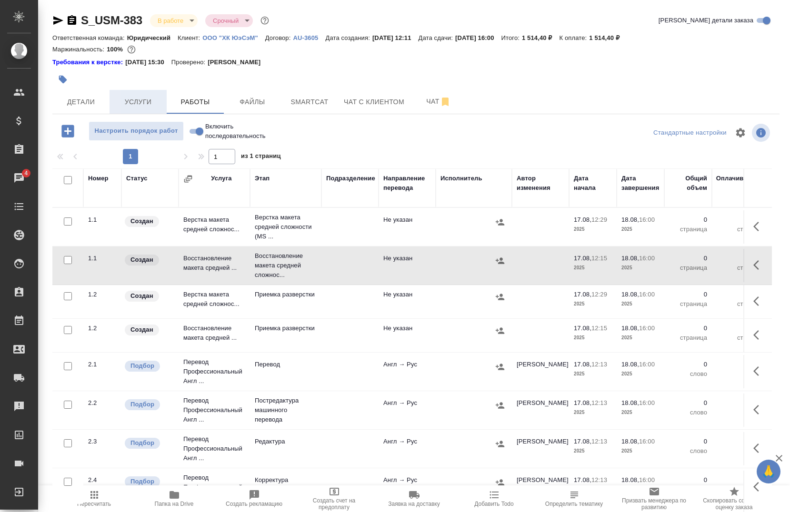
click at [137, 105] on span "Услуги" at bounding box center [138, 102] width 46 height 12
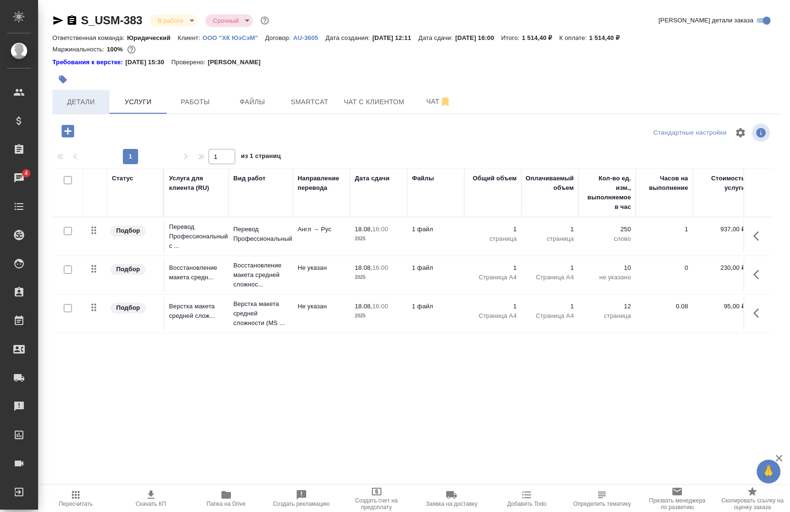
click at [86, 104] on span "Детали" at bounding box center [81, 102] width 46 height 12
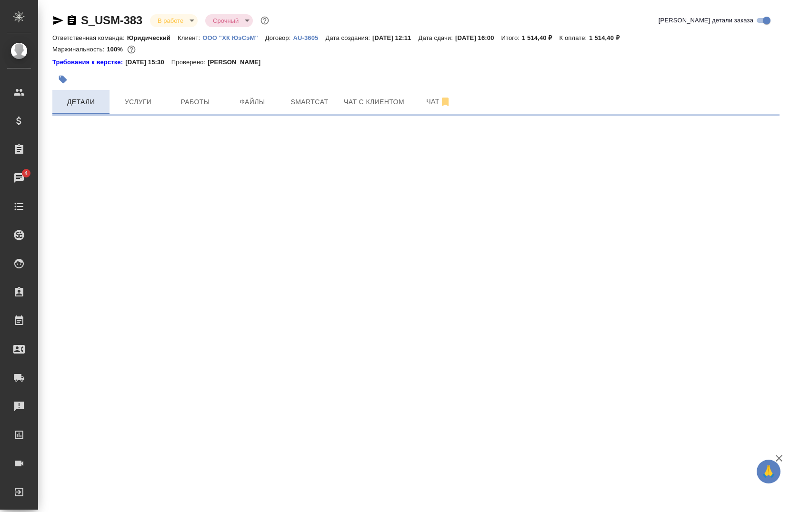
select select "RU"
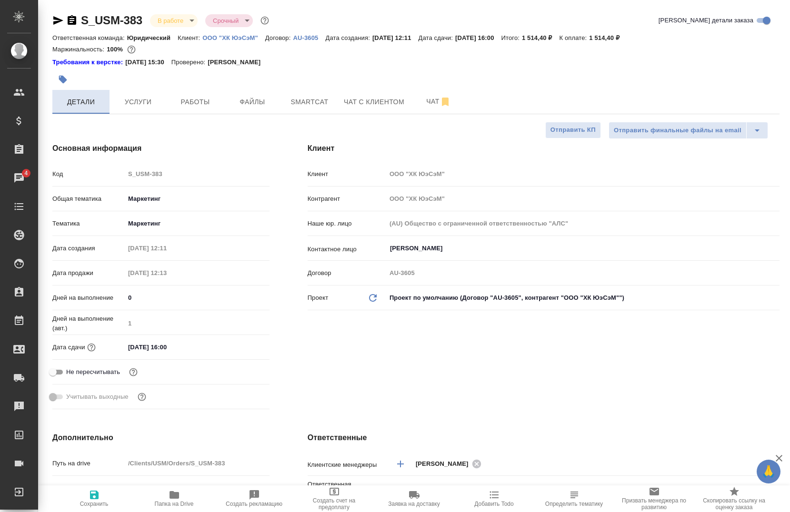
type textarea "x"
click at [193, 106] on span "Работы" at bounding box center [195, 102] width 46 height 12
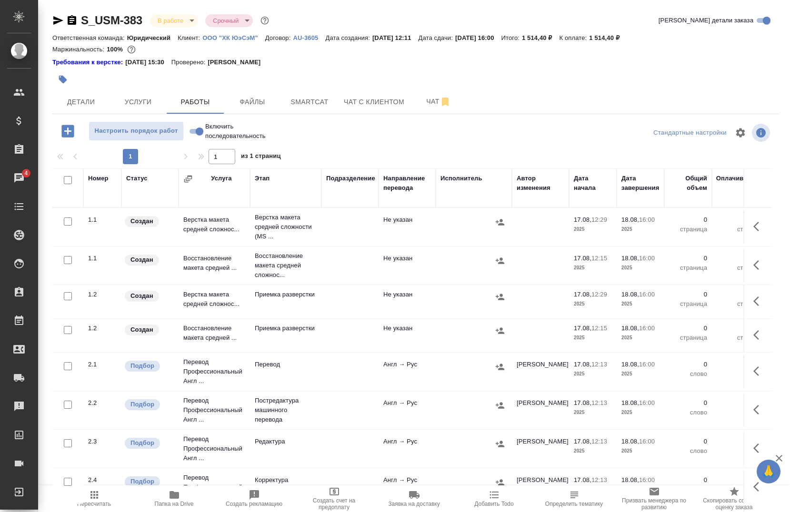
click at [747, 260] on button "button" at bounding box center [758, 265] width 23 height 23
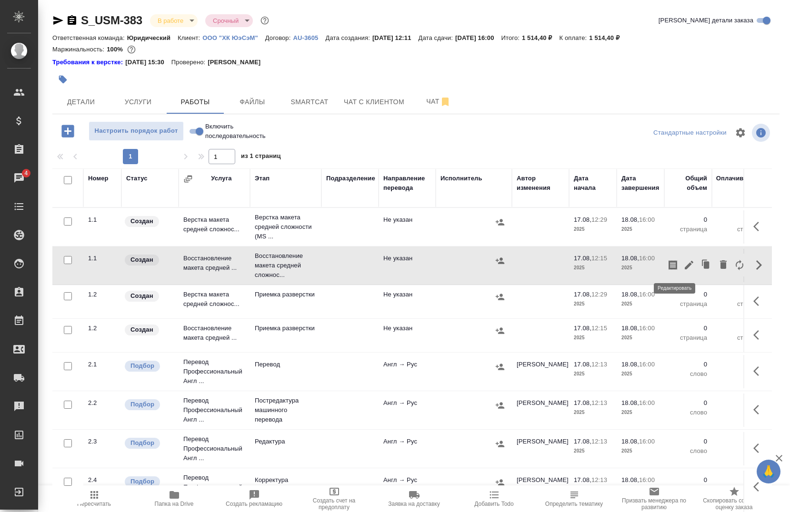
click at [683, 268] on icon "button" at bounding box center [688, 264] width 11 height 11
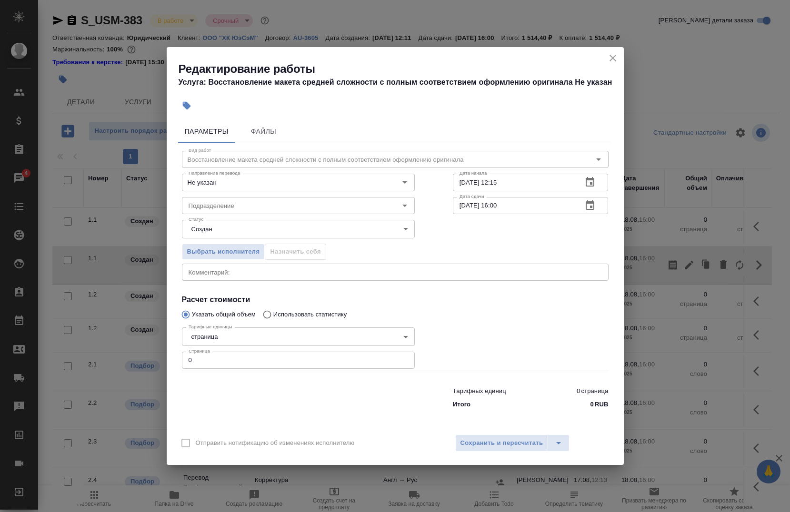
click at [465, 203] on input "18.08.2025 16:00" at bounding box center [514, 205] width 122 height 17
click at [516, 208] on input "17.08.2025 16:00" at bounding box center [514, 205] width 122 height 17
type input "17.08.2025 12:30"
click at [286, 207] on input "Подразделение" at bounding box center [282, 205] width 195 height 11
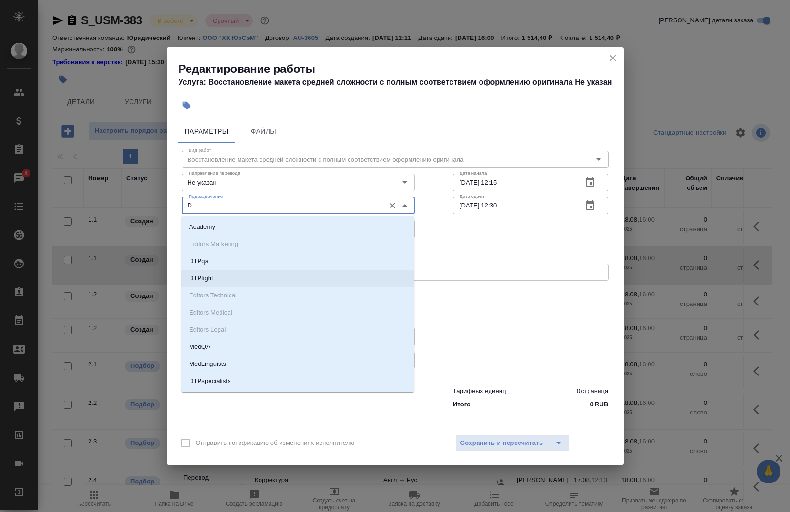
click at [230, 273] on li "DTPlight" at bounding box center [297, 278] width 233 height 17
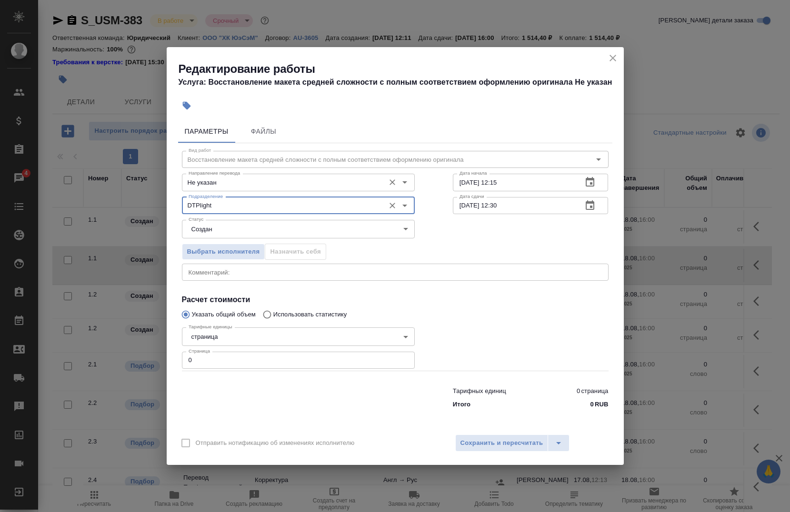
click at [227, 190] on div "Не указан Направление перевода" at bounding box center [298, 182] width 233 height 17
type input "DTPlight"
click at [230, 188] on input "Не указан" at bounding box center [282, 182] width 195 height 11
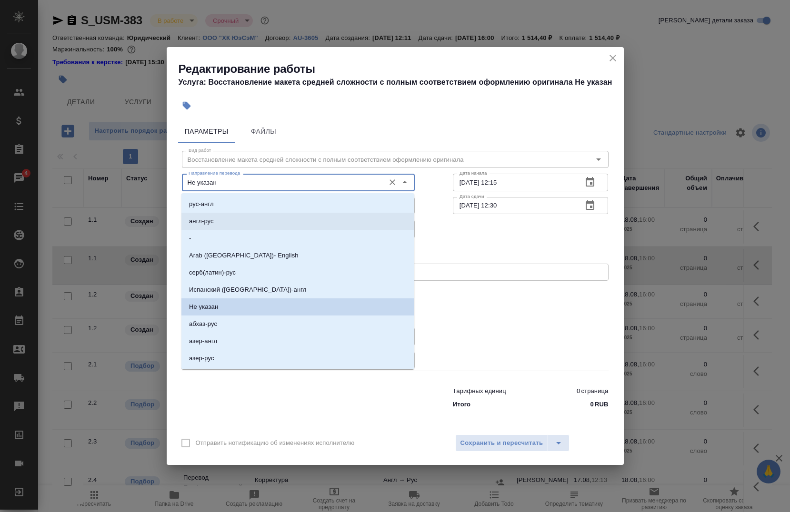
click at [215, 217] on li "англ-рус" at bounding box center [297, 221] width 233 height 17
type input "англ-рус"
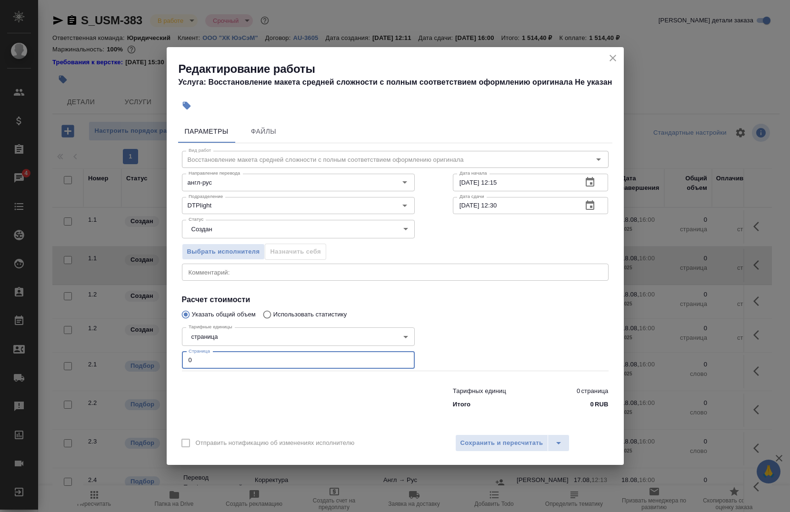
click at [253, 358] on input "0" at bounding box center [298, 360] width 233 height 17
type input "6"
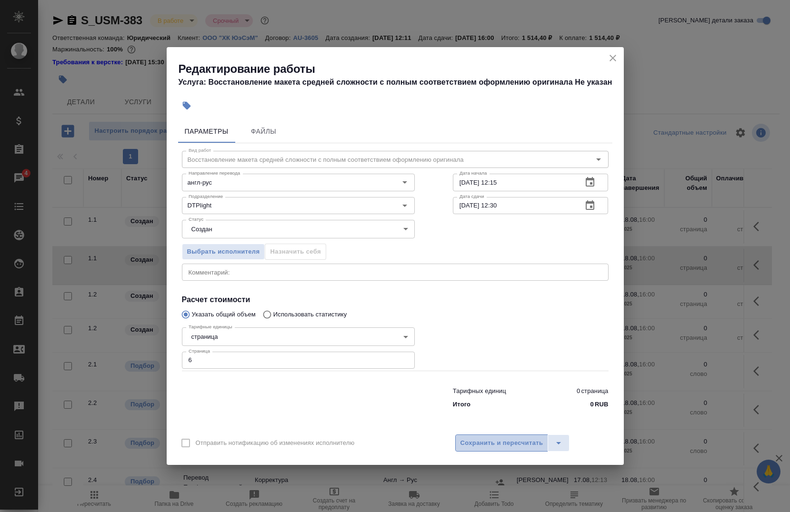
click at [500, 444] on span "Сохранить и пересчитать" at bounding box center [501, 443] width 83 height 11
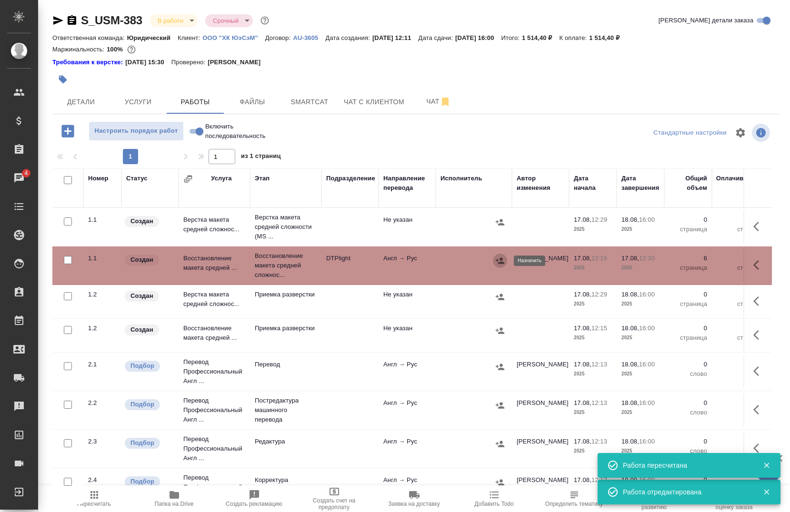
click at [495, 263] on button "button" at bounding box center [500, 261] width 14 height 14
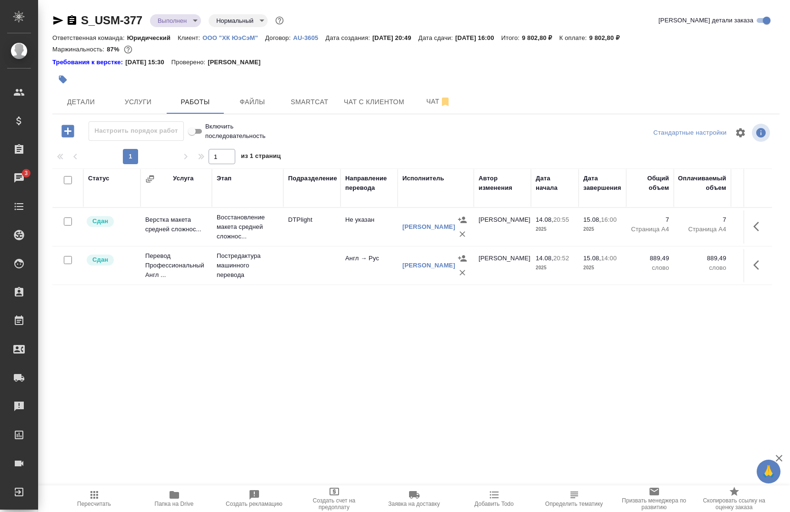
click at [753, 223] on icon "button" at bounding box center [756, 227] width 6 height 10
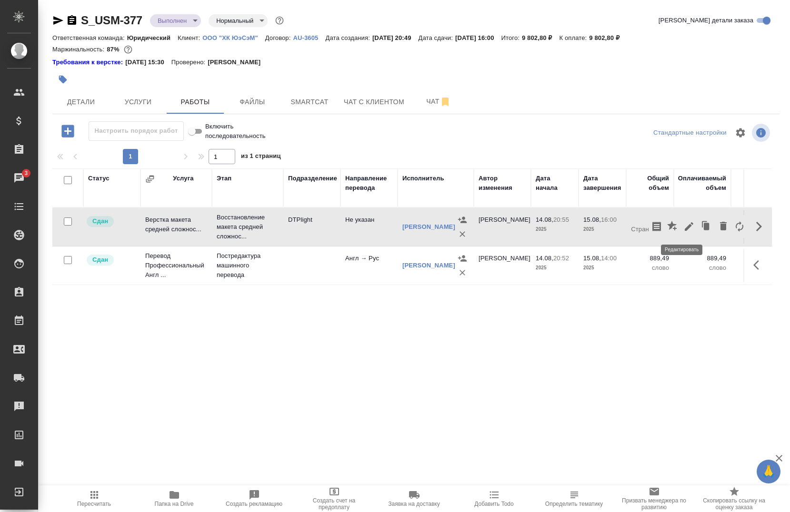
click at [683, 227] on icon "button" at bounding box center [688, 226] width 11 height 11
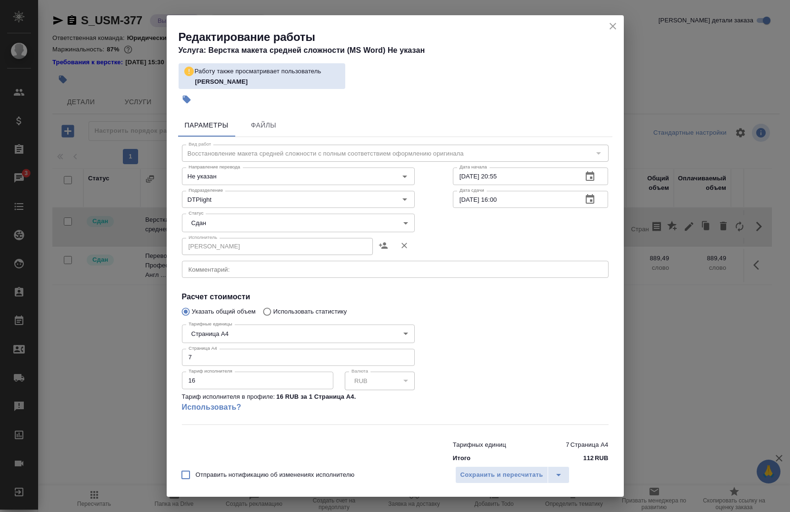
click at [454, 159] on div "Дата начала [DATE] 20:55 Дата начала" at bounding box center [531, 175] width 194 height 61
click at [459, 155] on div "Дата начала [DATE] 20:55 Дата начала" at bounding box center [531, 175] width 194 height 61
click at [605, 24] on button "close" at bounding box center [612, 26] width 14 height 14
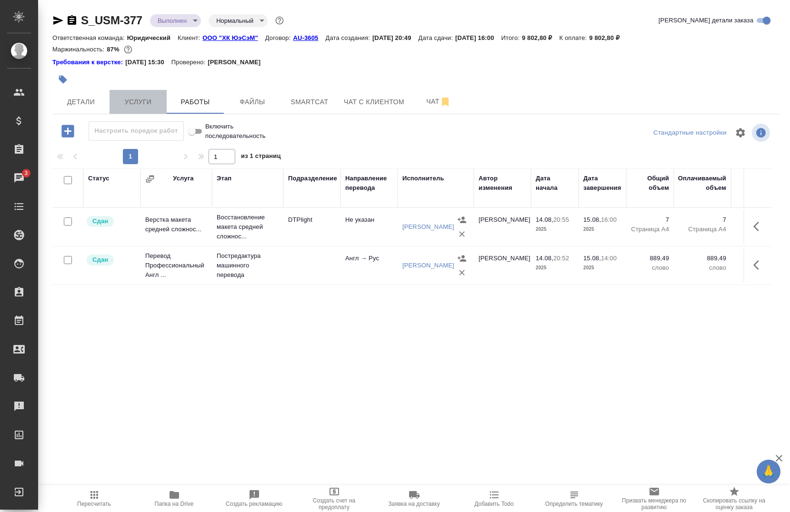
click at [127, 98] on span "Услуги" at bounding box center [138, 102] width 46 height 12
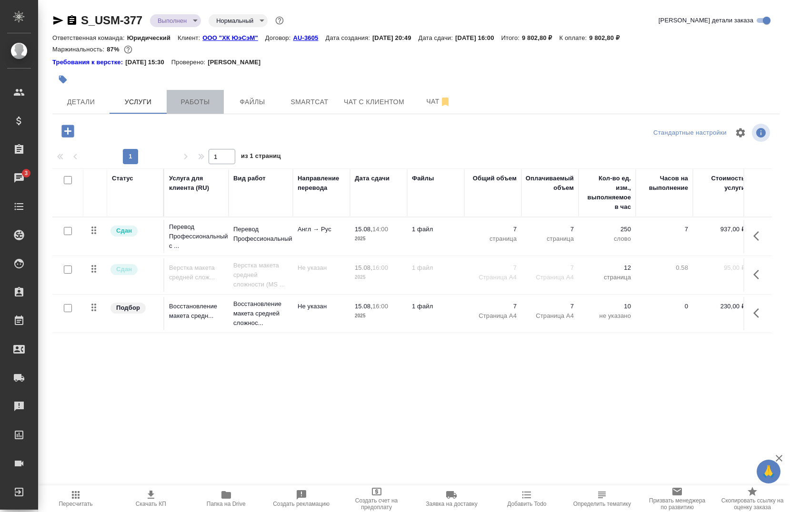
click at [181, 99] on span "Работы" at bounding box center [195, 102] width 46 height 12
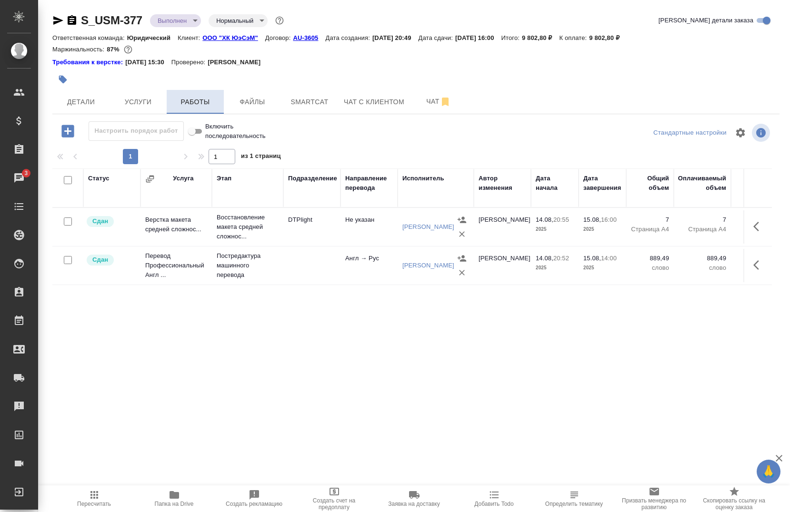
click at [181, 99] on span "Работы" at bounding box center [195, 102] width 46 height 12
click at [204, 111] on button "Работы" at bounding box center [195, 102] width 57 height 24
click at [129, 110] on button "Услуги" at bounding box center [137, 102] width 57 height 24
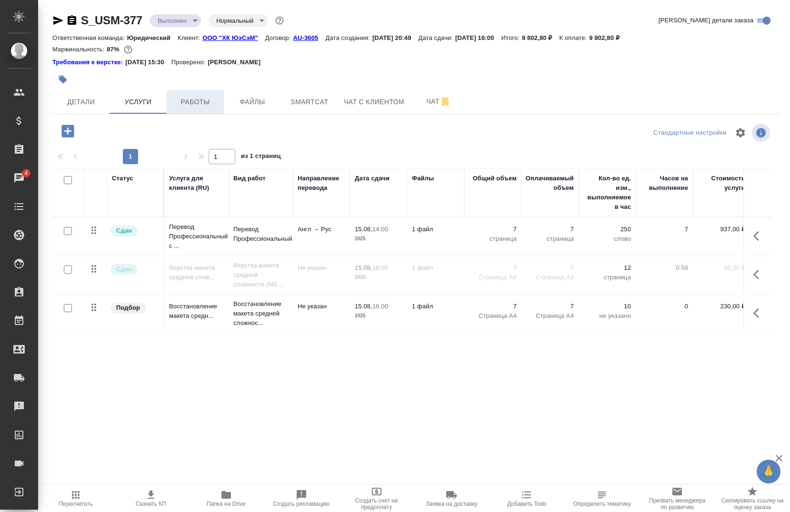
click at [190, 104] on span "Работы" at bounding box center [195, 102] width 46 height 12
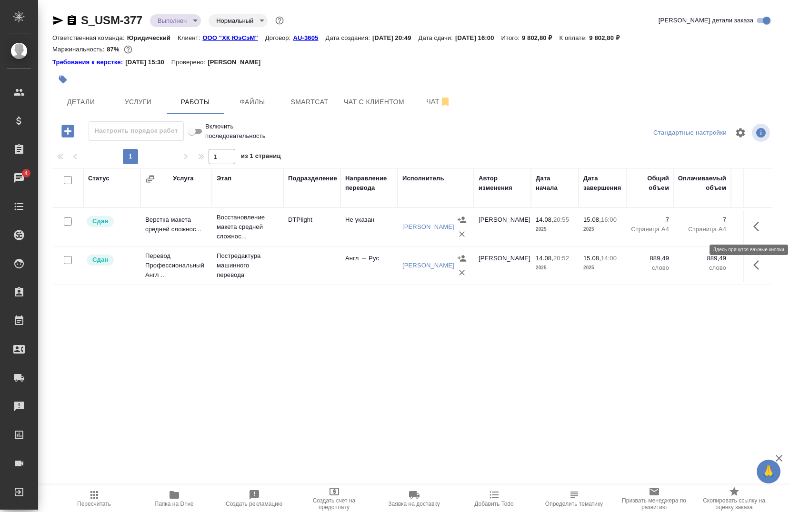
click at [754, 225] on icon "button" at bounding box center [758, 226] width 11 height 11
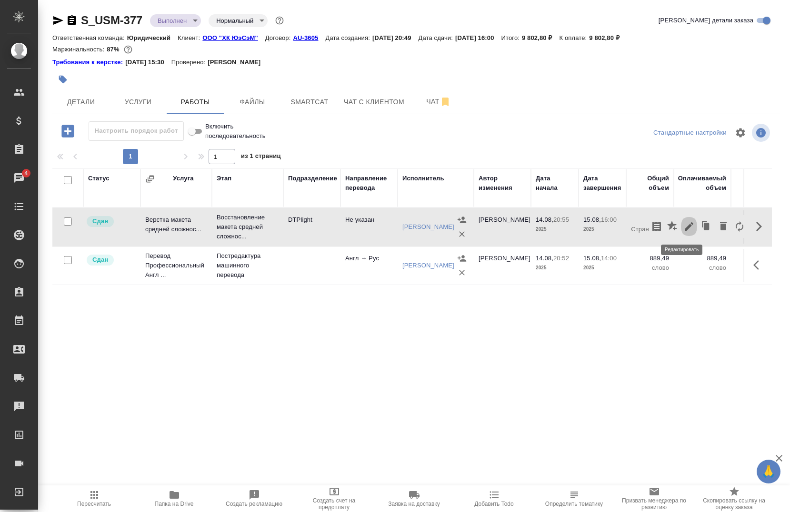
click at [685, 230] on icon "button" at bounding box center [689, 226] width 9 height 9
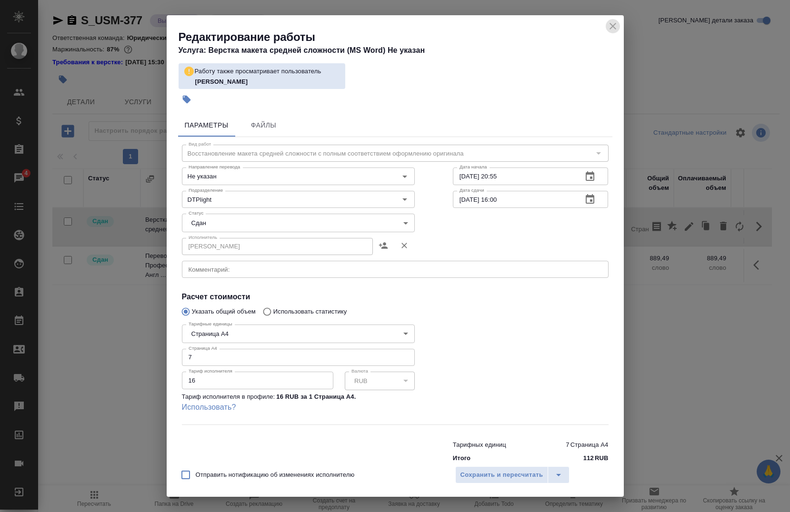
click at [611, 27] on icon "close" at bounding box center [612, 26] width 7 height 7
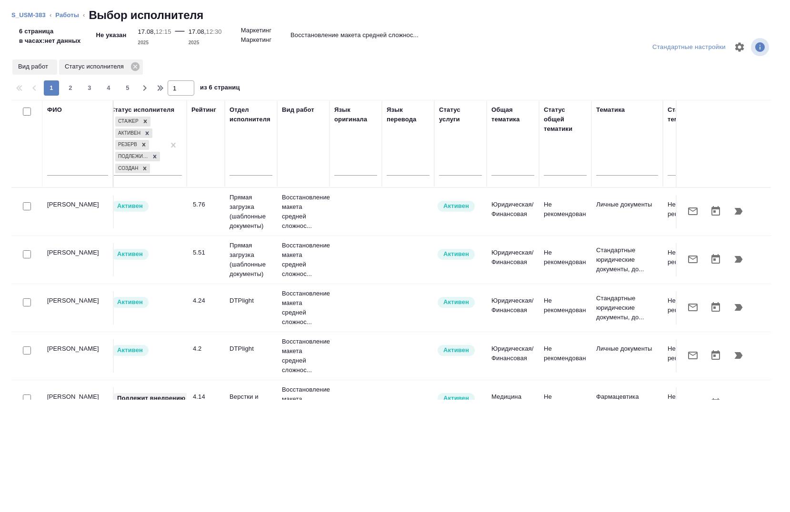
scroll to position [0, 262]
click at [24, 303] on input "checkbox" at bounding box center [27, 302] width 8 height 8
checkbox input "true"
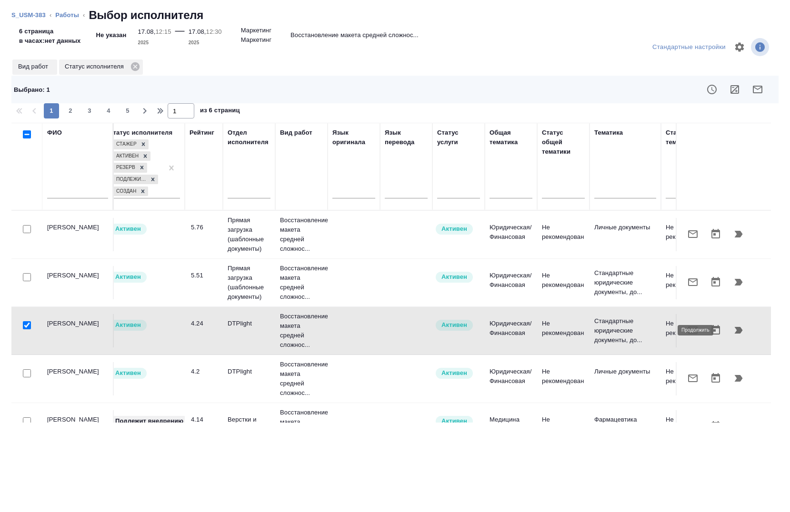
click at [733, 327] on icon "button" at bounding box center [738, 330] width 11 height 11
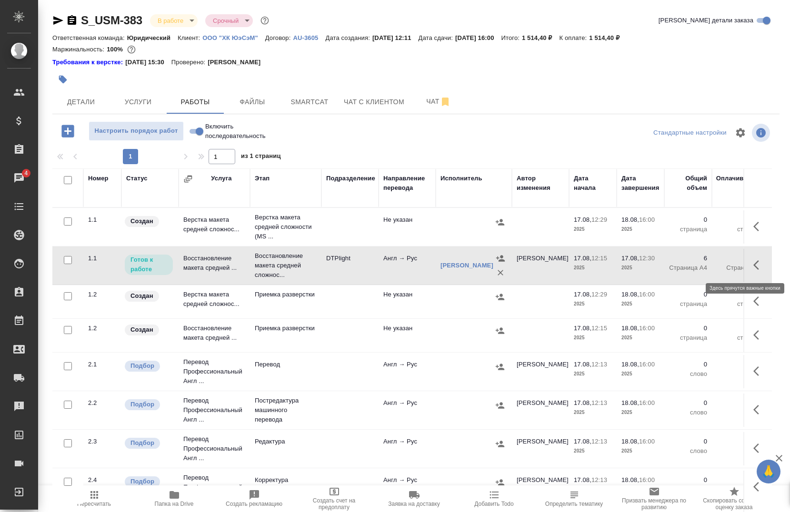
click at [747, 267] on button "button" at bounding box center [758, 265] width 23 height 23
click at [685, 266] on icon "button" at bounding box center [689, 265] width 9 height 9
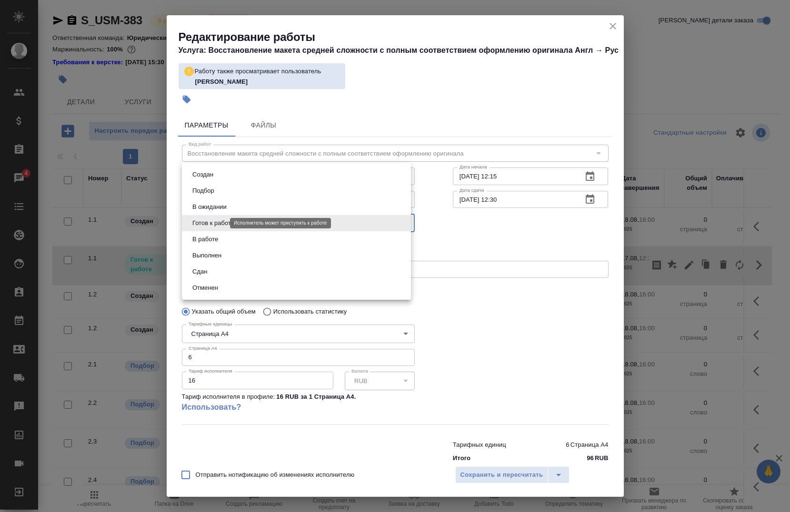
click at [215, 222] on body "🙏 .cls-1 fill:#fff; AWATERA Chernova Anna Клиенты Спецификации Заказы 4 Чаты To…" at bounding box center [395, 256] width 790 height 512
click at [219, 270] on li "Сдан" at bounding box center [296, 272] width 229 height 16
type input "closed"
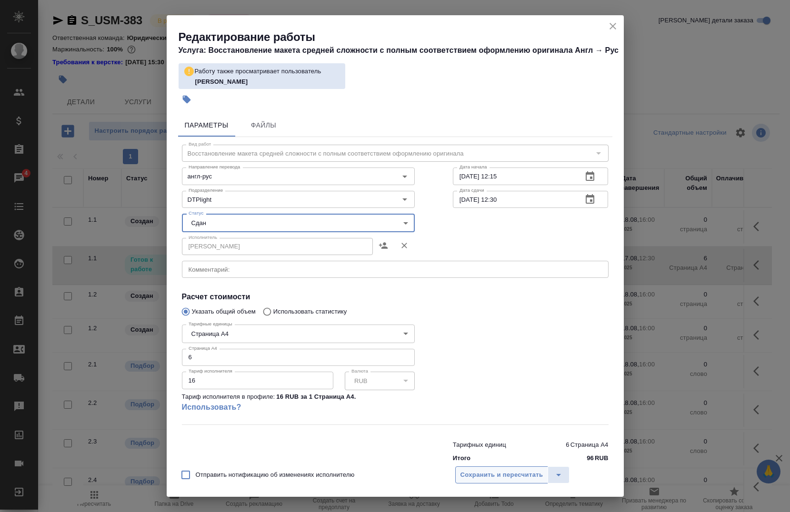
click at [500, 470] on span "Сохранить и пересчитать" at bounding box center [501, 475] width 83 height 11
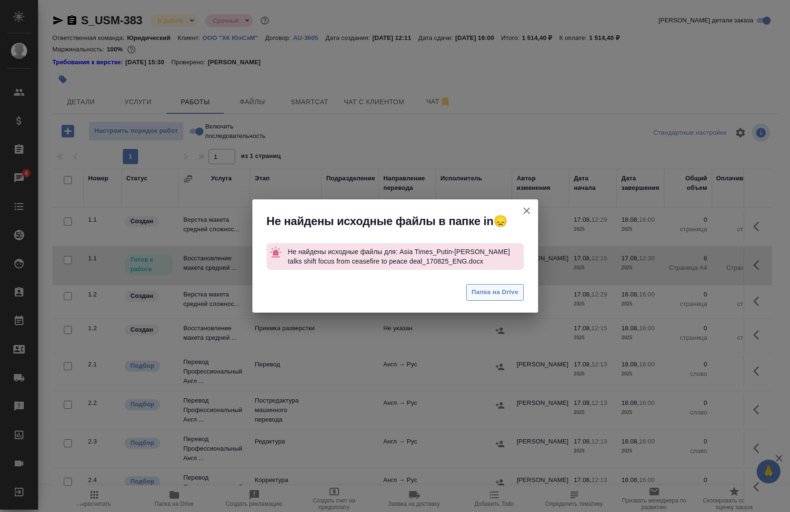
click at [513, 290] on span "Папка на Drive" at bounding box center [494, 292] width 47 height 11
drag, startPoint x: 522, startPoint y: 210, endPoint x: 490, endPoint y: 204, distance: 32.9
click at [523, 210] on icon "button" at bounding box center [526, 210] width 11 height 11
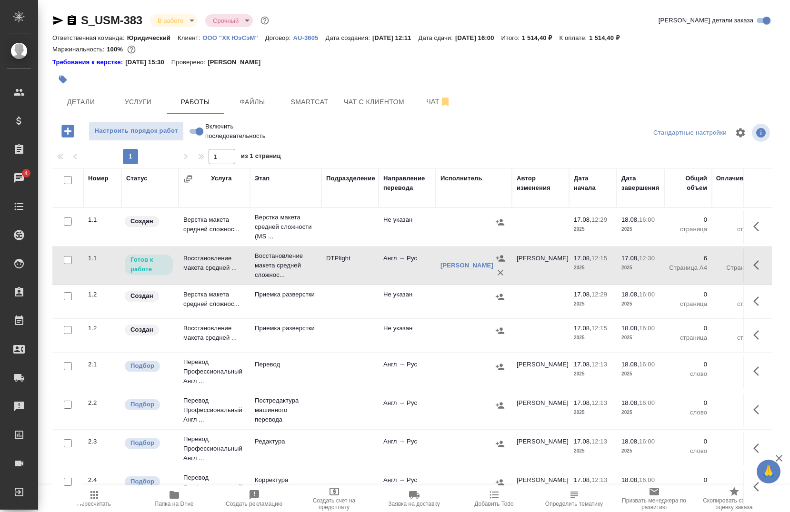
click at [197, 129] on input "Включить последовательность" at bounding box center [199, 131] width 34 height 11
checkbox input "true"
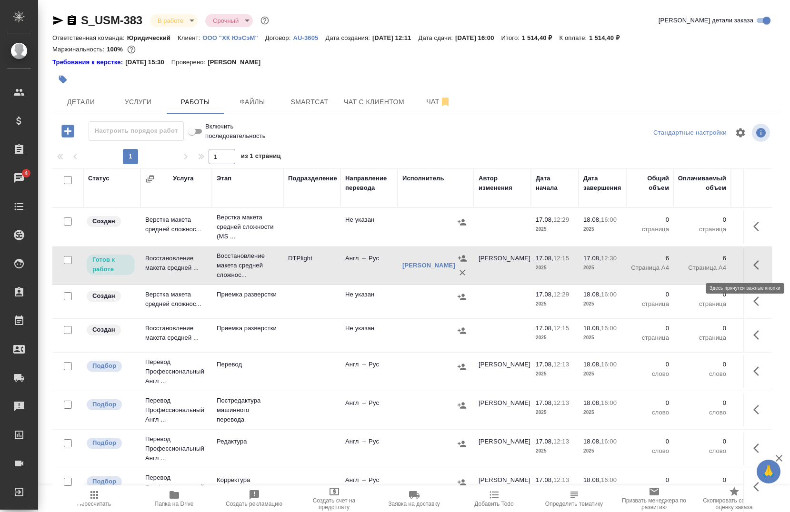
click at [747, 263] on button "button" at bounding box center [758, 265] width 23 height 23
click at [681, 266] on button "button" at bounding box center [689, 265] width 16 height 23
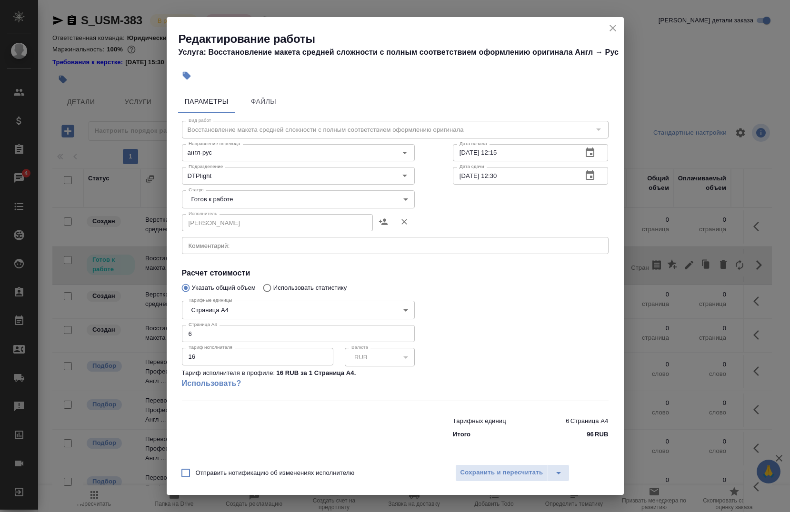
click at [243, 203] on body "🙏 .cls-1 fill:#fff; AWATERA Chernova Anna Клиенты Спецификации Заказы 4 Чаты To…" at bounding box center [395, 256] width 790 height 512
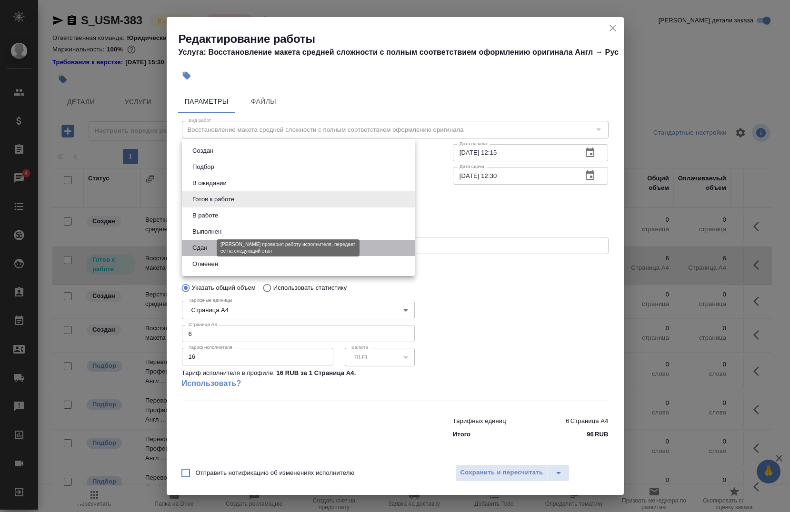
click at [200, 243] on button "Сдан" at bounding box center [199, 248] width 20 height 10
type input "closed"
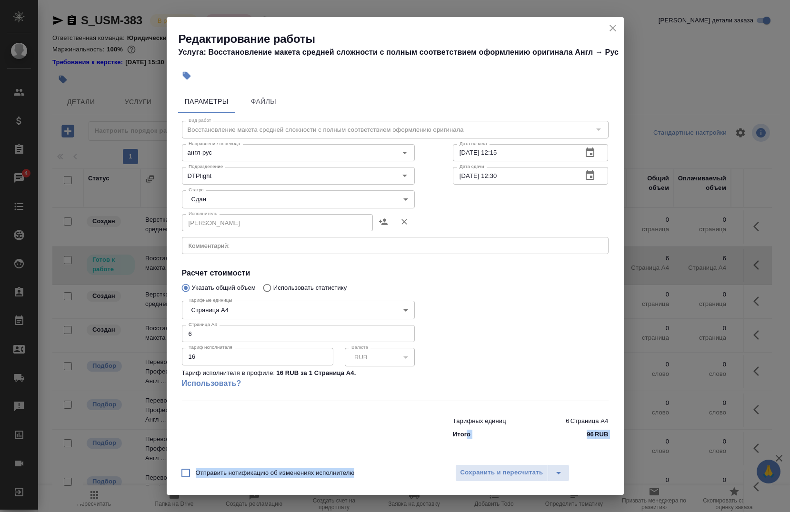
click at [468, 461] on div "Редактирование работы Услуга: Восстановление макета средней сложности с полным …" at bounding box center [395, 256] width 457 height 478
drag, startPoint x: 468, startPoint y: 461, endPoint x: 474, endPoint y: 472, distance: 12.1
click at [474, 472] on span "Сохранить и пересчитать" at bounding box center [501, 472] width 83 height 11
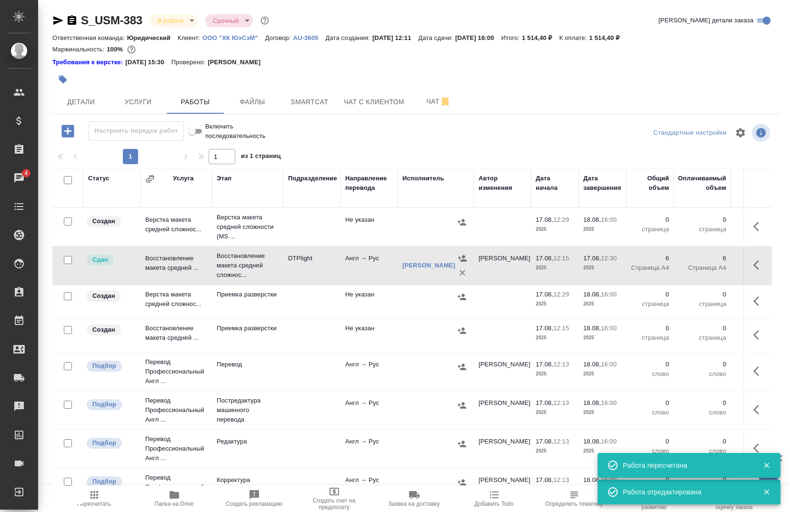
click at [381, 145] on div at bounding box center [415, 146] width 727 height 5
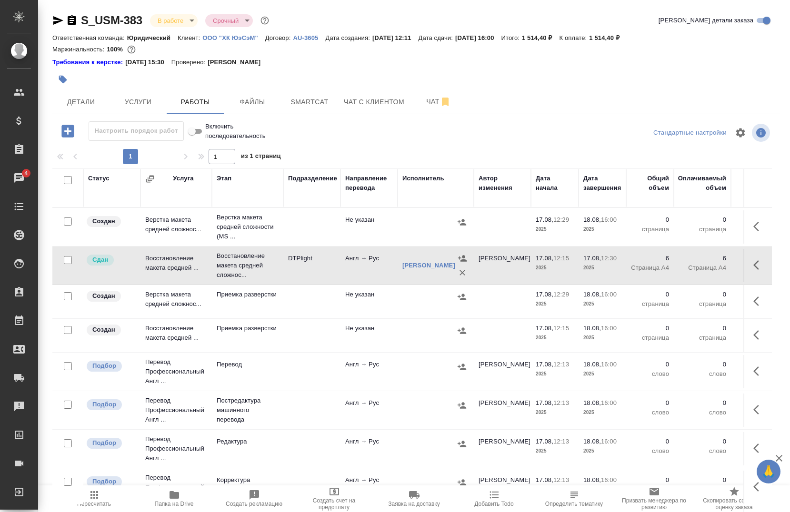
click at [747, 266] on button "button" at bounding box center [758, 265] width 23 height 23
click at [651, 265] on icon "button" at bounding box center [656, 264] width 11 height 11
click at [55, 21] on icon "button" at bounding box center [58, 20] width 10 height 9
click at [293, 103] on span "Smartcat" at bounding box center [310, 102] width 46 height 12
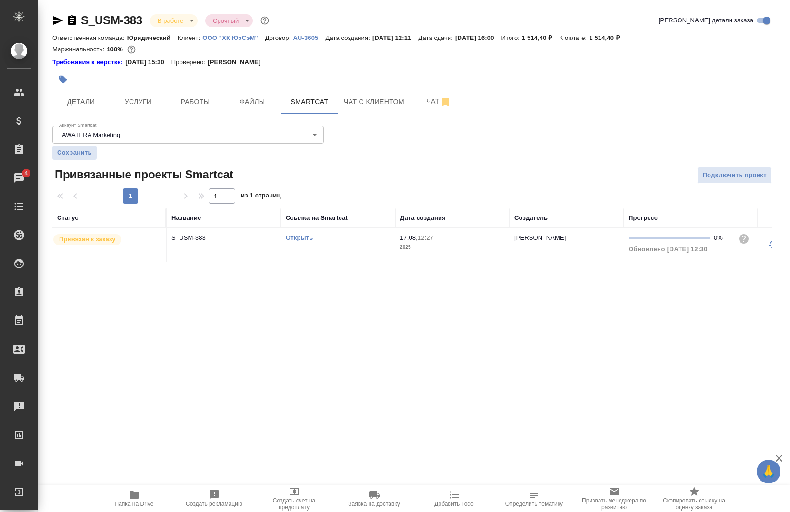
click at [295, 237] on link "Открыть" at bounding box center [299, 237] width 27 height 7
click at [130, 112] on button "Услуги" at bounding box center [137, 102] width 57 height 24
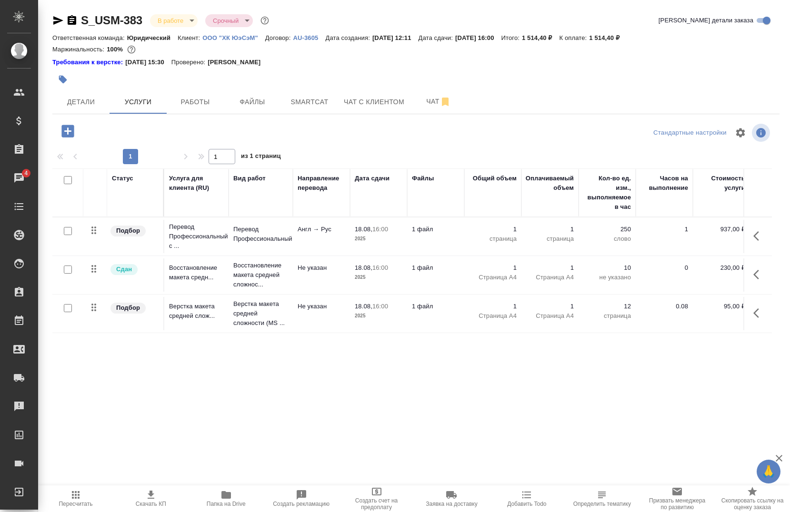
click at [759, 238] on icon "button" at bounding box center [758, 235] width 11 height 11
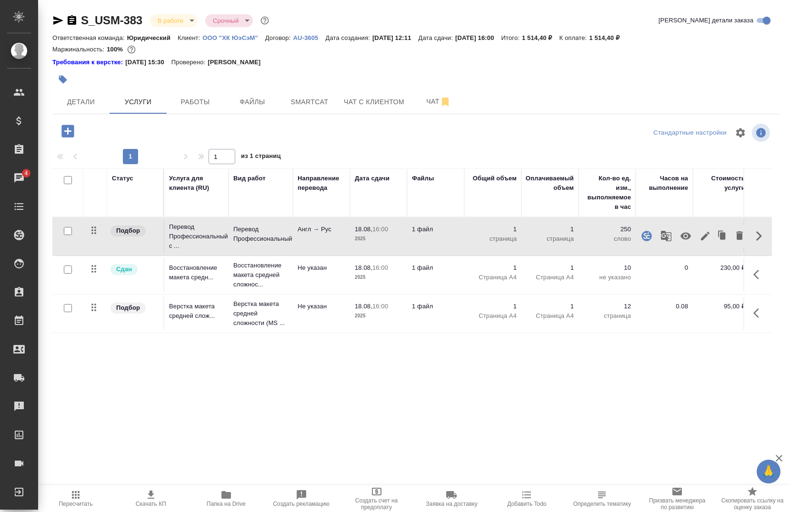
click at [659, 238] on button "button" at bounding box center [666, 236] width 23 height 23
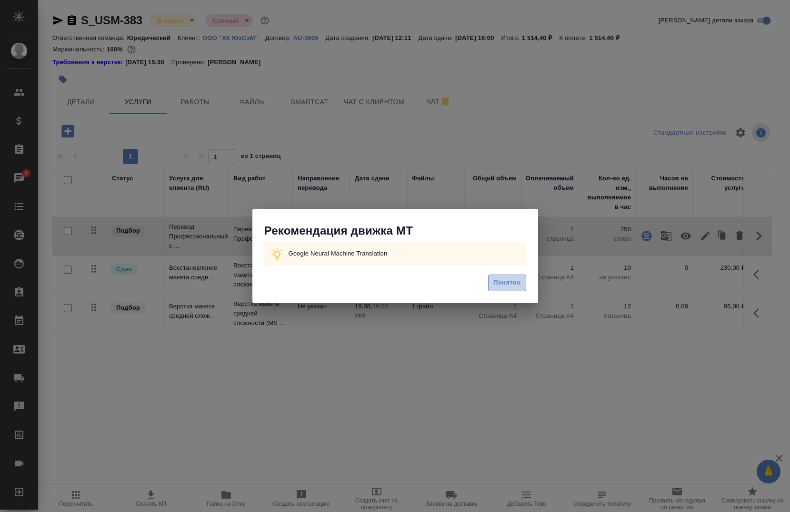
click at [505, 283] on span "Понятно" at bounding box center [506, 283] width 27 height 11
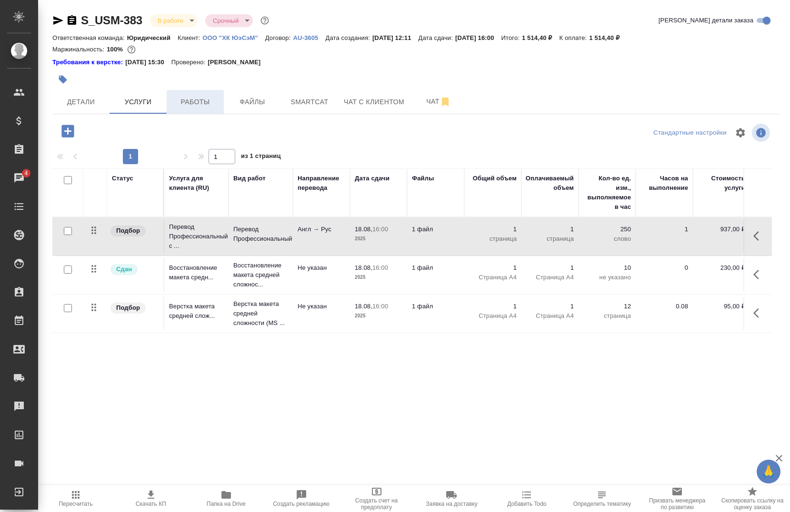
click at [190, 98] on span "Работы" at bounding box center [195, 102] width 46 height 12
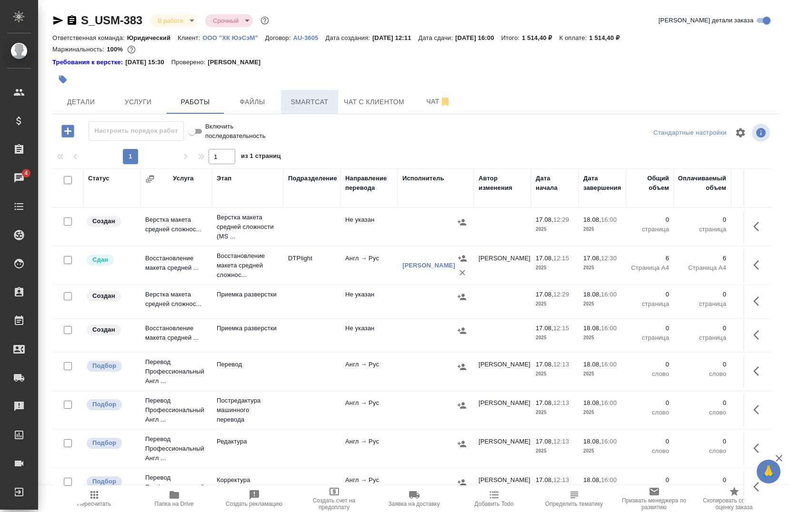
click at [299, 101] on span "Smartcat" at bounding box center [310, 102] width 46 height 12
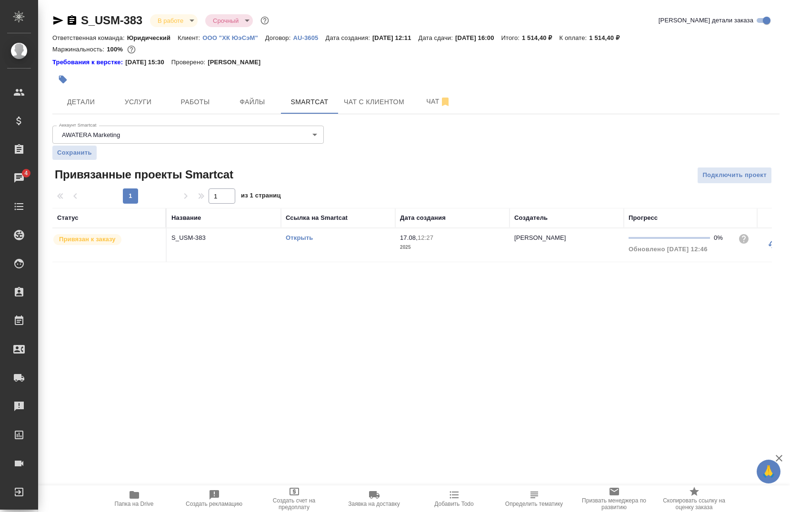
click at [298, 234] on link "Открыть" at bounding box center [299, 237] width 27 height 7
click at [194, 108] on button "Работы" at bounding box center [195, 102] width 57 height 24
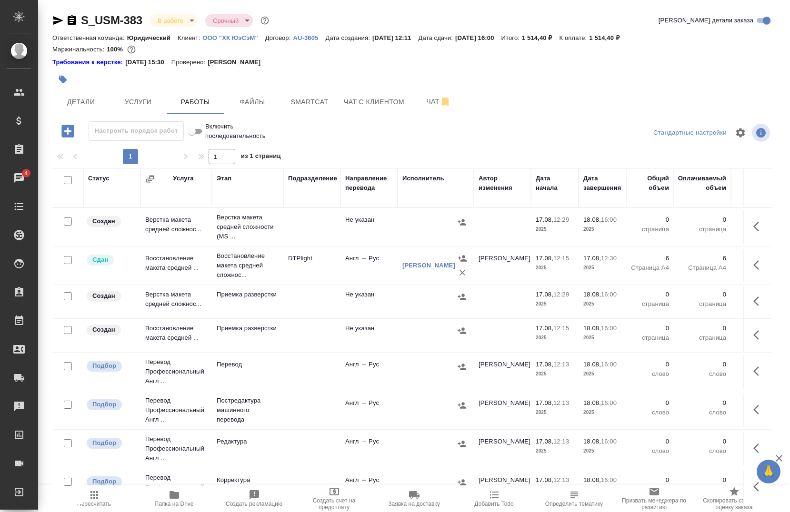
click at [747, 406] on button "button" at bounding box center [758, 409] width 23 height 23
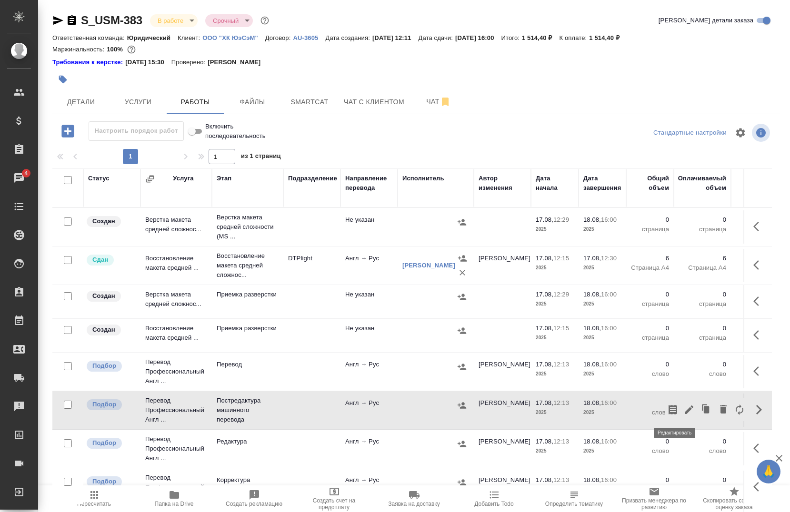
click at [683, 408] on icon "button" at bounding box center [688, 409] width 11 height 11
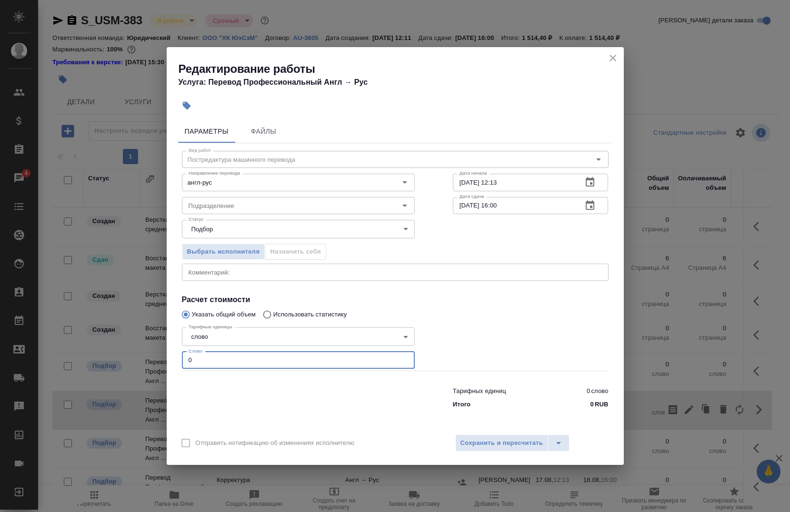
click at [219, 358] on input "0" at bounding box center [298, 360] width 233 height 17
type input "1294"
click at [514, 181] on input "17.08.2025 12:13" at bounding box center [514, 182] width 122 height 17
type input "17.08.2025 12:50"
click at [519, 201] on input "18.08.2025 16:00" at bounding box center [514, 205] width 122 height 17
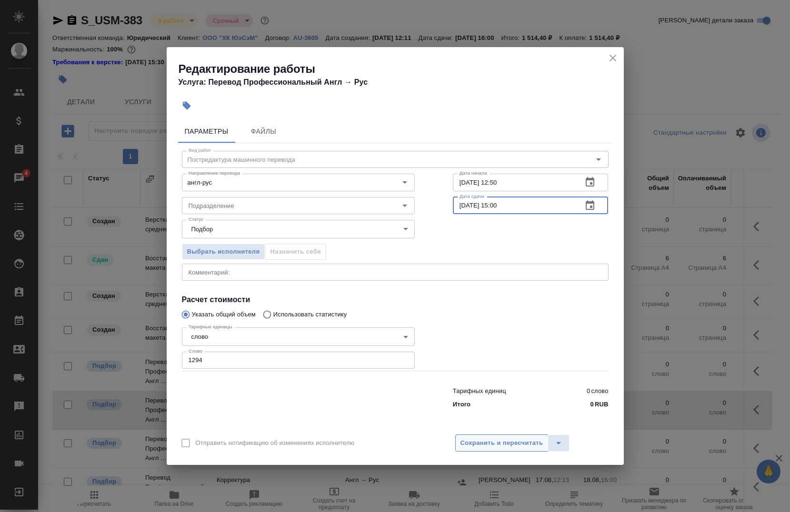
type input "18.08.2025 15:00"
click at [495, 446] on span "Сохранить и пересчитать" at bounding box center [501, 443] width 83 height 11
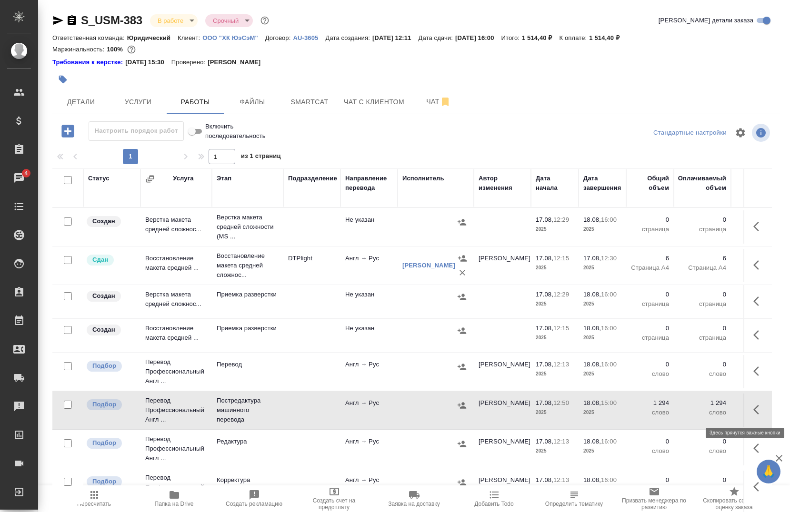
click at [753, 413] on icon "button" at bounding box center [756, 410] width 6 height 10
click at [683, 415] on icon "button" at bounding box center [688, 409] width 11 height 11
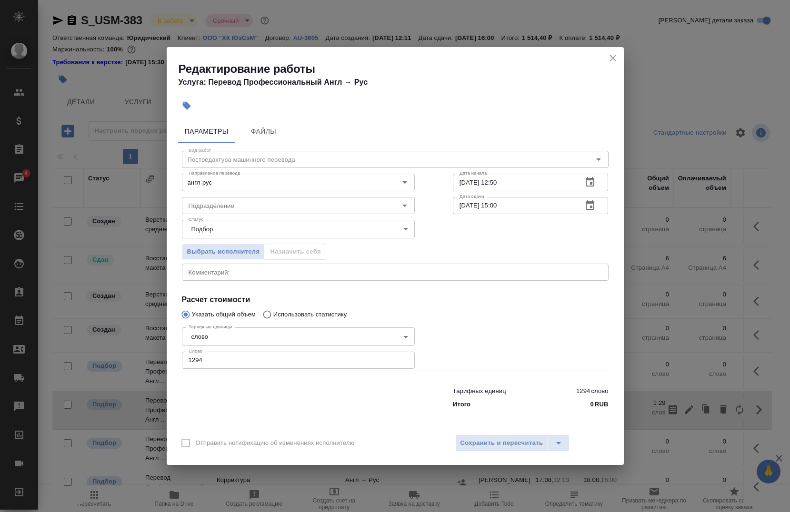
click at [232, 276] on textarea at bounding box center [395, 272] width 413 height 7
paste textarea "https://asiatimes.com/2025/08/putin-trump-talks-shift-focus-from-ceasefire-to-p…"
type textarea "ссылка на оригинал: https://asiatimes.com/2025/08/putin-trump-talks-shift-focus…"
click at [467, 445] on span "Сохранить и пересчитать" at bounding box center [501, 443] width 83 height 11
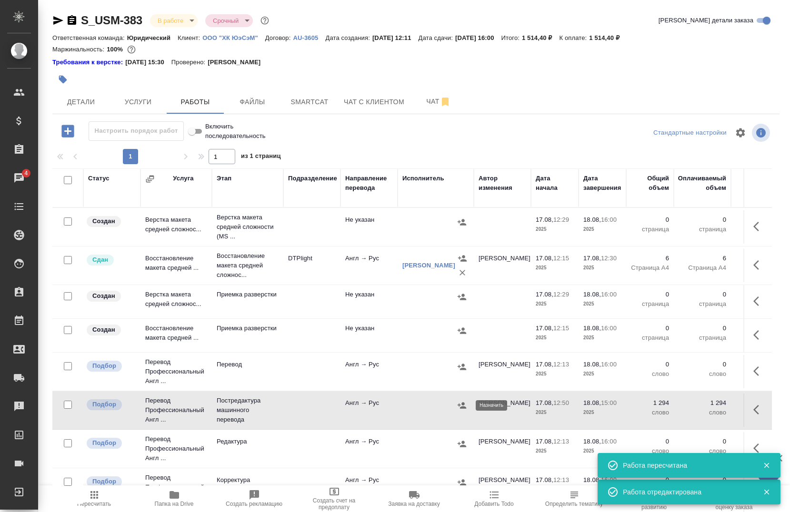
click at [461, 405] on icon "button" at bounding box center [462, 406] width 10 height 10
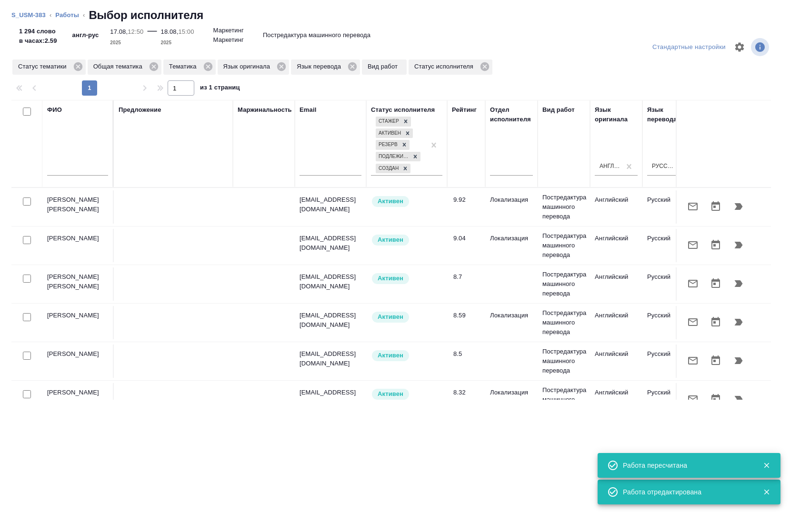
click at [53, 169] on input "text" at bounding box center [77, 170] width 61 height 12
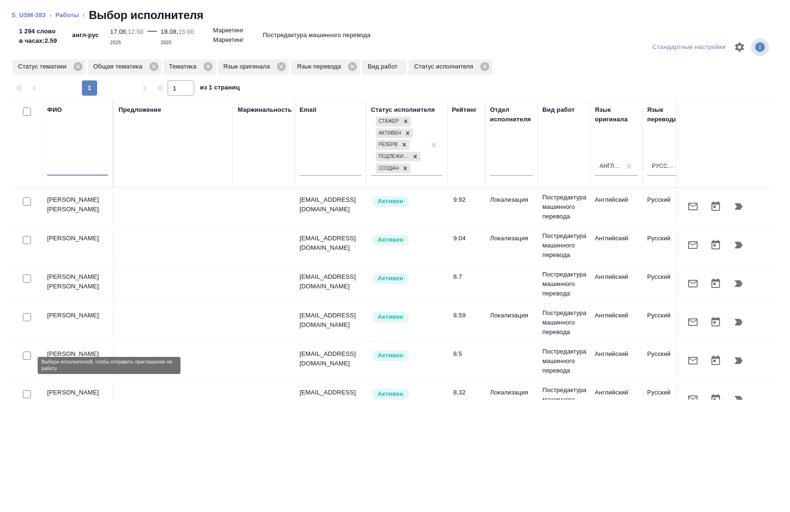
click at [25, 360] on input "checkbox" at bounding box center [27, 356] width 8 height 8
checkbox input "true"
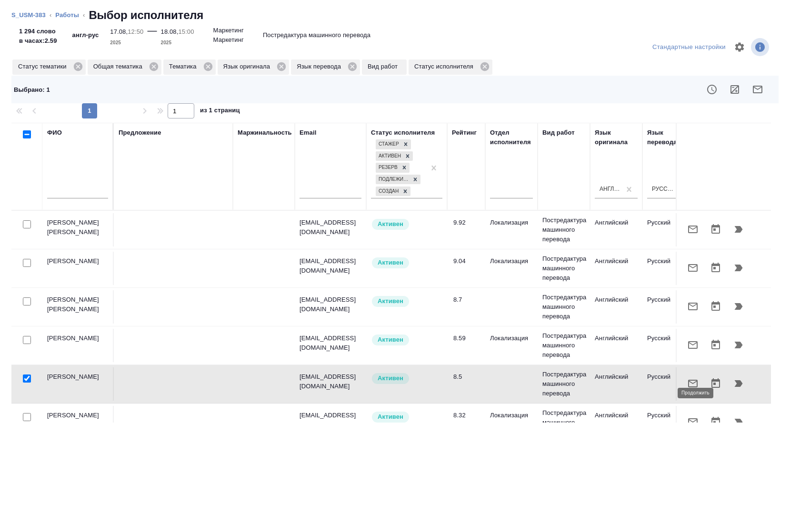
click at [734, 387] on icon "button" at bounding box center [738, 383] width 8 height 7
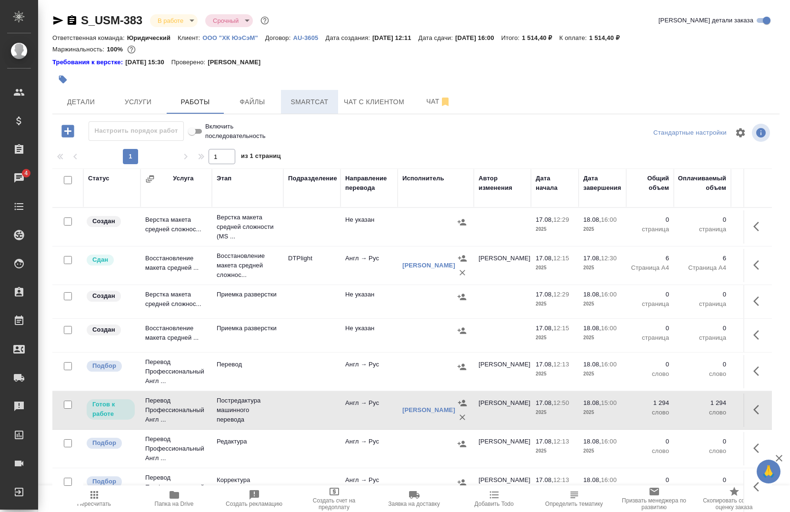
click at [314, 100] on span "Smartcat" at bounding box center [310, 102] width 46 height 12
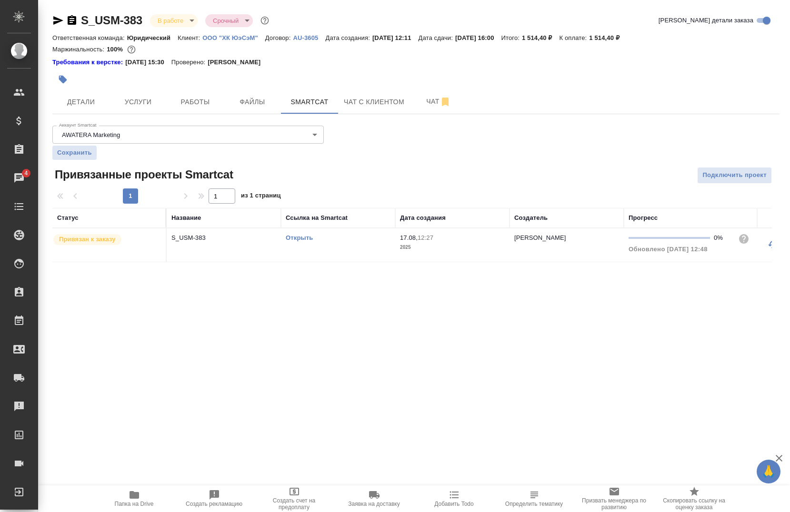
click at [304, 237] on link "Открыть" at bounding box center [299, 237] width 27 height 7
click at [201, 107] on span "Работы" at bounding box center [195, 102] width 46 height 12
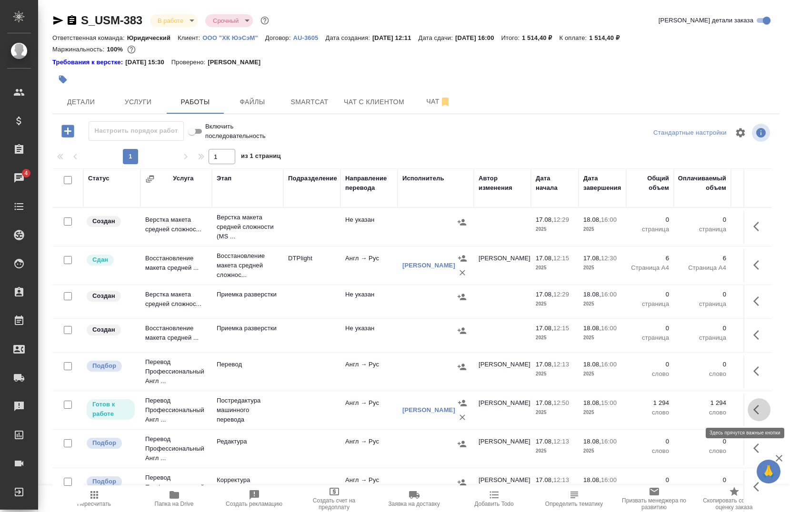
click at [753, 409] on icon "button" at bounding box center [758, 409] width 11 height 11
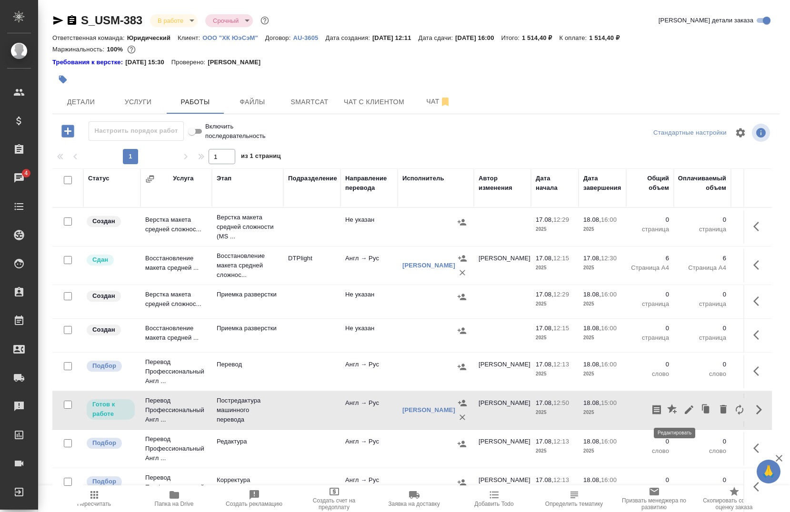
click at [683, 412] on icon "button" at bounding box center [688, 409] width 11 height 11
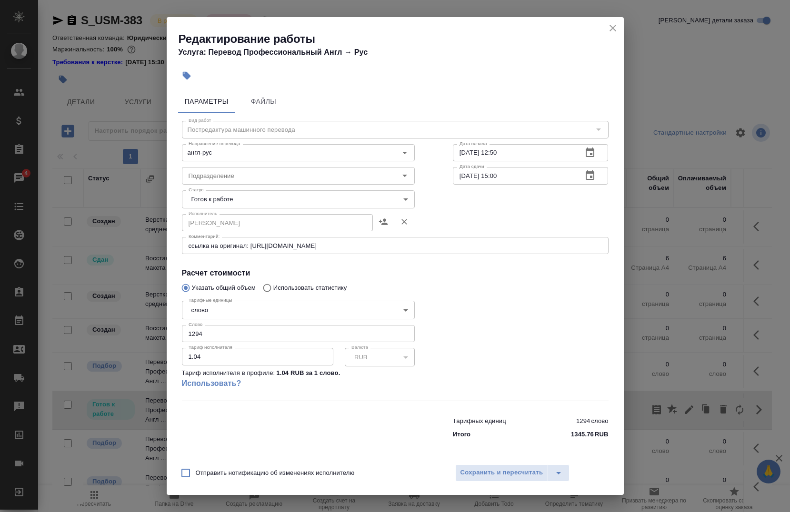
click at [612, 20] on div "Редактирование работы Услуга: Перевод Профессиональный Англ → Рус" at bounding box center [395, 41] width 457 height 48
click at [611, 22] on button "close" at bounding box center [612, 28] width 14 height 14
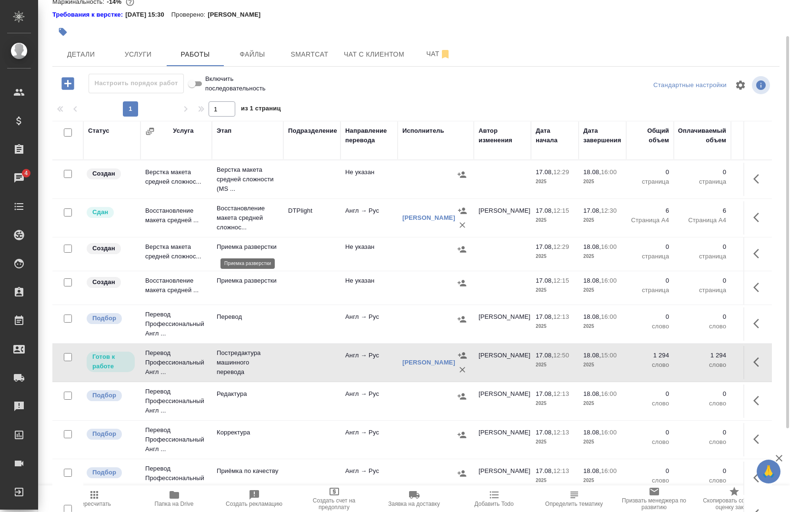
scroll to position [95, 0]
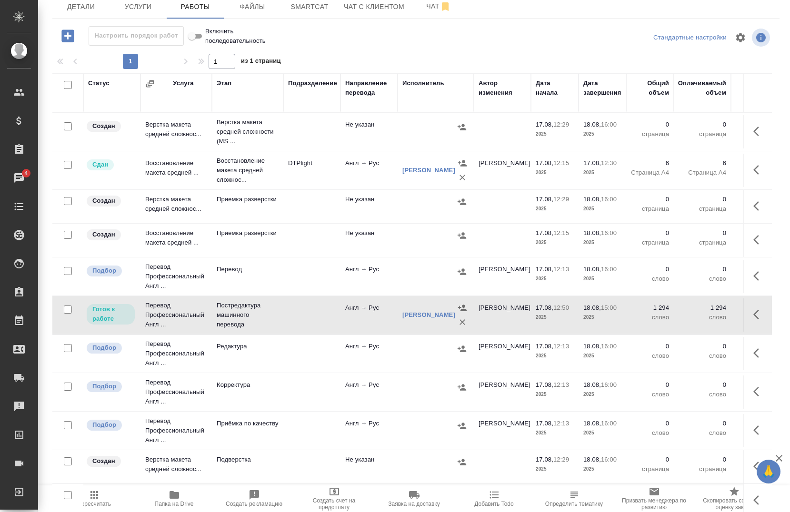
click at [63, 86] on div at bounding box center [65, 85] width 16 height 13
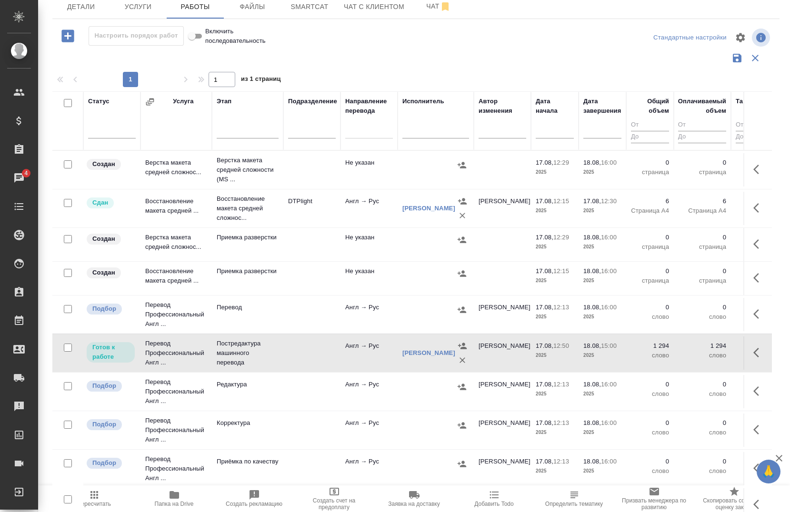
click at [69, 102] on input "checkbox" at bounding box center [68, 103] width 8 height 8
checkbox input "true"
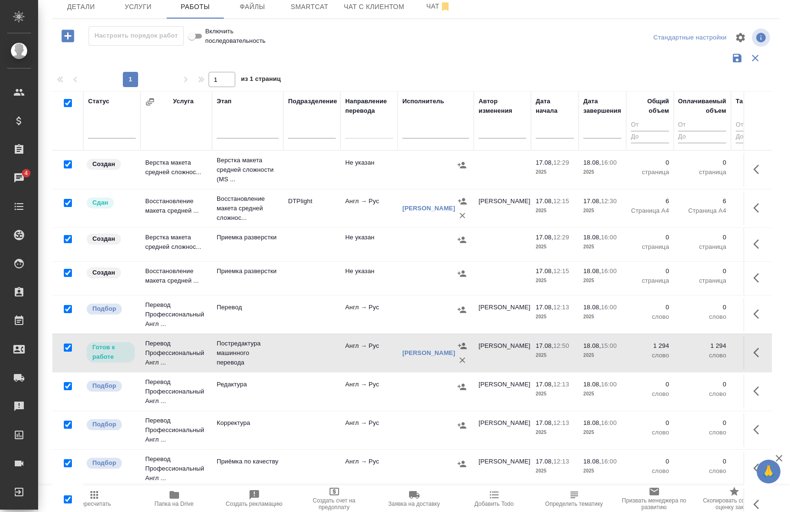
checkbox input "true"
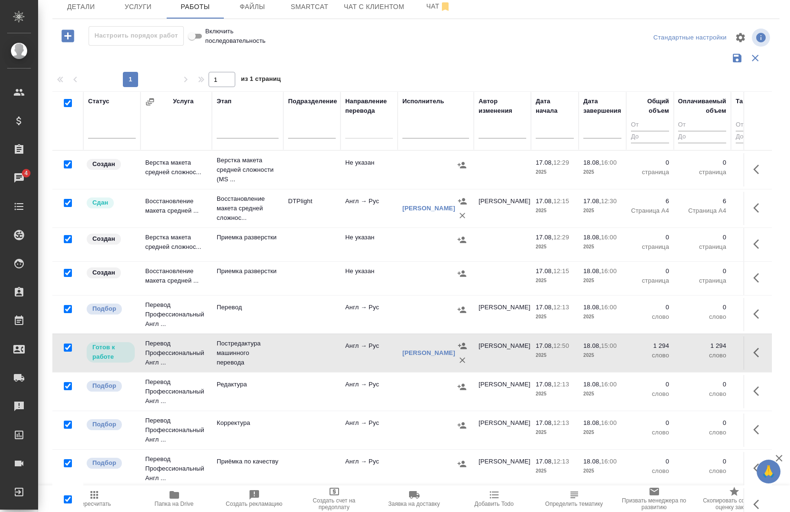
checkbox input "true"
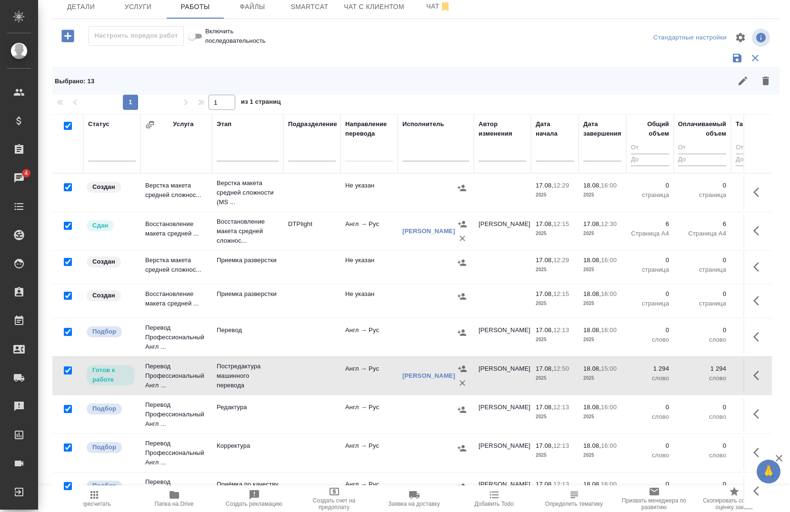
drag, startPoint x: 65, startPoint y: 226, endPoint x: 58, endPoint y: 250, distance: 25.2
click at [65, 225] on input "checkbox" at bounding box center [68, 226] width 8 height 8
checkbox input "false"
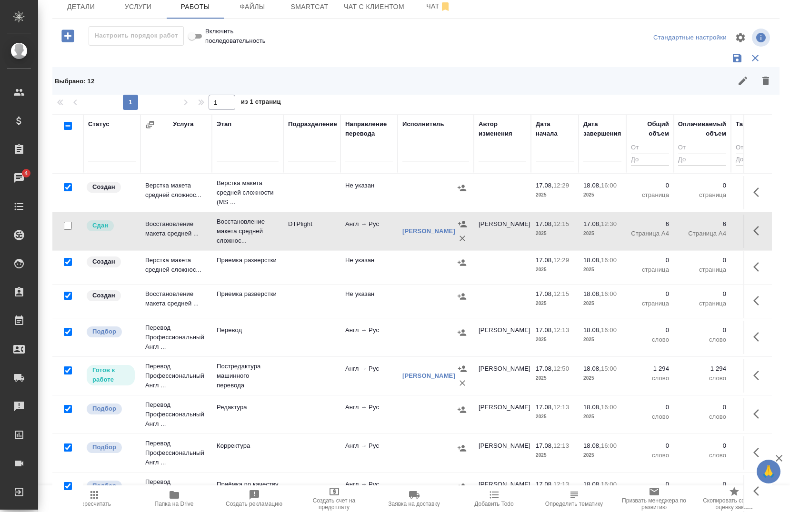
click at [65, 370] on input "checkbox" at bounding box center [68, 371] width 8 height 8
checkbox input "false"
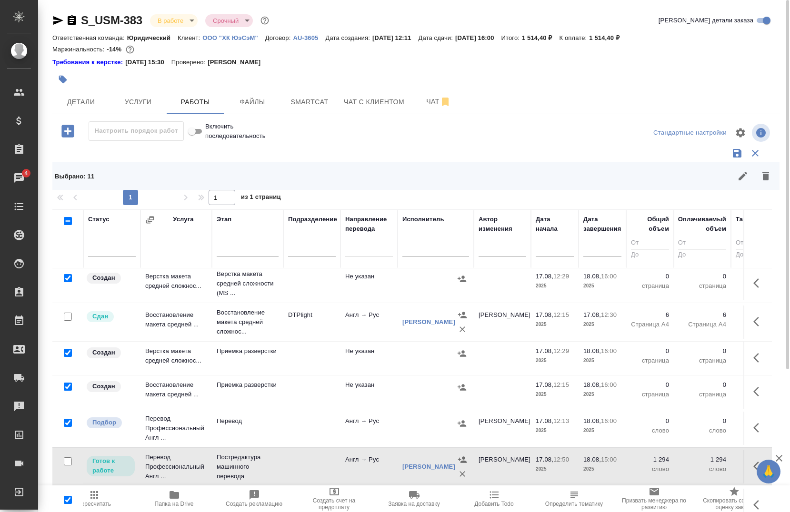
scroll to position [0, 0]
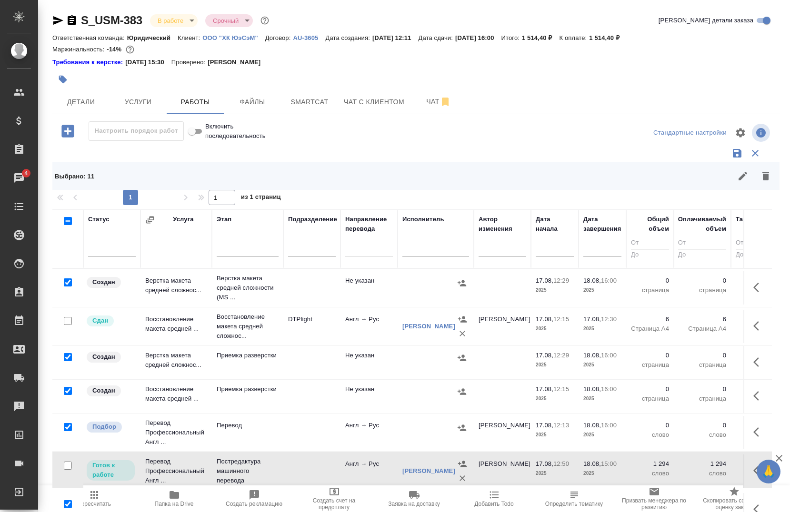
click at [760, 176] on icon "button" at bounding box center [765, 175] width 11 height 11
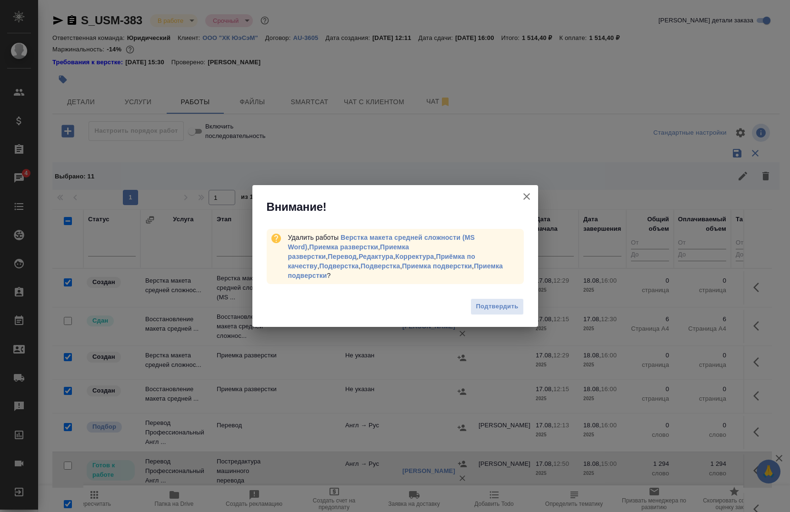
click at [487, 298] on button "Подтвердить" at bounding box center [496, 306] width 53 height 17
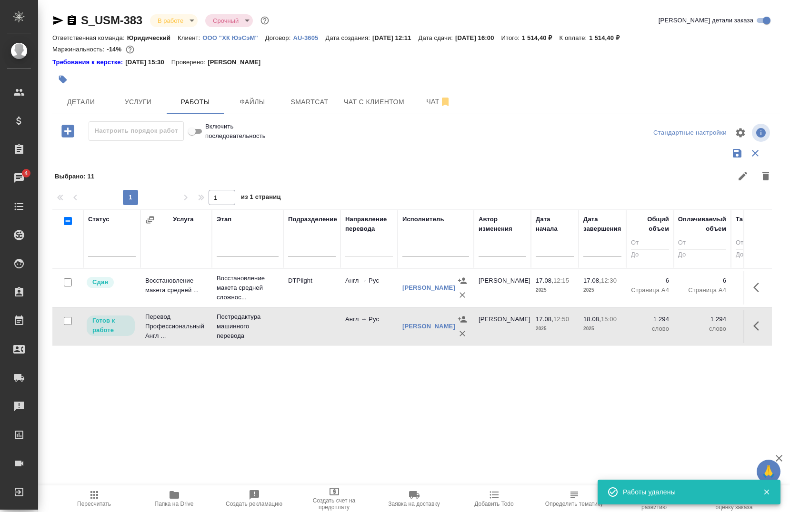
click at [343, 420] on div "Статус Услуга Этап Подразделение Направление перевода Исполнитель Автор изменен…" at bounding box center [411, 447] width 719 height 476
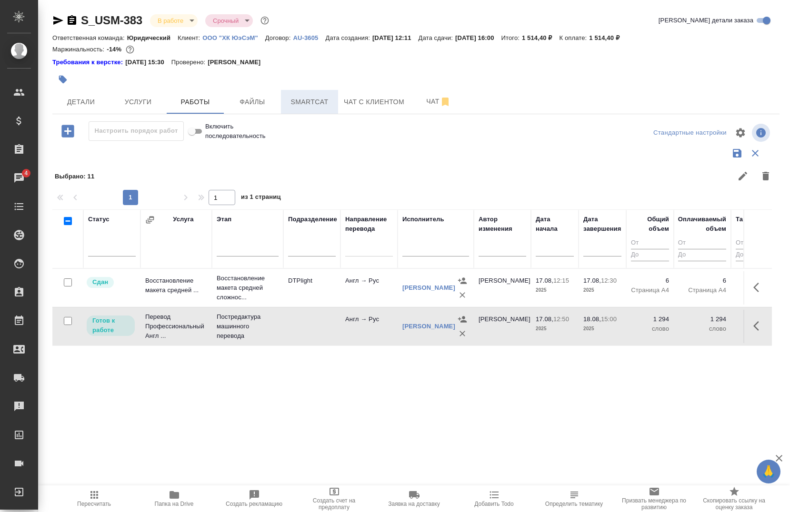
click at [284, 97] on button "Smartcat" at bounding box center [309, 102] width 57 height 24
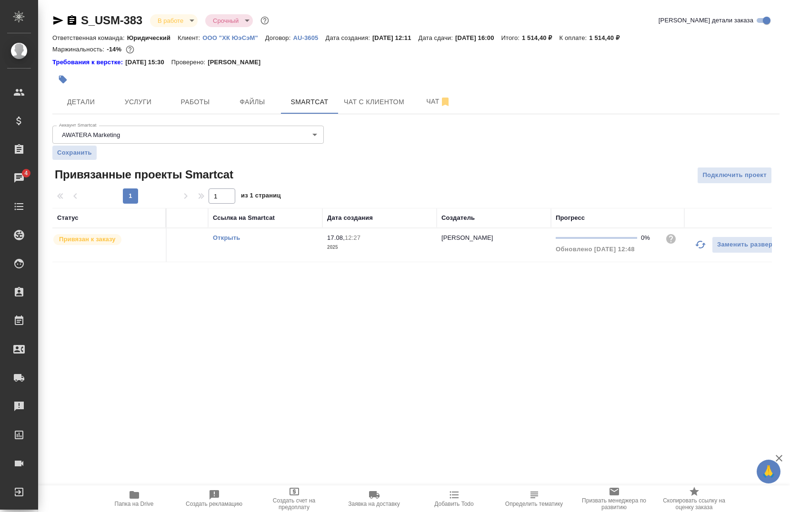
scroll to position [0, 78]
click at [695, 247] on icon "button" at bounding box center [694, 244] width 11 height 11
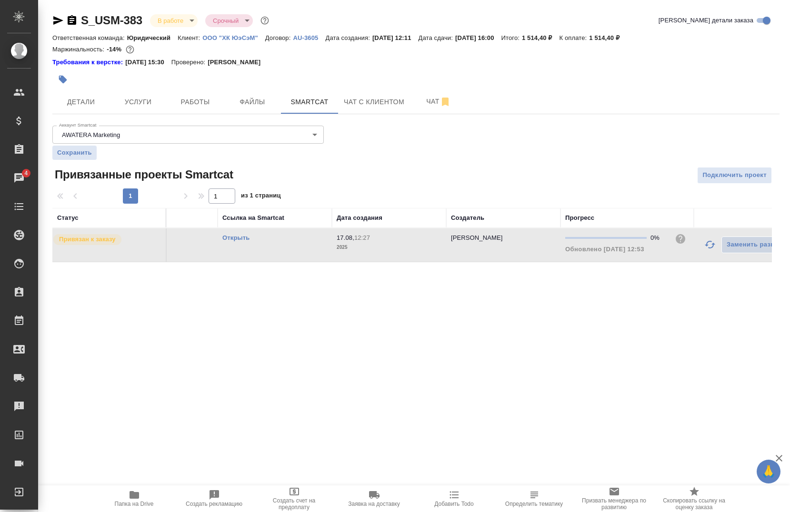
scroll to position [0, 99]
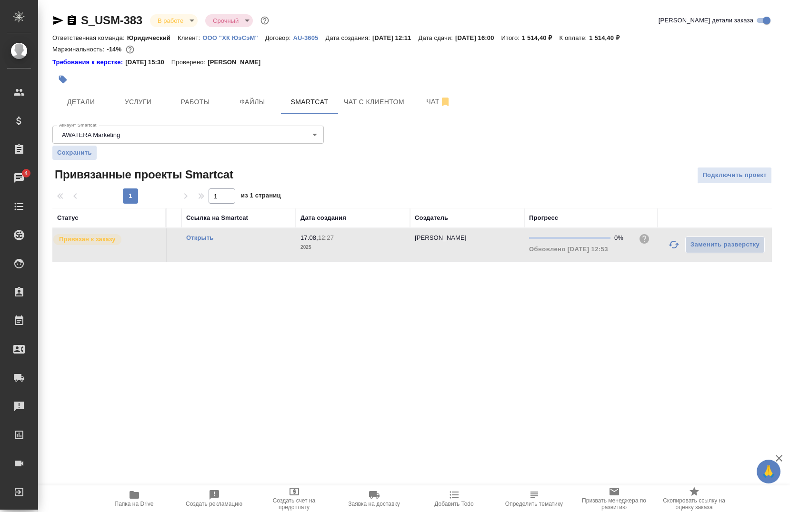
click at [672, 243] on icon "button" at bounding box center [673, 244] width 11 height 11
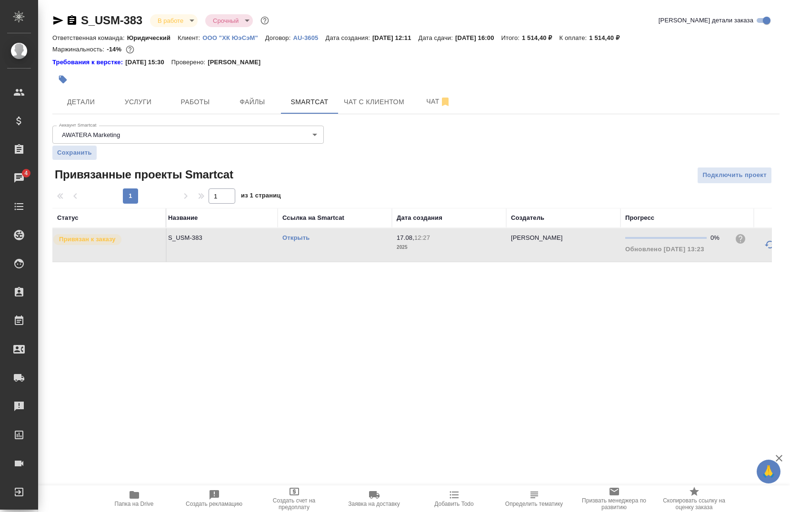
scroll to position [0, 0]
click at [210, 111] on button "Работы" at bounding box center [195, 102] width 57 height 24
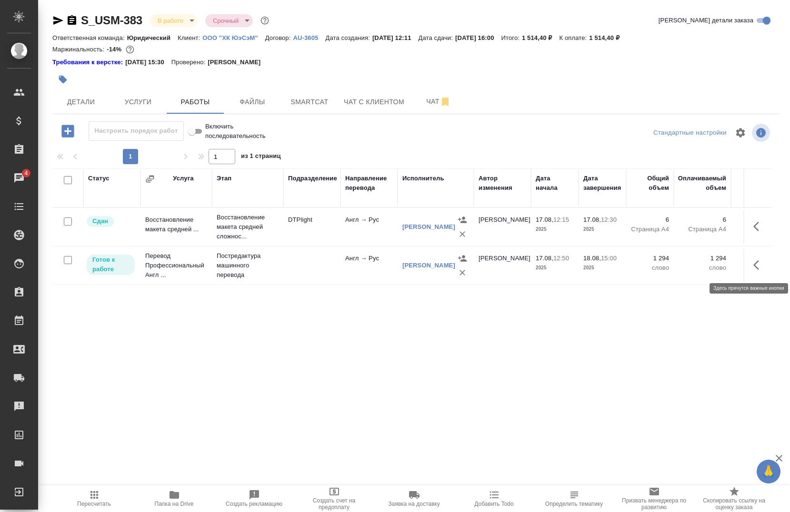
click at [753, 267] on icon "button" at bounding box center [758, 264] width 11 height 11
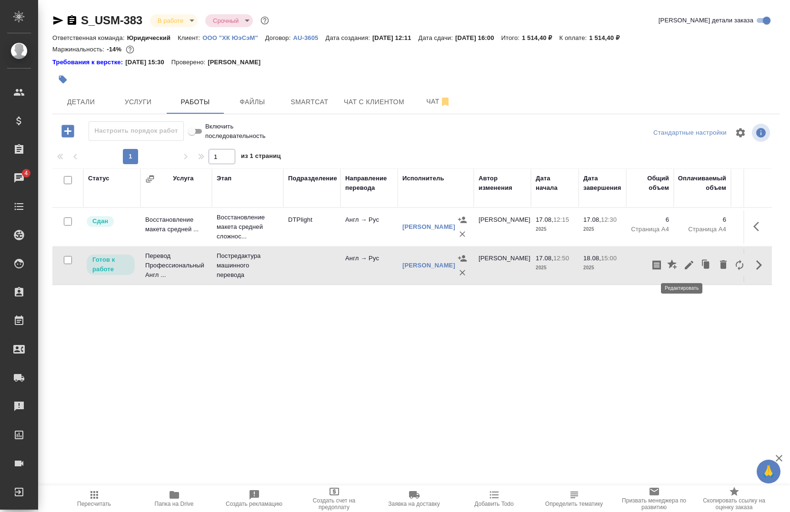
click at [685, 266] on icon "button" at bounding box center [689, 265] width 9 height 9
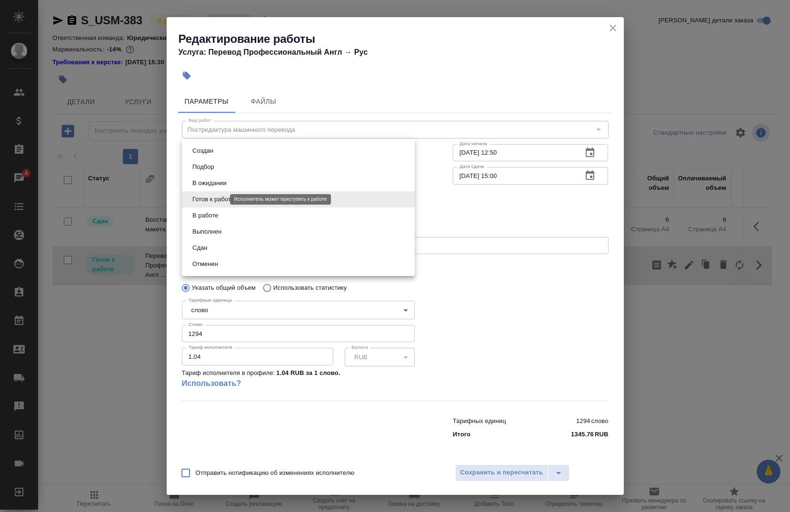
click at [212, 202] on body "🙏 .cls-1 fill:#fff; AWATERA Chernova Anna Клиенты Спецификации Заказы 4 Чаты To…" at bounding box center [395, 256] width 790 height 512
click at [215, 216] on button "В работе" at bounding box center [204, 215] width 31 height 10
type input "inProgress"
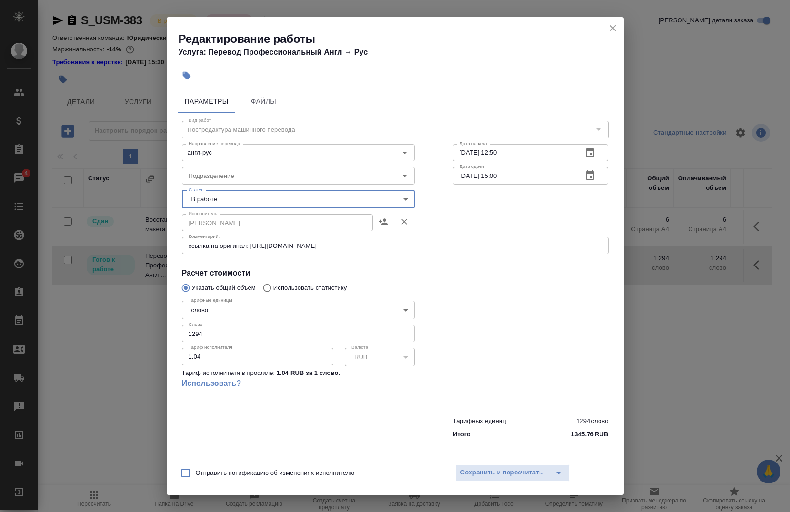
click at [464, 464] on div "Отправить нотификацию об изменениях исполнителю Сохранить и пересчитать" at bounding box center [395, 476] width 457 height 37
click at [471, 474] on span "Сохранить и пересчитать" at bounding box center [501, 472] width 83 height 11
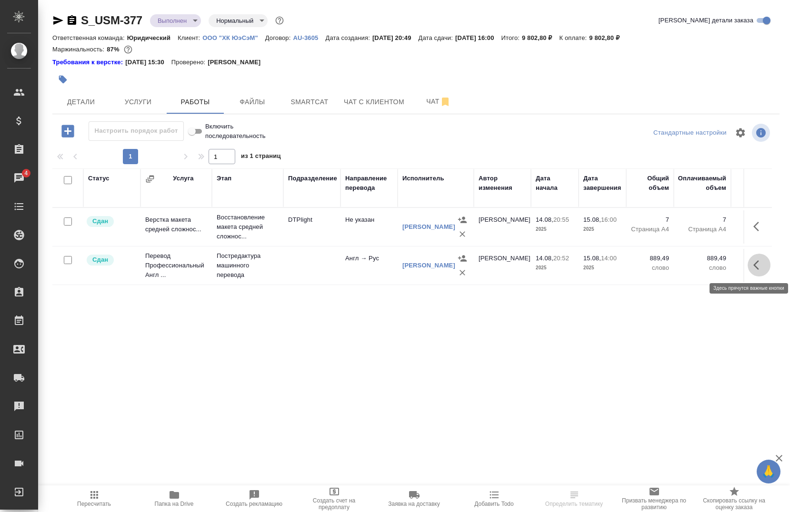
click at [760, 265] on icon "button" at bounding box center [758, 264] width 11 height 11
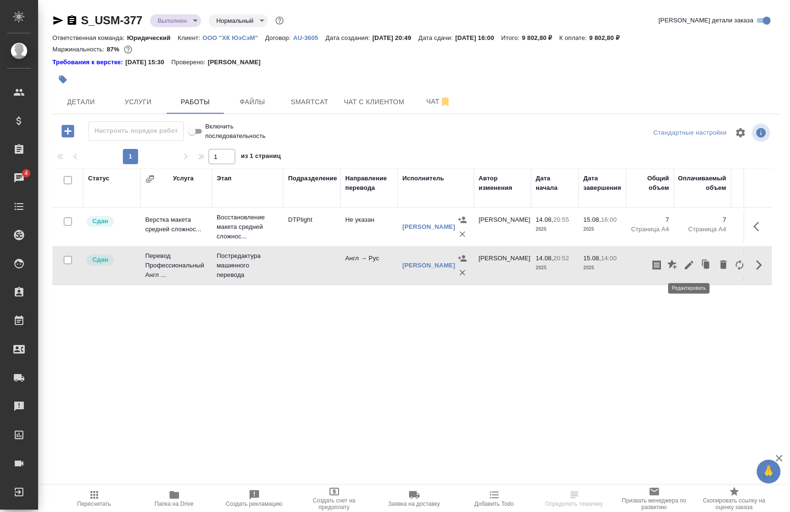
click at [684, 268] on icon "button" at bounding box center [688, 264] width 11 height 11
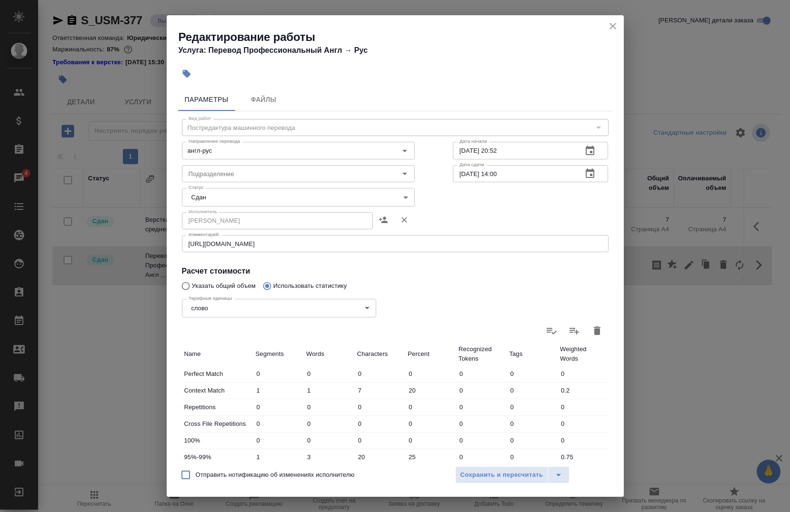
click at [609, 24] on icon "close" at bounding box center [612, 25] width 11 height 11
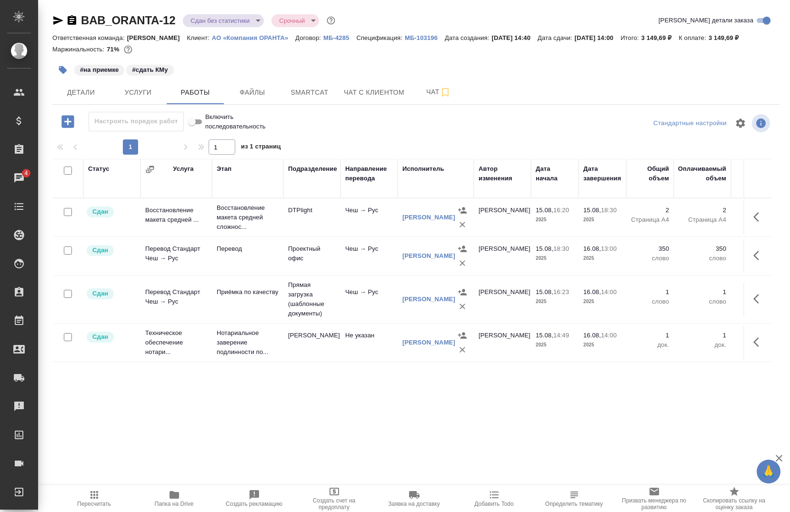
click at [223, 20] on body "🙏 .cls-1 fill:#fff; AWATERA [PERSON_NAME] Спецификации Заказы 4 Чаты Todo Проек…" at bounding box center [395, 256] width 790 height 512
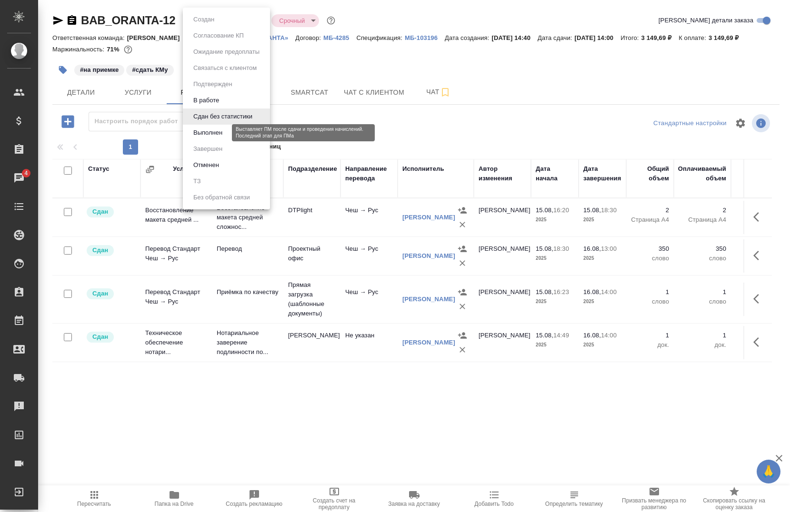
click at [203, 132] on button "Выполнен" at bounding box center [207, 133] width 35 height 10
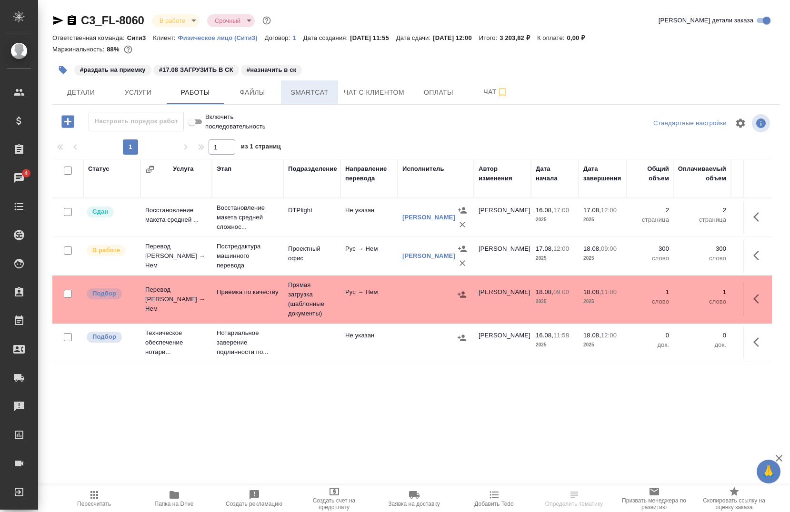
click at [299, 92] on span "Smartcat" at bounding box center [310, 93] width 46 height 12
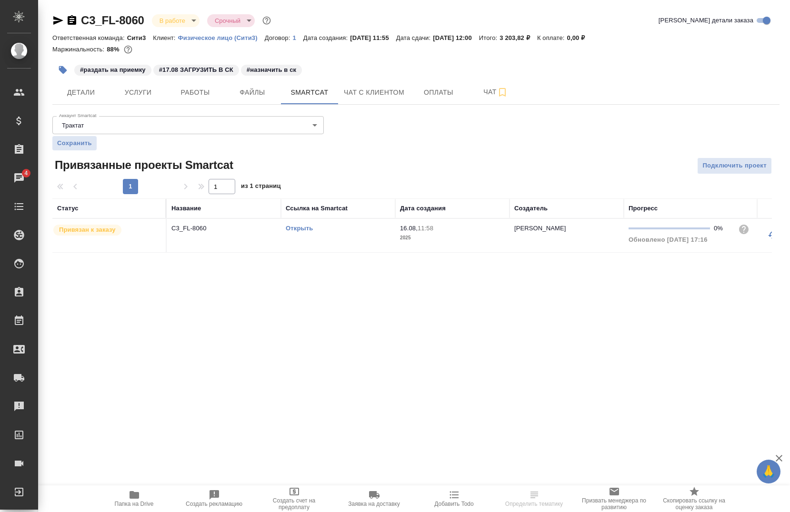
click at [307, 225] on link "Открыть" at bounding box center [299, 228] width 27 height 7
click at [179, 92] on span "Работы" at bounding box center [195, 93] width 46 height 12
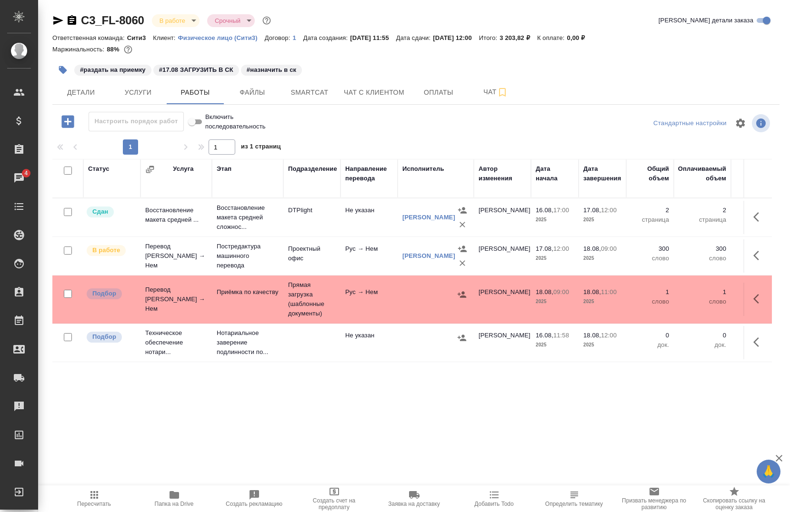
click at [257, 397] on div "Статус Услуга Этап Подразделение Направление перевода Исполнитель Автор изменен…" at bounding box center [411, 397] width 719 height 476
click at [173, 500] on icon "button" at bounding box center [174, 494] width 11 height 11
click at [380, 411] on div "Статус Услуга Этап Подразделение Направление перевода Исполнитель Автор изменен…" at bounding box center [411, 397] width 719 height 476
click at [310, 395] on div "Статус Услуга Этап Подразделение Направление перевода Исполнитель Автор изменен…" at bounding box center [411, 397] width 719 height 476
click at [222, 254] on p "Постредактура машинного перевода" at bounding box center [248, 256] width 62 height 29
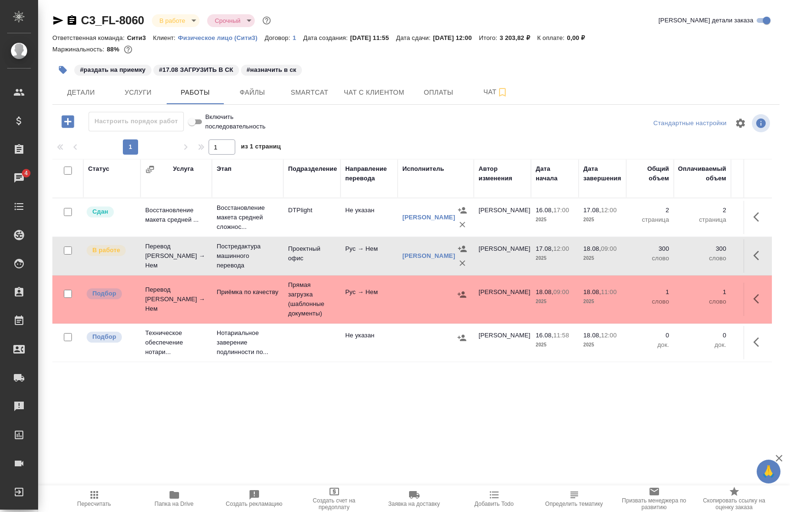
click at [306, 379] on div "Статус Услуга Этап Подразделение Направление перевода Исполнитель Автор изменен…" at bounding box center [411, 397] width 719 height 476
click at [171, 234] on td "Перевод [PERSON_NAME] → Нем" at bounding box center [175, 217] width 71 height 33
click at [302, 94] on span "Smartcat" at bounding box center [310, 93] width 46 height 12
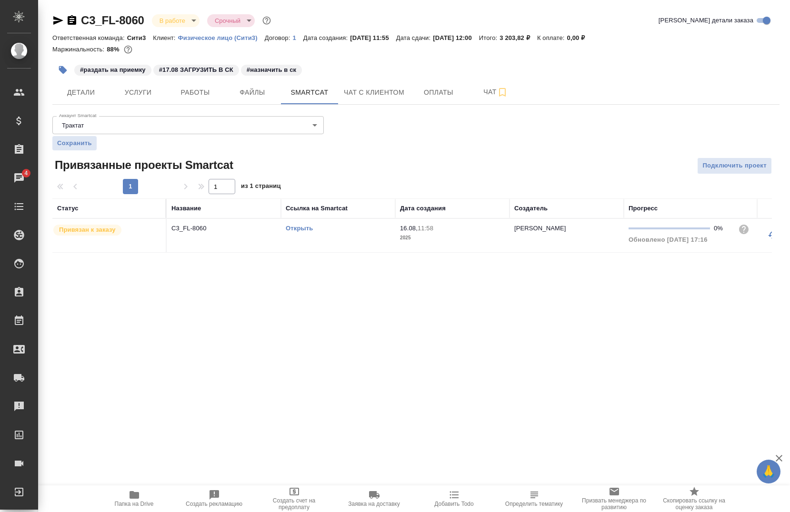
click at [299, 226] on link "Открыть" at bounding box center [299, 228] width 27 height 7
click at [135, 500] on icon "button" at bounding box center [134, 494] width 11 height 11
click at [141, 99] on button "Услуги" at bounding box center [137, 92] width 57 height 24
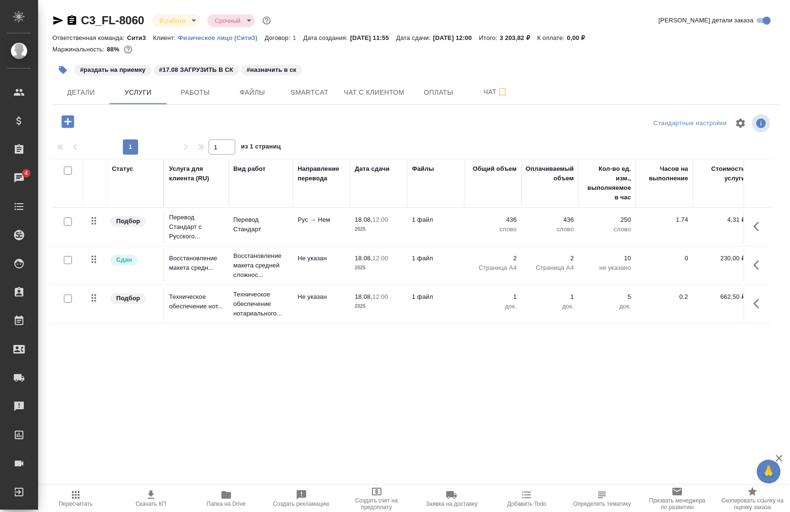
click at [751, 226] on button "button" at bounding box center [758, 226] width 23 height 23
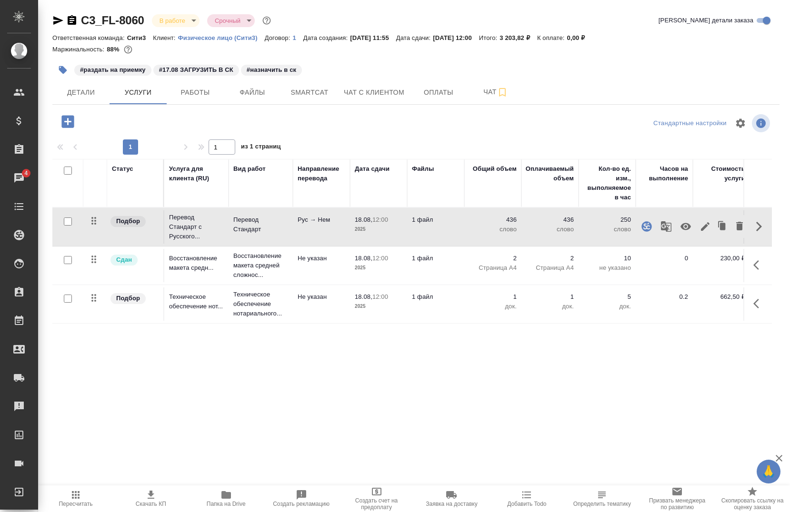
click at [666, 227] on icon "button" at bounding box center [666, 226] width 10 height 10
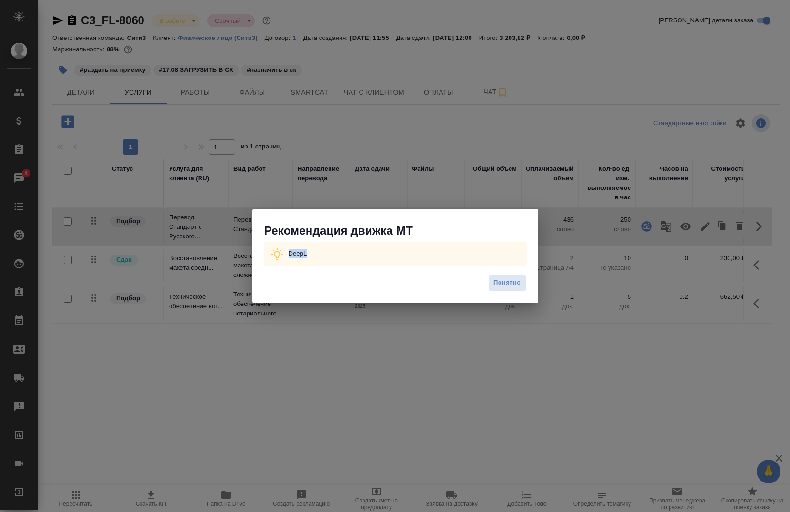
drag, startPoint x: 323, startPoint y: 250, endPoint x: 272, endPoint y: 252, distance: 51.0
click at [272, 252] on div "DeepL" at bounding box center [395, 254] width 263 height 24
copy p "DeepL"
click at [501, 286] on span "Понятно" at bounding box center [506, 283] width 27 height 11
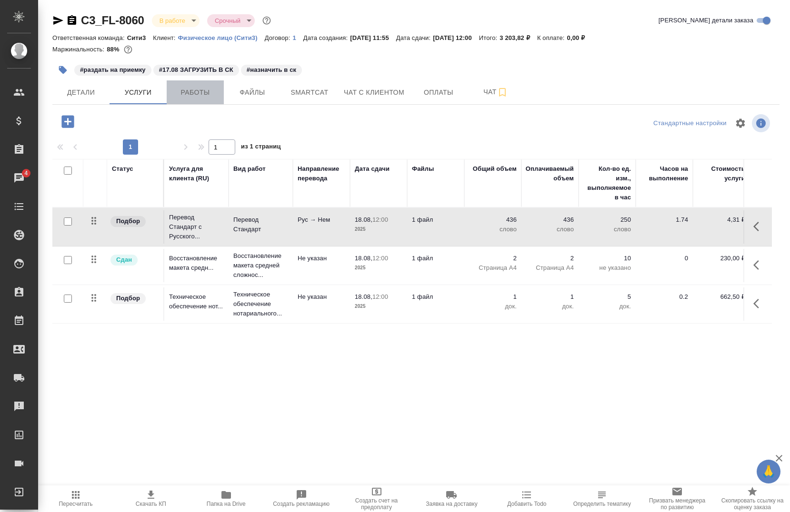
click at [195, 101] on button "Работы" at bounding box center [195, 92] width 57 height 24
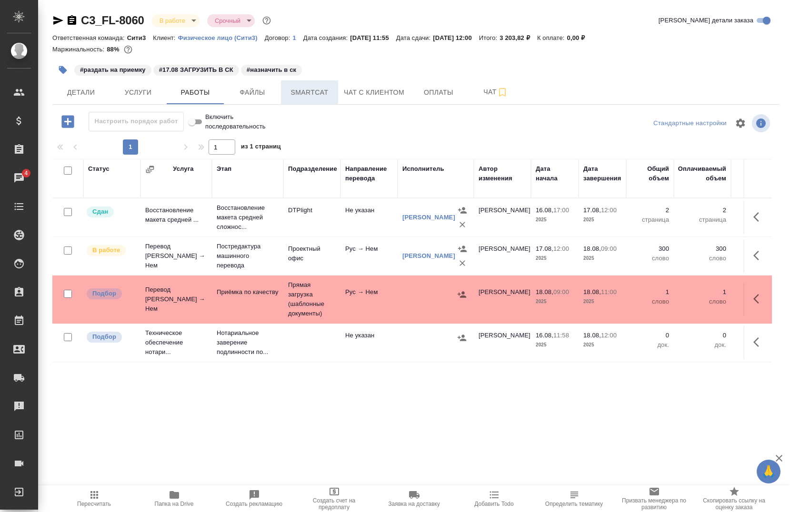
click at [294, 92] on span "Smartcat" at bounding box center [310, 93] width 46 height 12
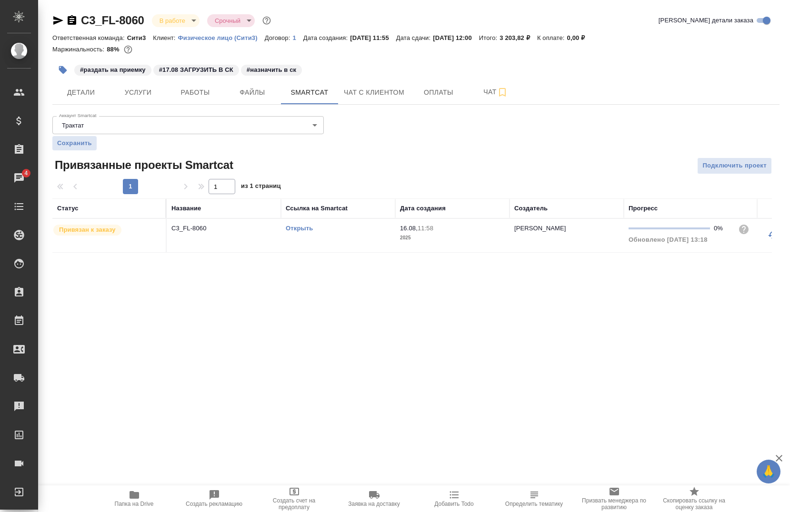
click at [291, 228] on link "Открыть" at bounding box center [299, 228] width 27 height 7
click at [189, 96] on span "Работы" at bounding box center [195, 93] width 46 height 12
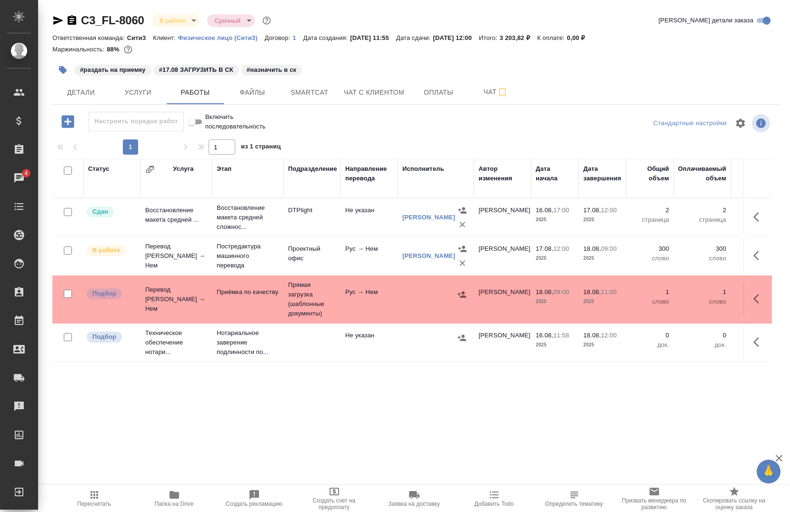
click at [250, 398] on div "Статус Услуга Этап Подразделение Направление перевода Исполнитель Автор изменен…" at bounding box center [411, 397] width 719 height 476
click at [753, 257] on icon "button" at bounding box center [758, 255] width 11 height 11
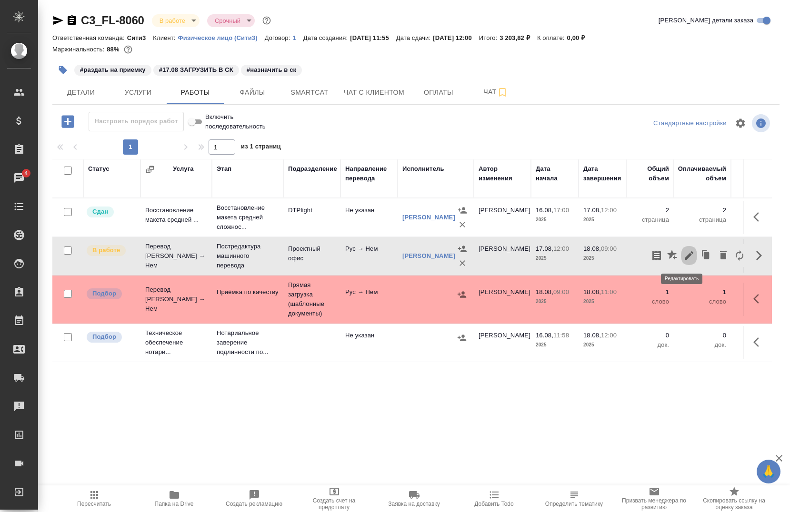
click at [683, 256] on icon "button" at bounding box center [688, 255] width 11 height 11
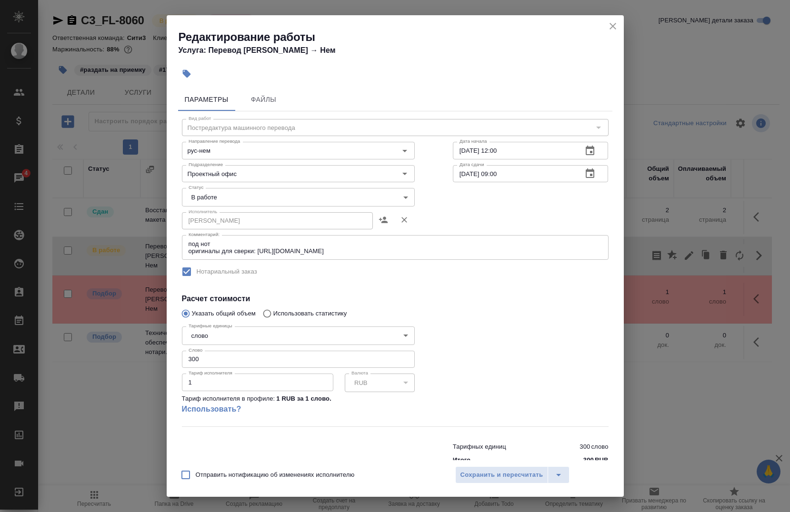
drag, startPoint x: 611, startPoint y: 29, endPoint x: 608, endPoint y: 154, distance: 124.7
click at [610, 29] on icon "close" at bounding box center [612, 25] width 11 height 11
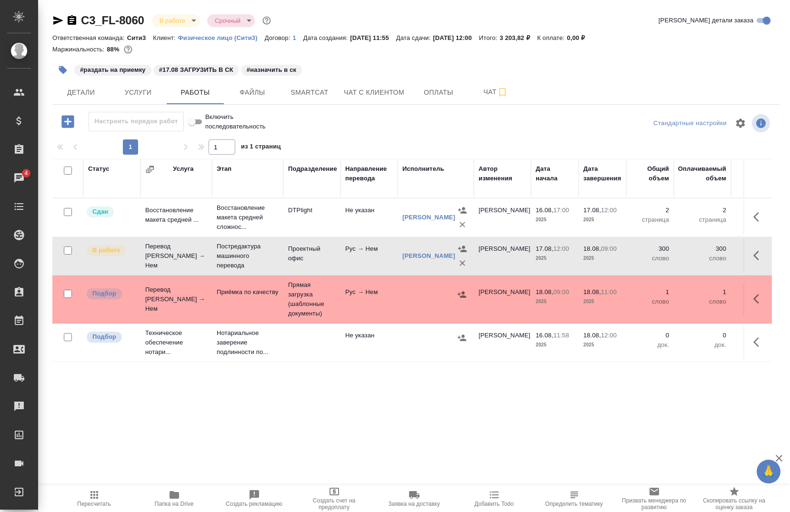
click at [351, 428] on div "Статус Услуга Этап Подразделение Направление перевода Исполнитель Автор изменен…" at bounding box center [411, 397] width 719 height 476
drag, startPoint x: 163, startPoint y: 11, endPoint x: 141, endPoint y: 28, distance: 27.4
click at [146, 27] on div "C3_FL-8060 В работе inProgress Срочный urgent Кратко детали заказа Ответственна…" at bounding box center [415, 329] width 737 height 659
